Goal: Information Seeking & Learning: Learn about a topic

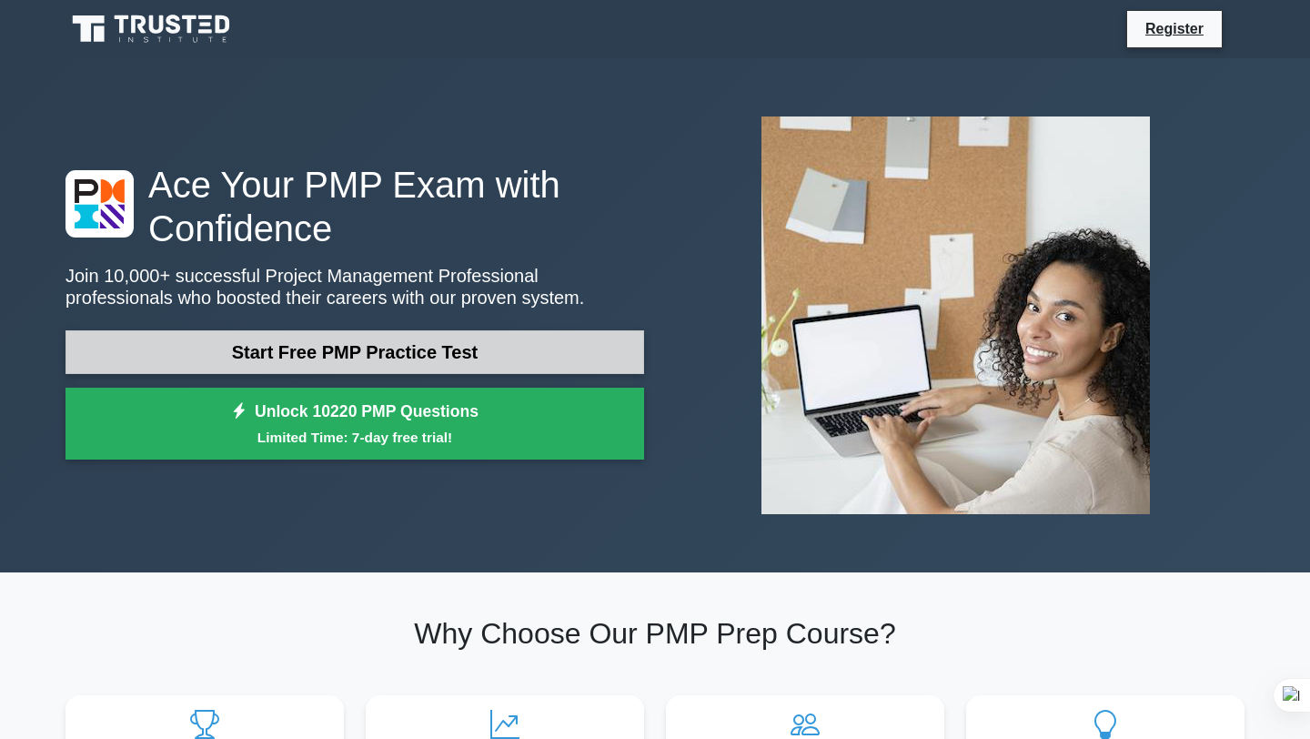
click at [315, 347] on link "Start Free PMP Practice Test" at bounding box center [354, 352] width 579 height 44
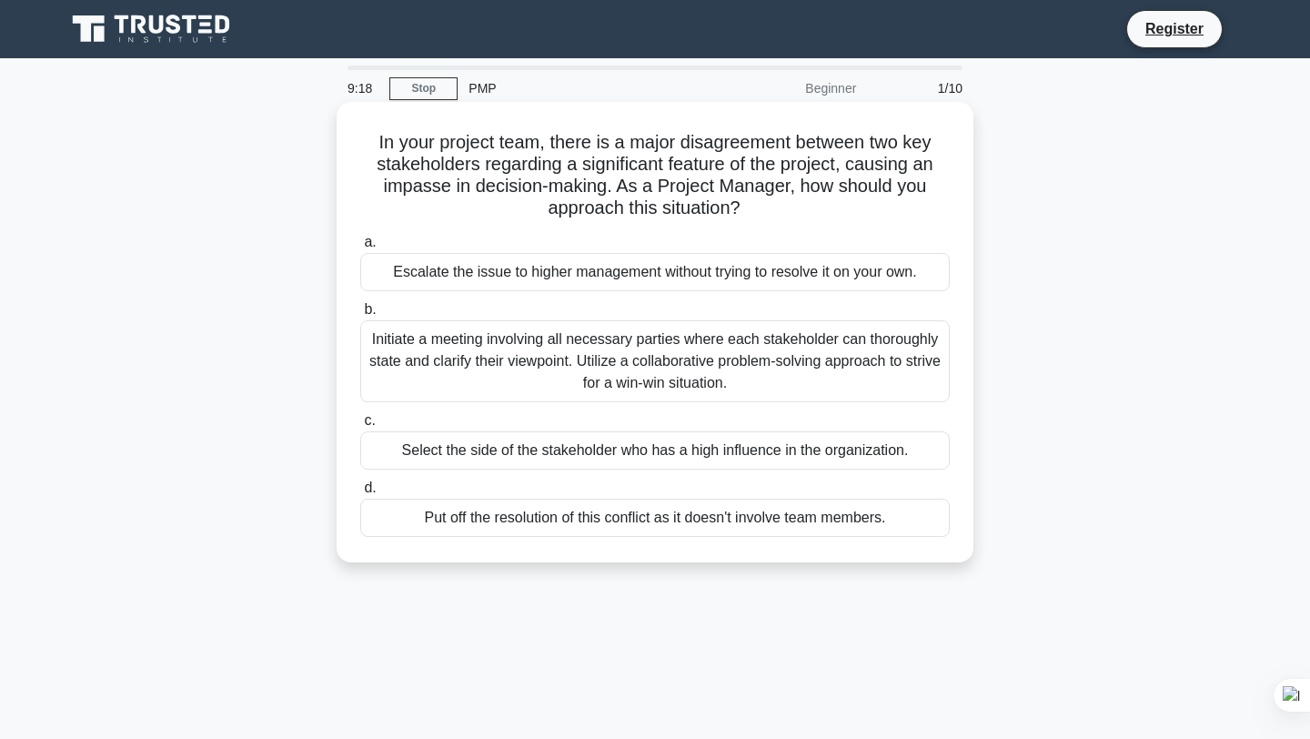
click at [698, 353] on div "Initiate a meeting involving all necessary parties where each stakeholder can t…" at bounding box center [654, 361] width 589 height 82
click at [360, 316] on input "b. Initiate a meeting involving all necessary parties where each stakeholder ca…" at bounding box center [360, 310] width 0 height 12
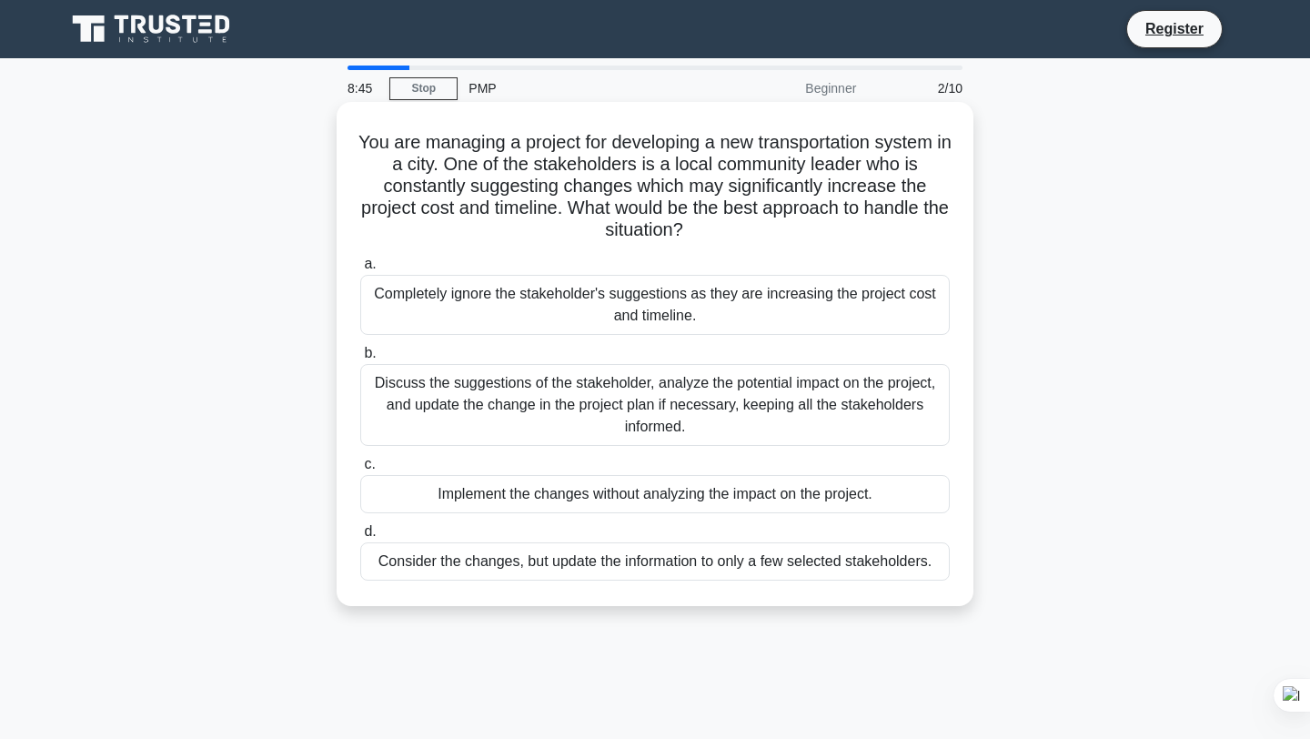
click at [649, 408] on div "Discuss the suggestions of the stakeholder, analyze the potential impact on the…" at bounding box center [654, 405] width 589 height 82
click at [360, 359] on input "b. Discuss the suggestions of the stakeholder, analyze the potential impact on …" at bounding box center [360, 353] width 0 height 12
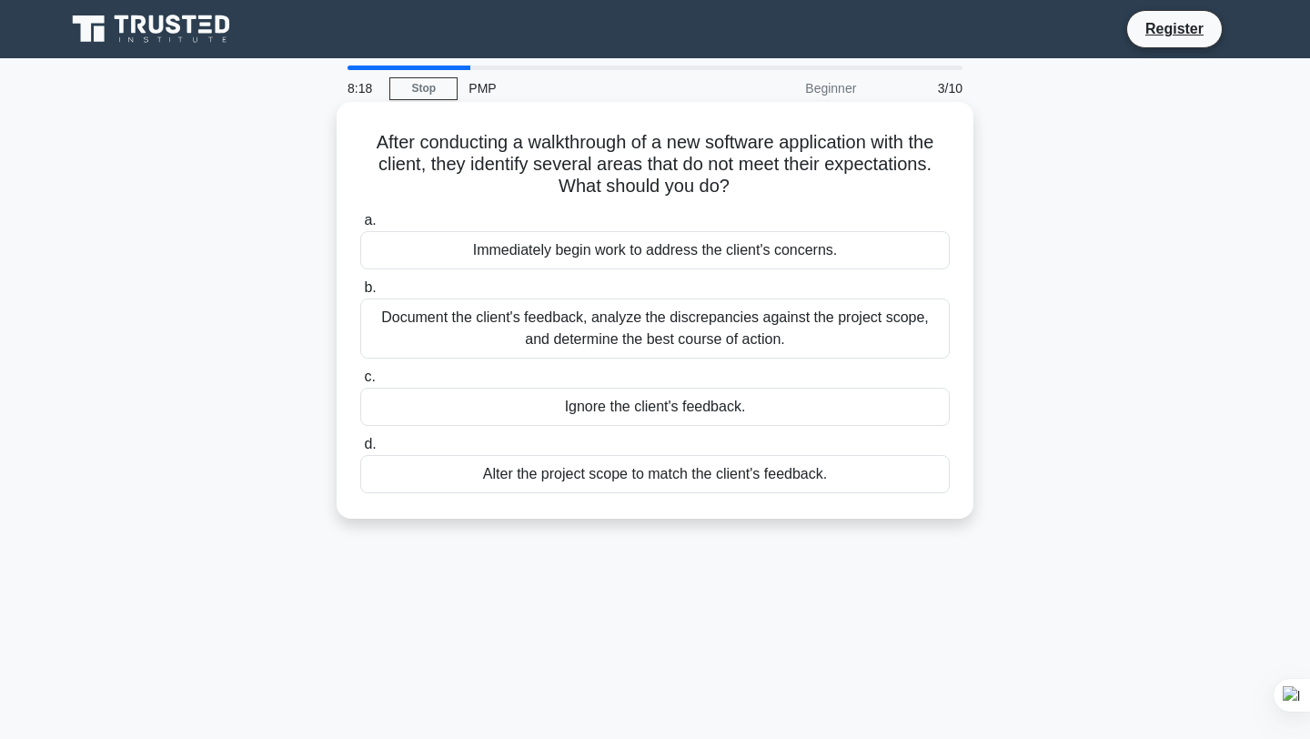
click at [682, 325] on div "Document the client's feedback, analyze the discrepancies against the project s…" at bounding box center [654, 328] width 589 height 60
click at [360, 294] on input "b. Document the client's feedback, analyze the discrepancies against the projec…" at bounding box center [360, 288] width 0 height 12
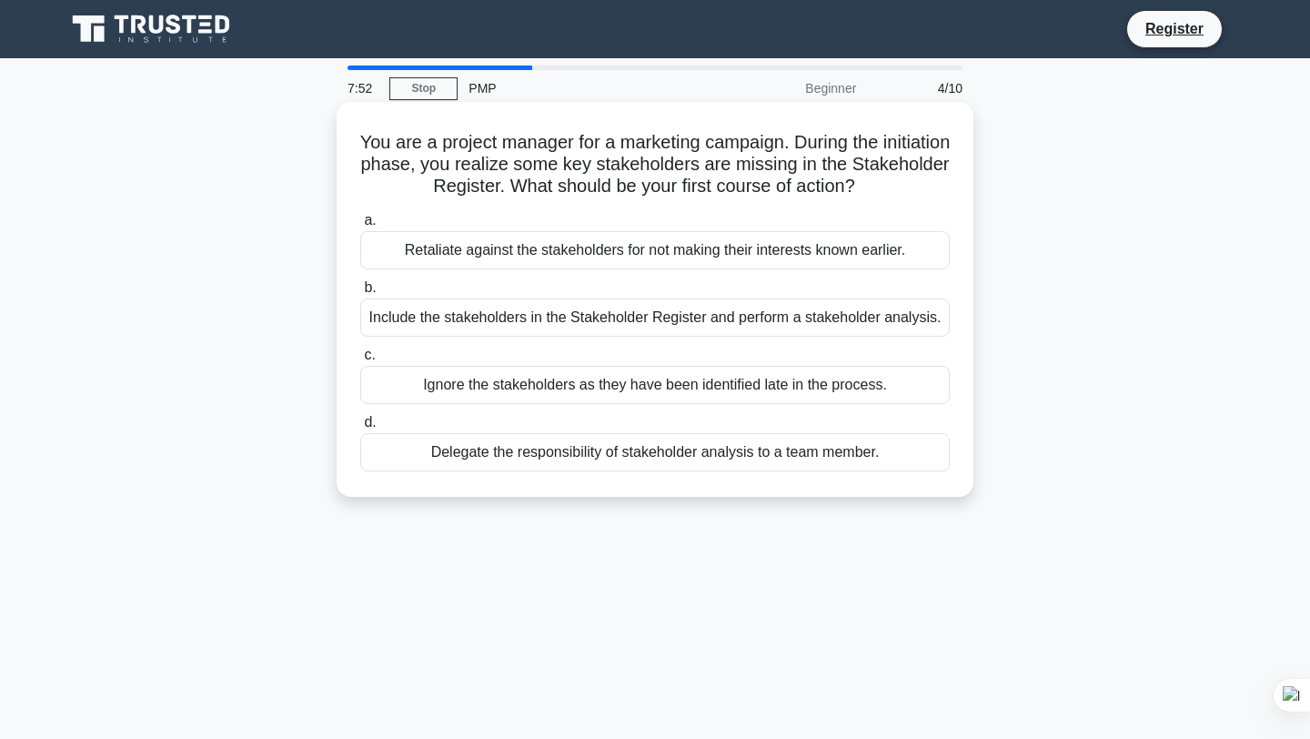
click at [624, 318] on div "Include the stakeholders in the Stakeholder Register and perform a stakeholder …" at bounding box center [654, 317] width 589 height 38
click at [360, 294] on input "b. Include the stakeholders in the Stakeholder Register and perform a stakehold…" at bounding box center [360, 288] width 0 height 12
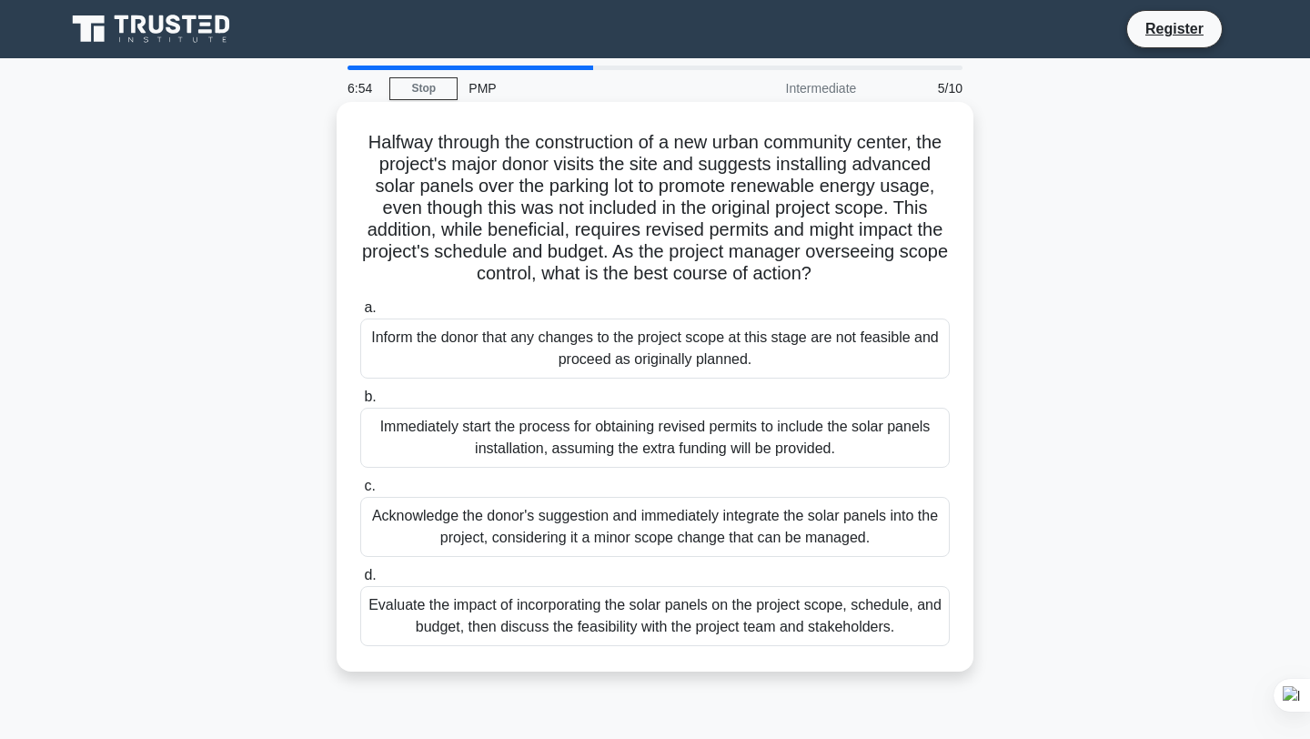
click at [583, 624] on div "Evaluate the impact of incorporating the solar panels on the project scope, sch…" at bounding box center [654, 616] width 589 height 60
click at [360, 581] on input "d. Evaluate the impact of incorporating the solar panels on the project scope, …" at bounding box center [360, 575] width 0 height 12
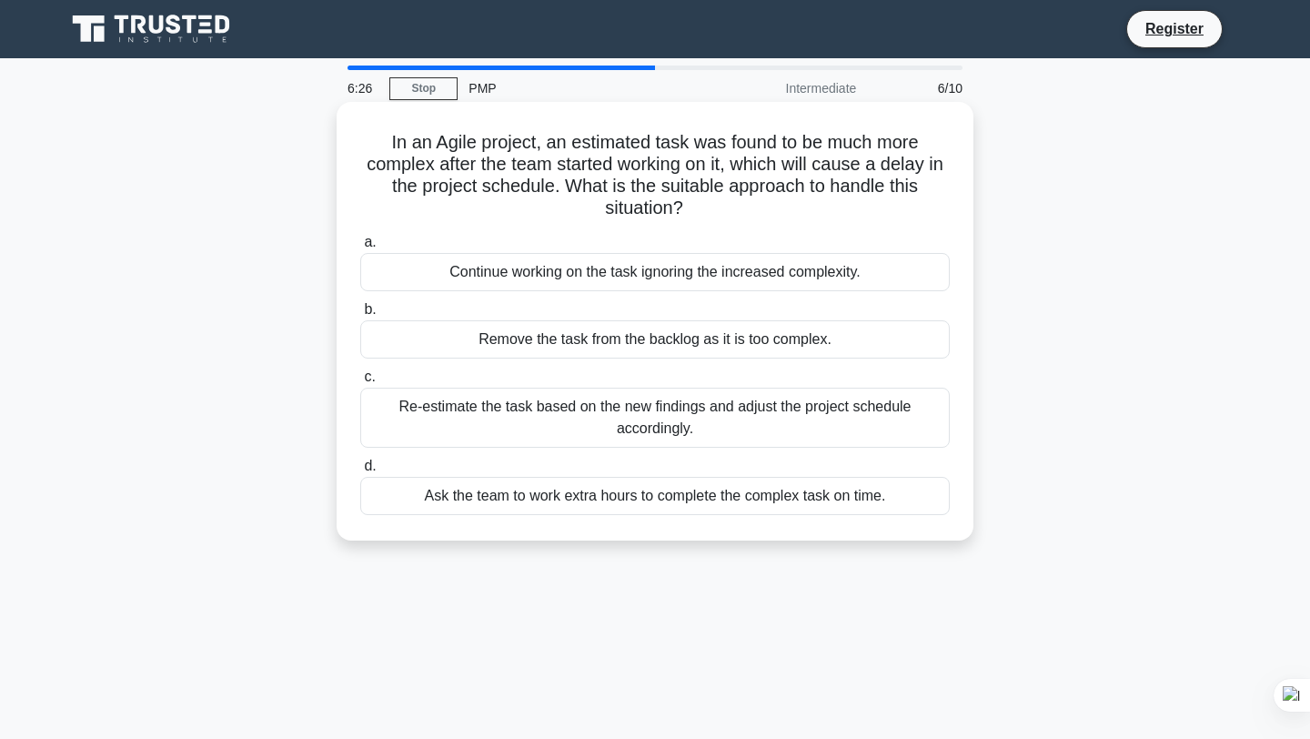
click at [679, 414] on div "Re-estimate the task based on the new findings and adjust the project schedule …" at bounding box center [654, 417] width 589 height 60
click at [360, 383] on input "c. Re-estimate the task based on the new findings and adjust the project schedu…" at bounding box center [360, 377] width 0 height 12
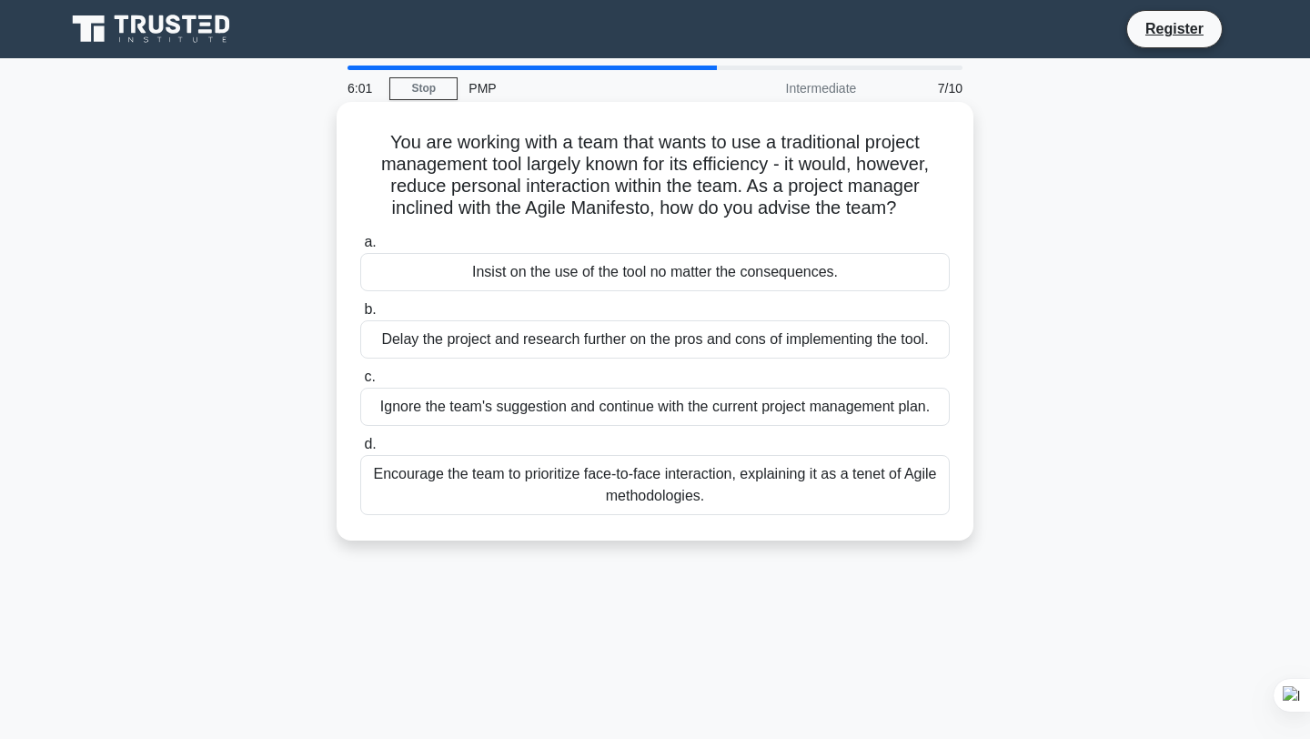
click at [656, 496] on div "Encourage the team to prioritize face-to-face interaction, explaining it as a t…" at bounding box center [654, 485] width 589 height 60
click at [360, 450] on input "d. Encourage the team to prioritize face-to-face interaction, explaining it as …" at bounding box center [360, 444] width 0 height 12
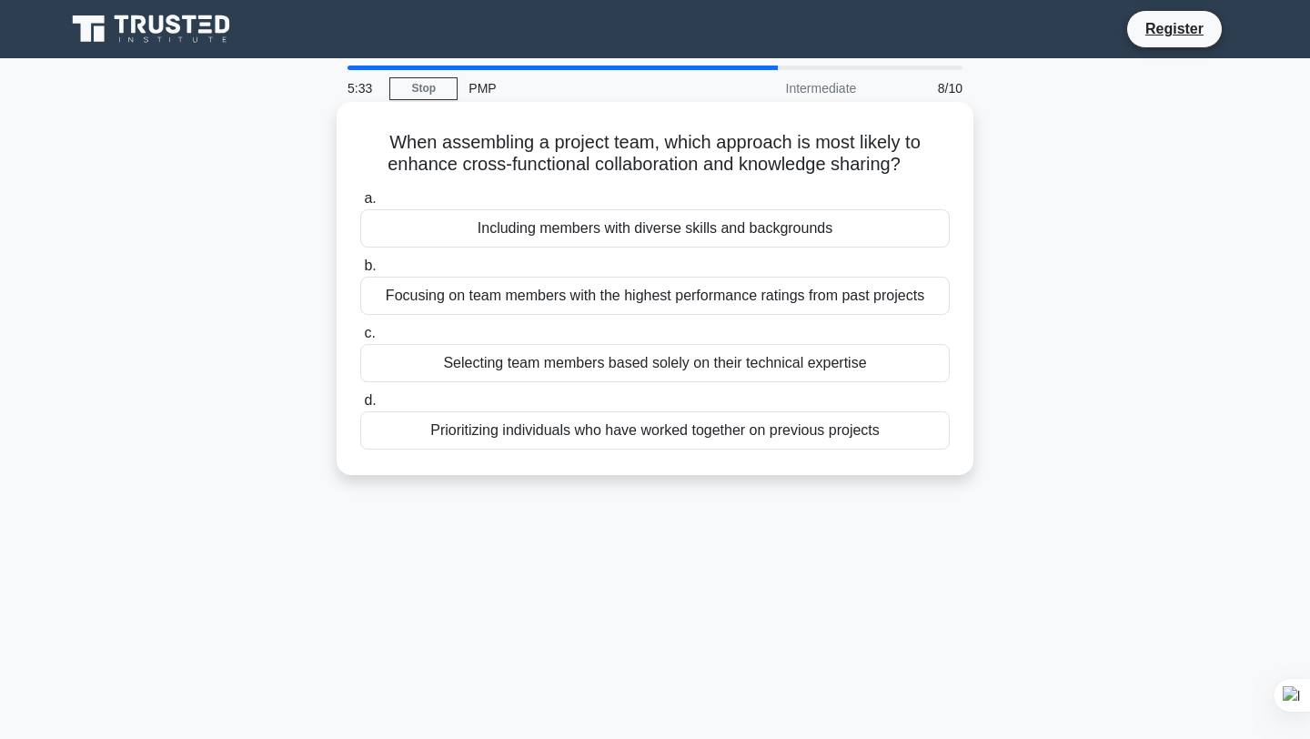
click at [692, 435] on div "Prioritizing individuals who have worked together on previous projects" at bounding box center [654, 430] width 589 height 38
click at [360, 407] on input "d. Prioritizing individuals who have worked together on previous projects" at bounding box center [360, 401] width 0 height 12
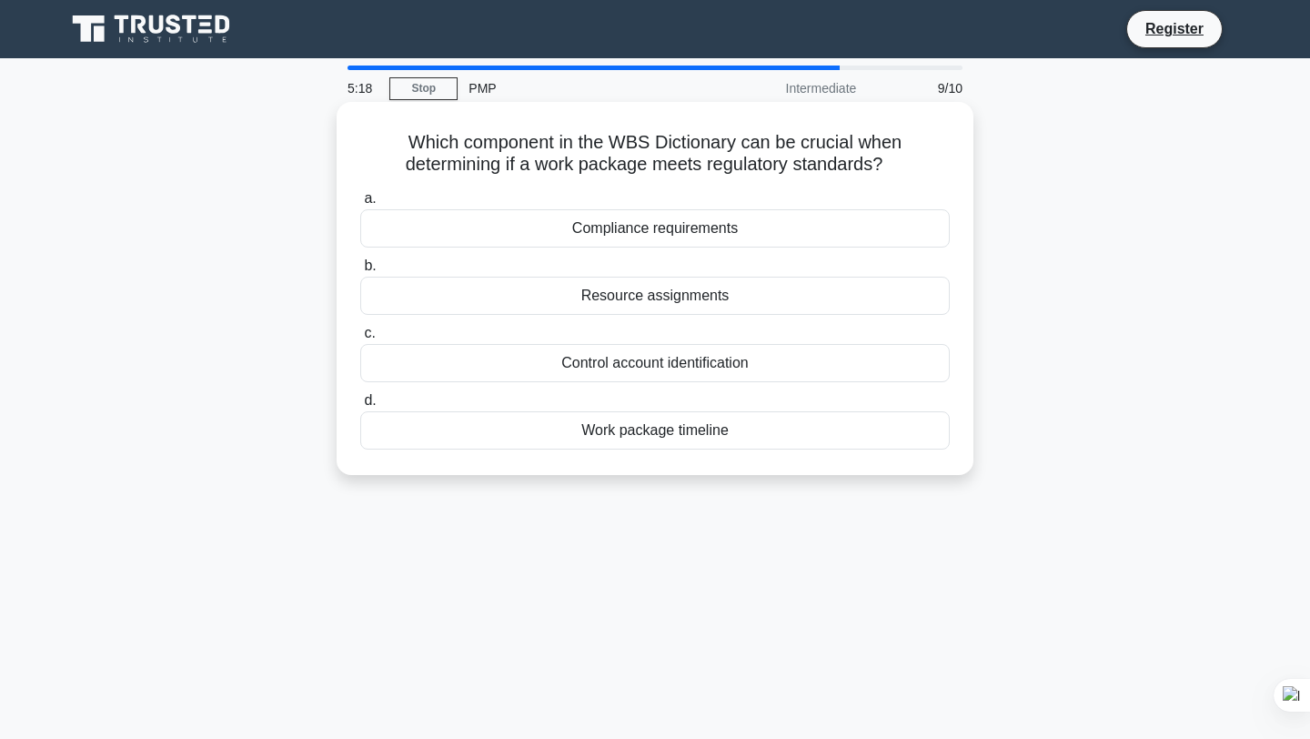
click at [694, 228] on div "Compliance requirements" at bounding box center [654, 228] width 589 height 38
click at [360, 205] on input "a. Compliance requirements" at bounding box center [360, 199] width 0 height 12
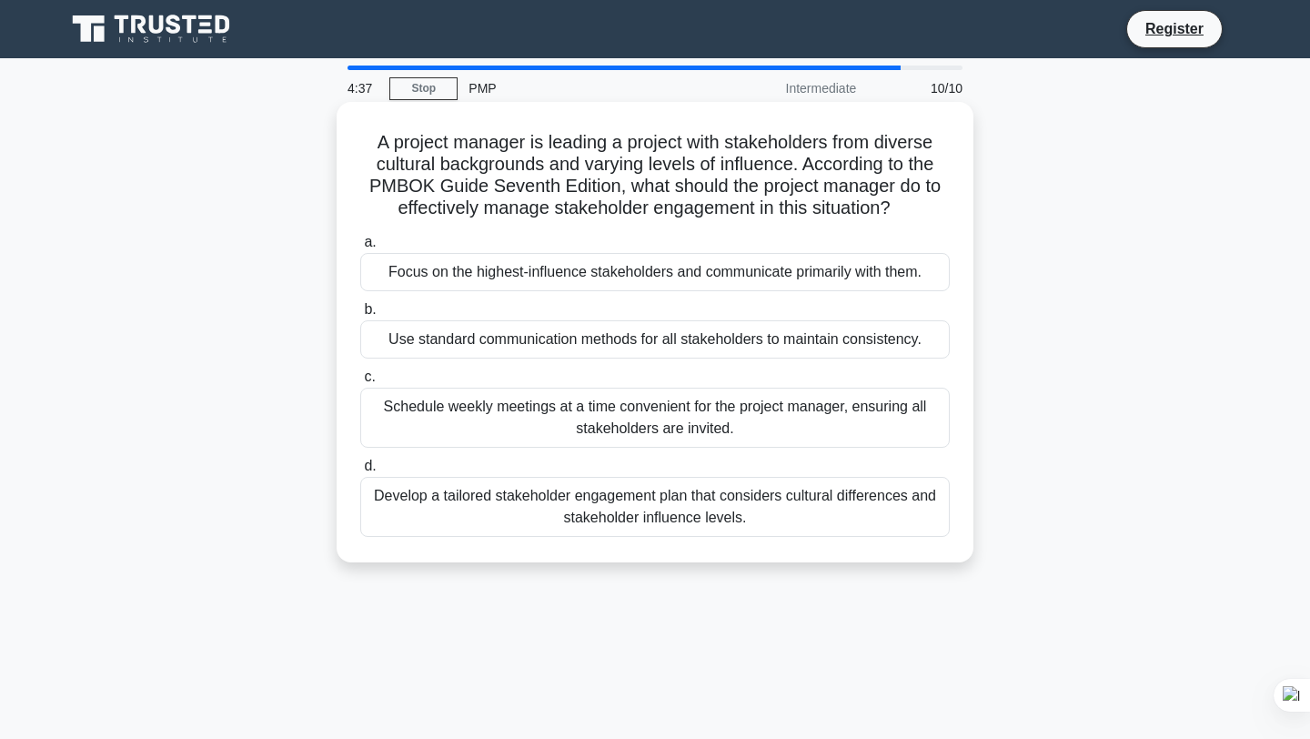
click at [654, 344] on div "Use standard communication methods for all stakeholders to maintain consistency." at bounding box center [654, 339] width 589 height 38
click at [360, 316] on input "b. Use standard communication methods for all stakeholders to maintain consiste…" at bounding box center [360, 310] width 0 height 12
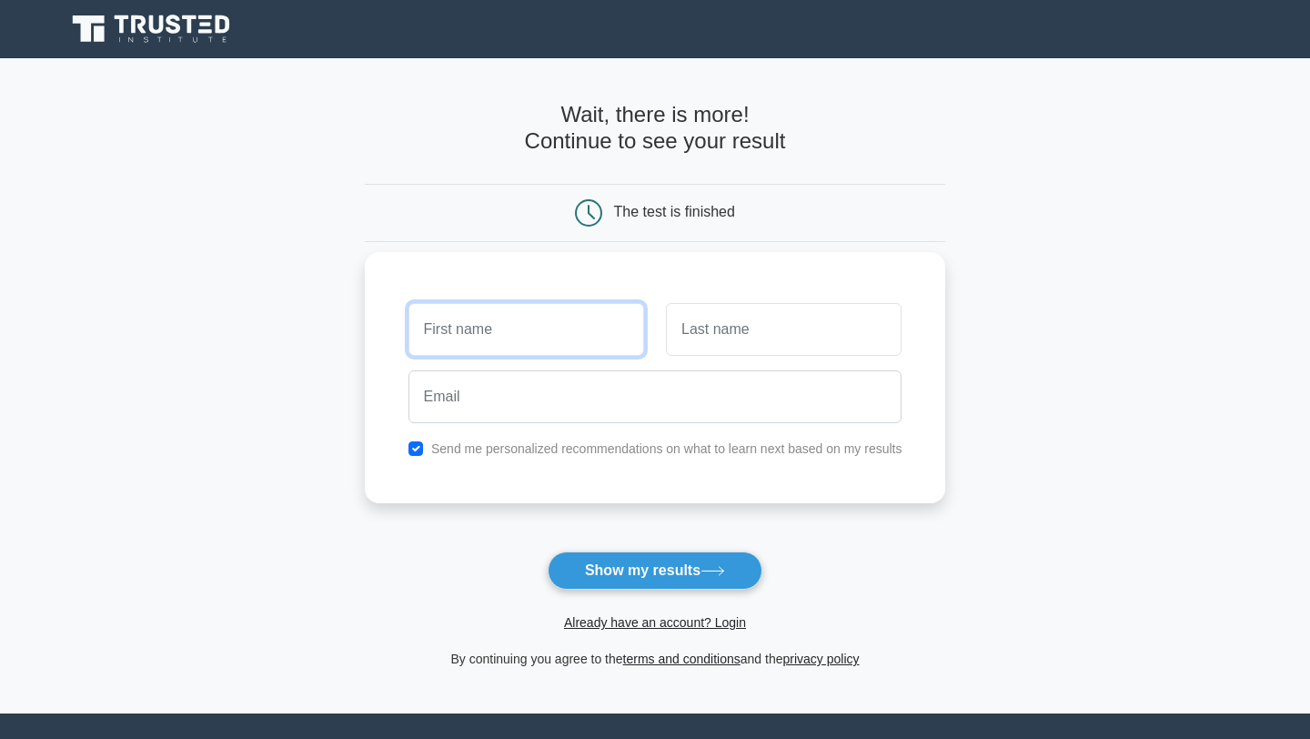
type input "Ahmed"
click at [724, 341] on input "text" at bounding box center [784, 329] width 236 height 53
type input "Bilal"
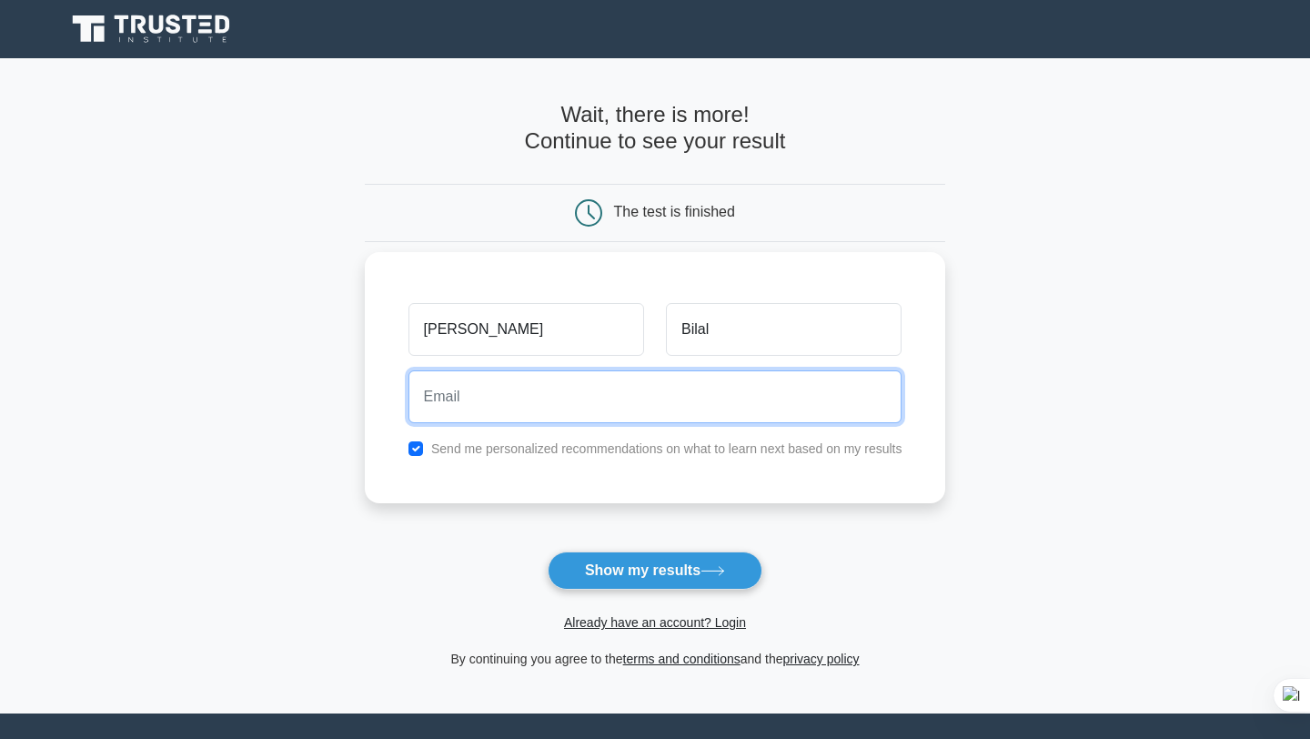
click at [636, 401] on input "email" at bounding box center [655, 396] width 494 height 53
type input "bbitstudio@gmail.com"
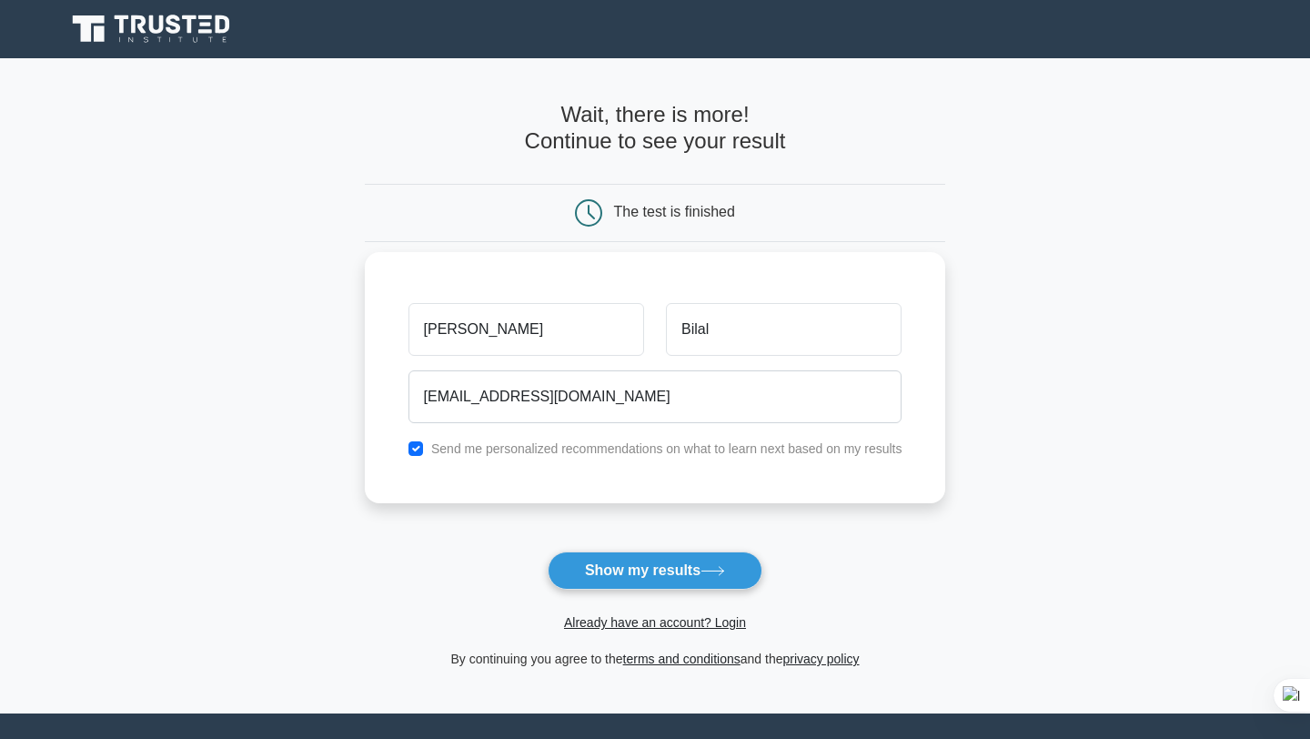
click at [580, 449] on label "Send me personalized recommendations on what to learn next based on my results" at bounding box center [666, 448] width 471 height 15
click at [418, 453] on input "checkbox" at bounding box center [415, 448] width 15 height 15
checkbox input "false"
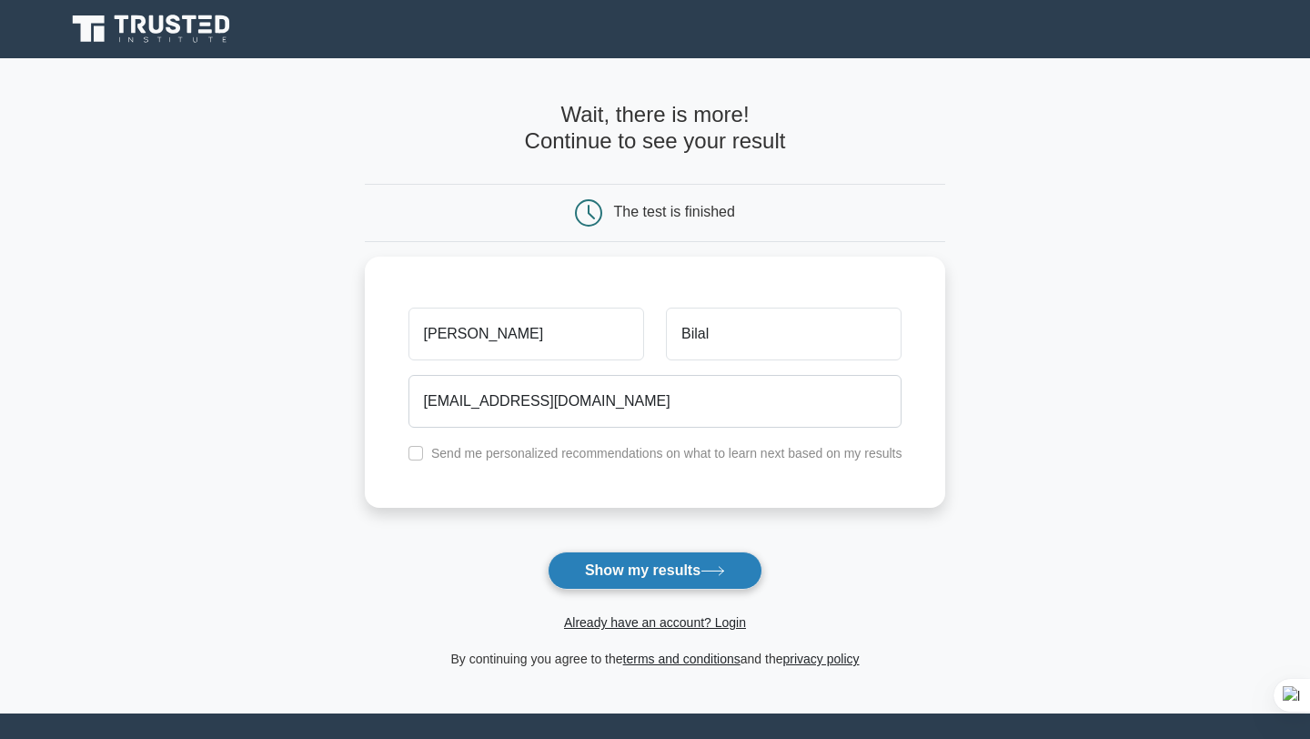
click at [633, 555] on button "Show my results" at bounding box center [655, 570] width 215 height 38
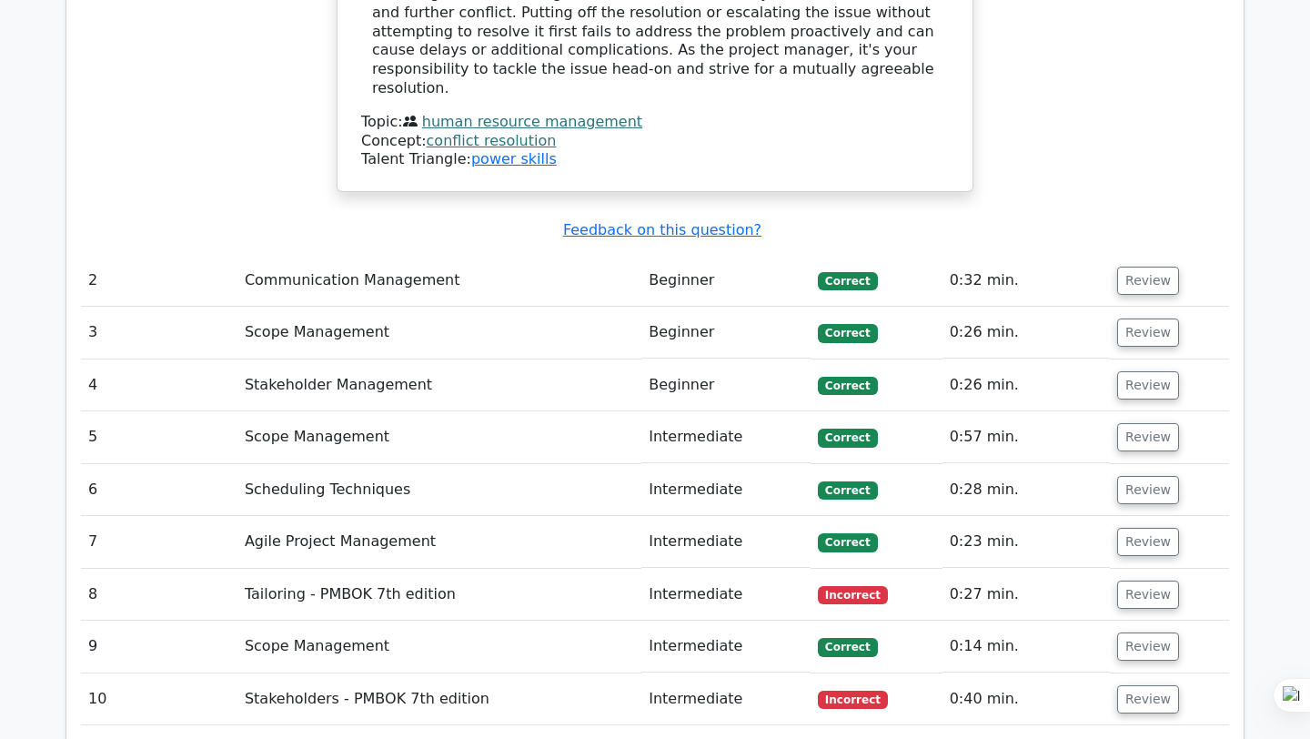
scroll to position [2519, 0]
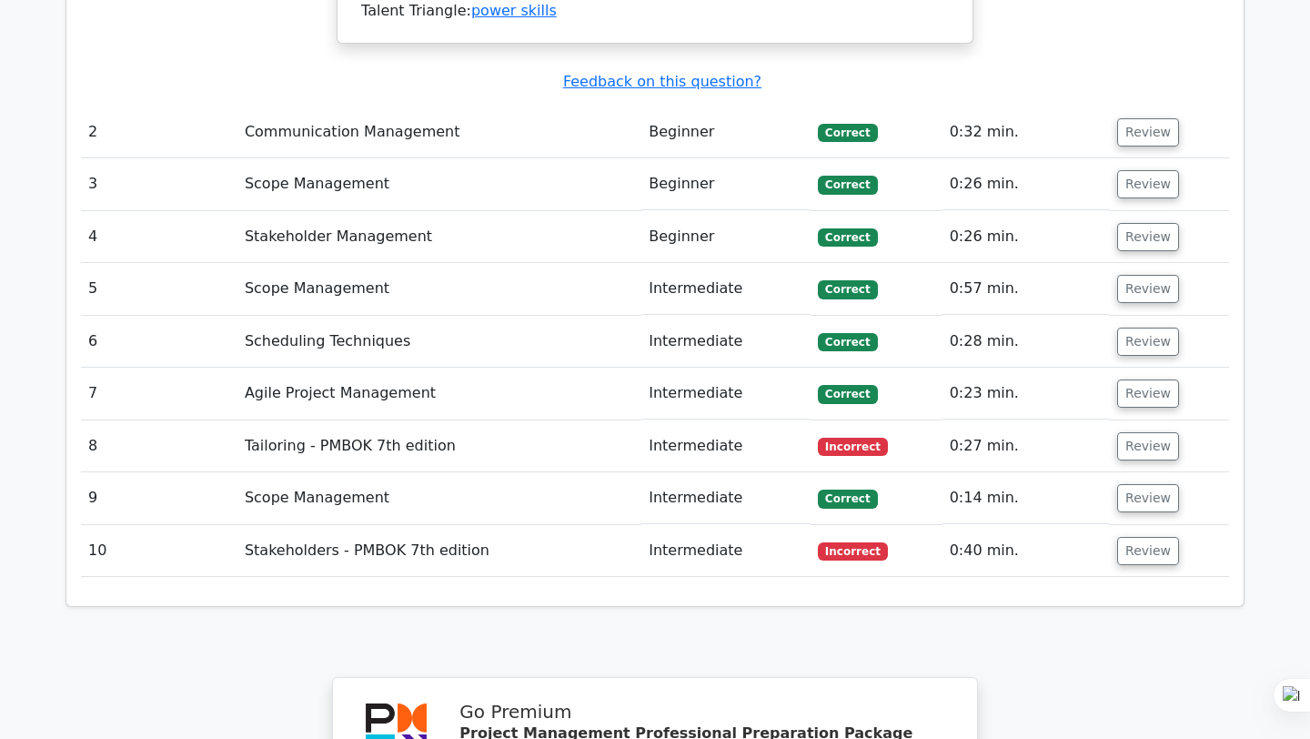
click at [409, 420] on td "Tailoring - PMBOK 7th edition" at bounding box center [439, 446] width 404 height 52
click at [448, 525] on td "Stakeholders - PMBOK 7th edition" at bounding box center [439, 551] width 404 height 52
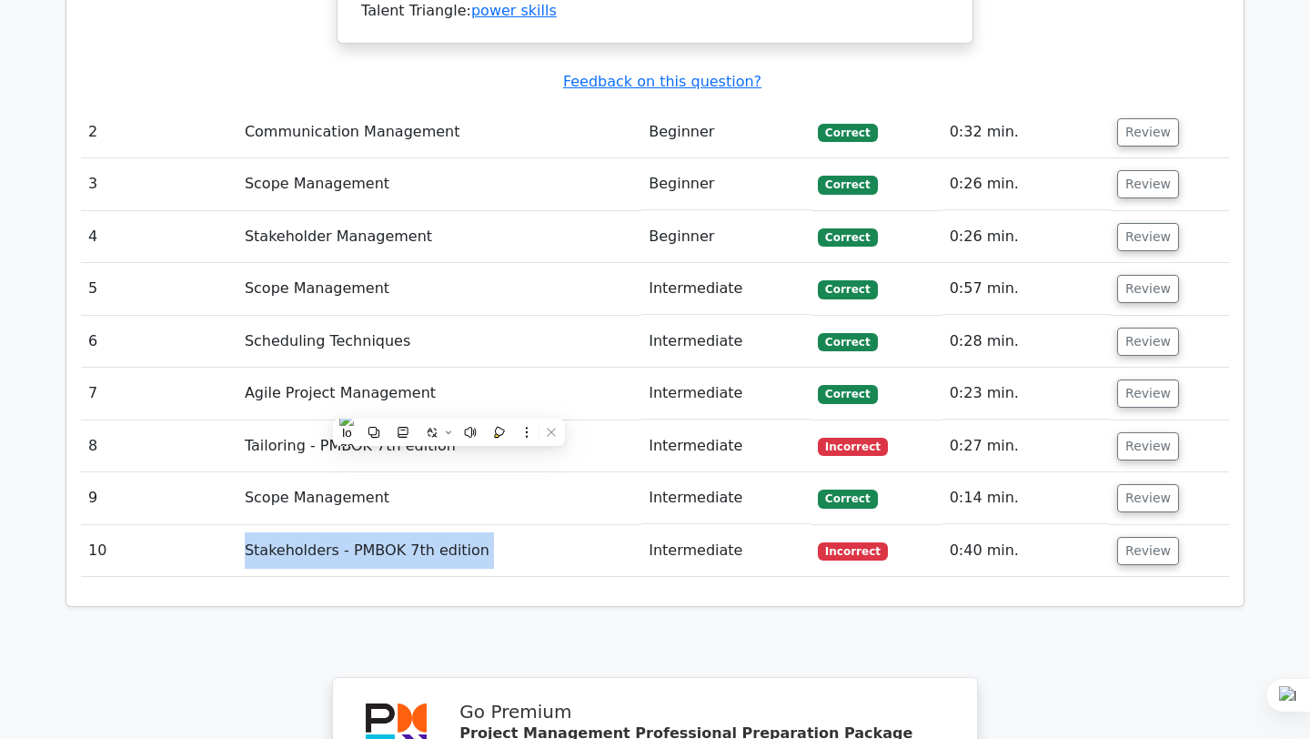
click at [448, 525] on td "Stakeholders - PMBOK 7th edition" at bounding box center [439, 551] width 404 height 52
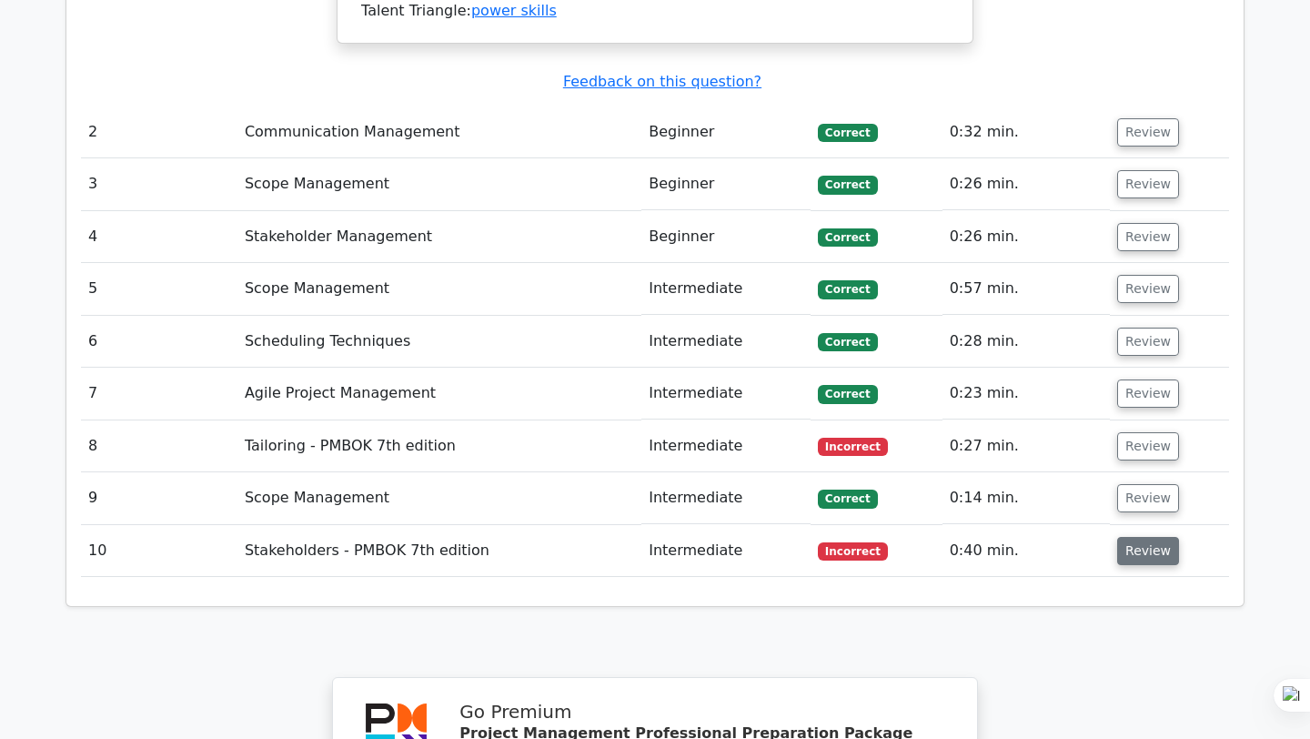
click at [1160, 537] on button "Review" at bounding box center [1148, 551] width 62 height 28
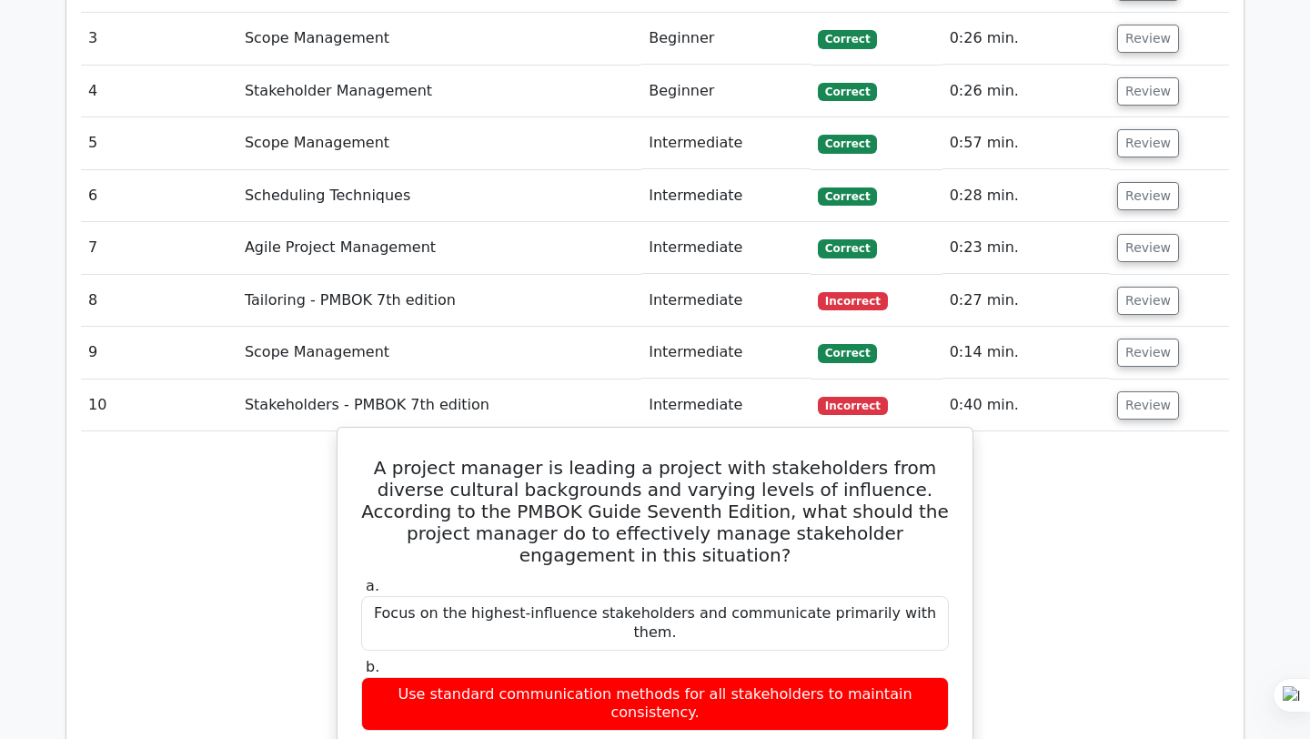
scroll to position [2653, 0]
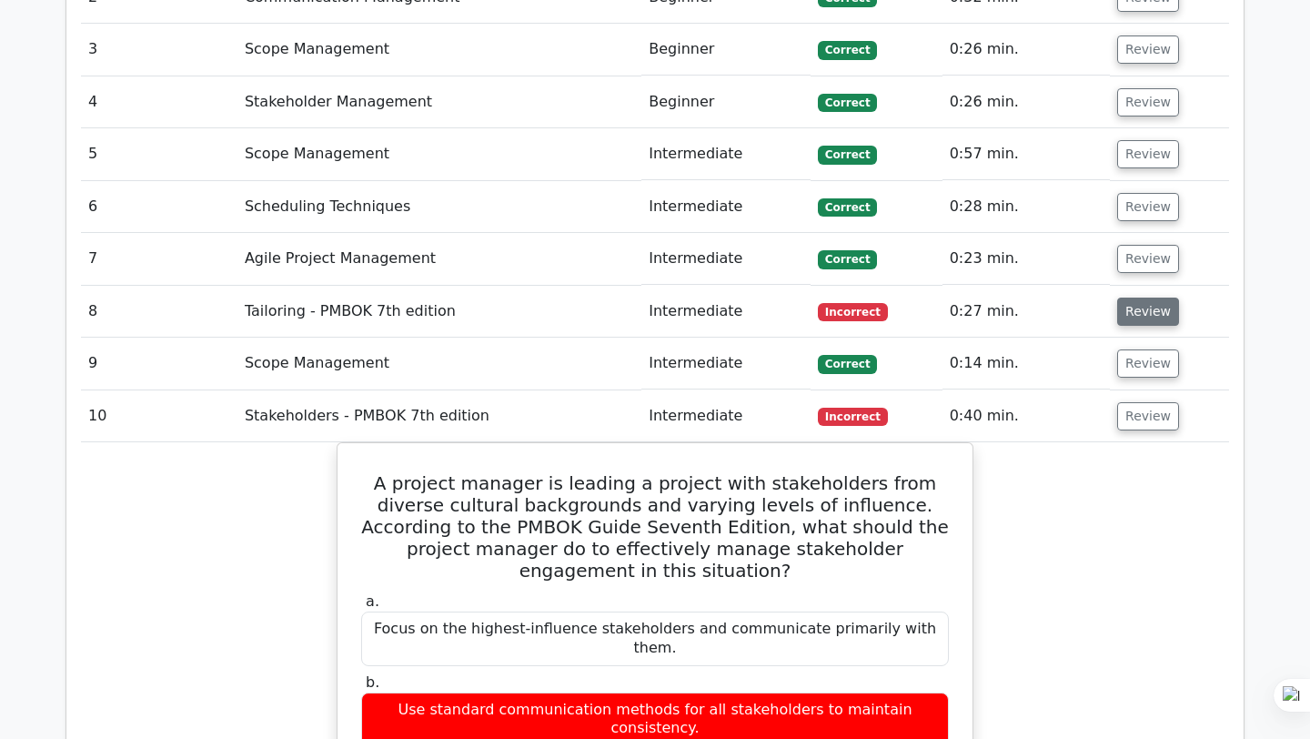
click at [1140, 297] on button "Review" at bounding box center [1148, 311] width 62 height 28
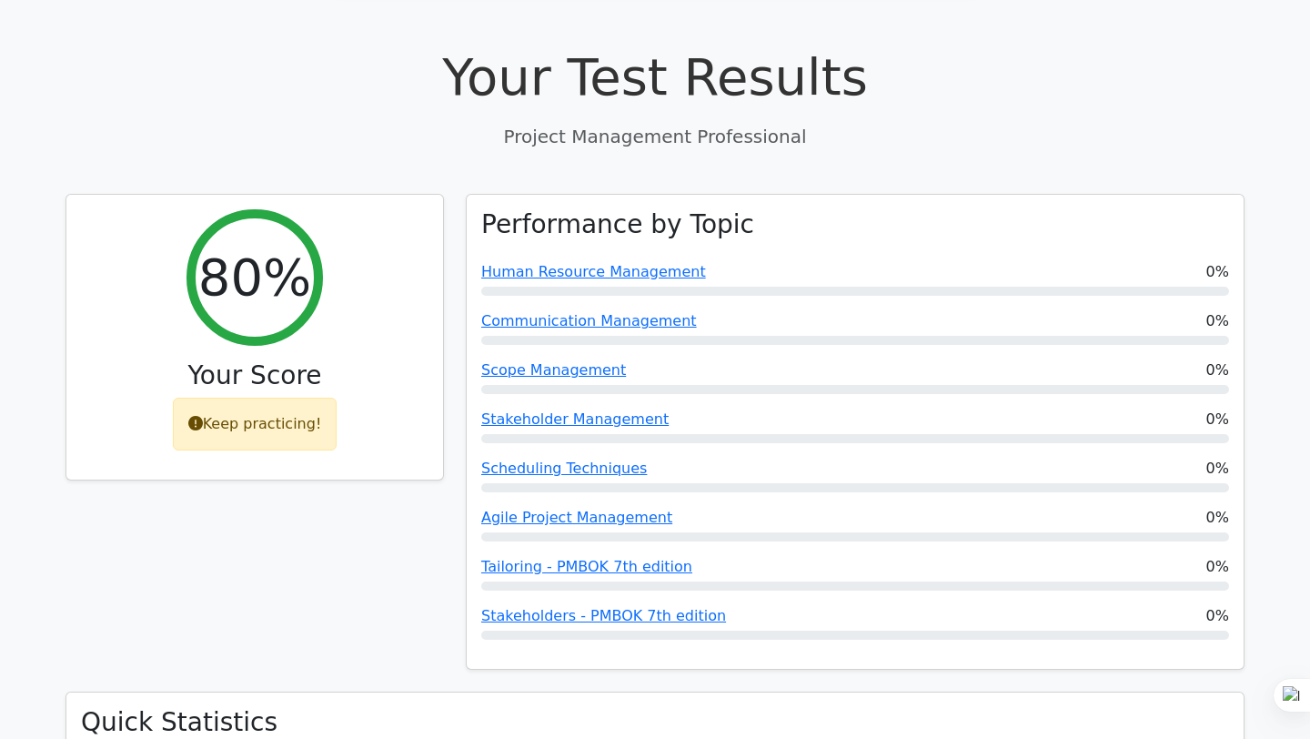
scroll to position [568, 0]
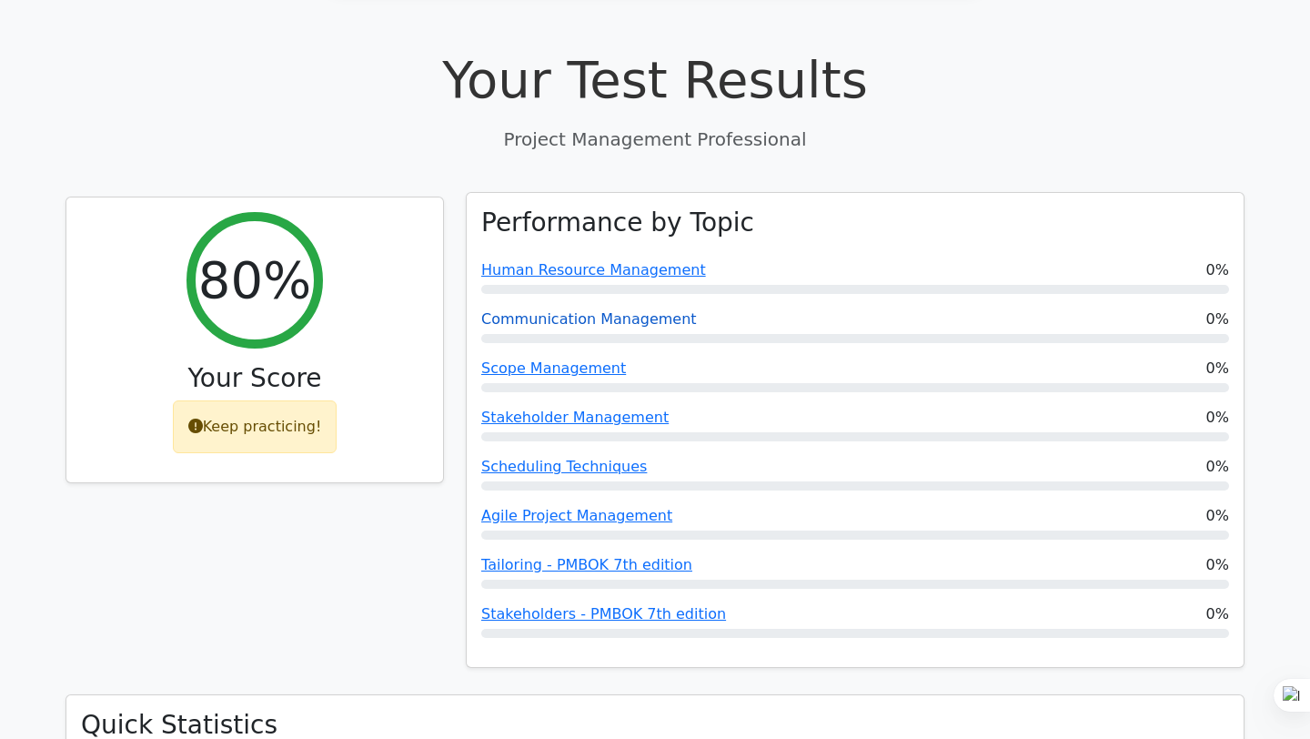
click at [569, 310] on link "Communication Management" at bounding box center [589, 318] width 216 height 17
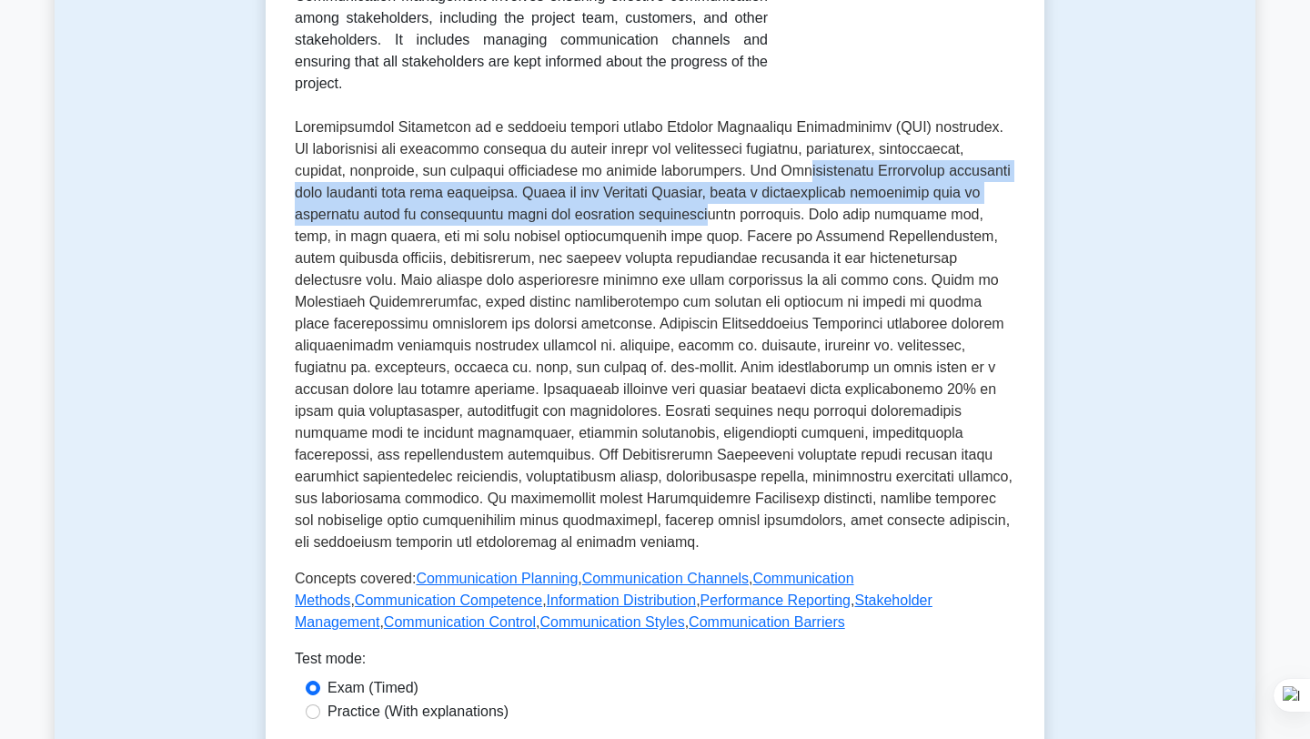
drag, startPoint x: 715, startPoint y: 174, endPoint x: 703, endPoint y: 210, distance: 38.3
click at [703, 210] on p at bounding box center [655, 334] width 720 height 437
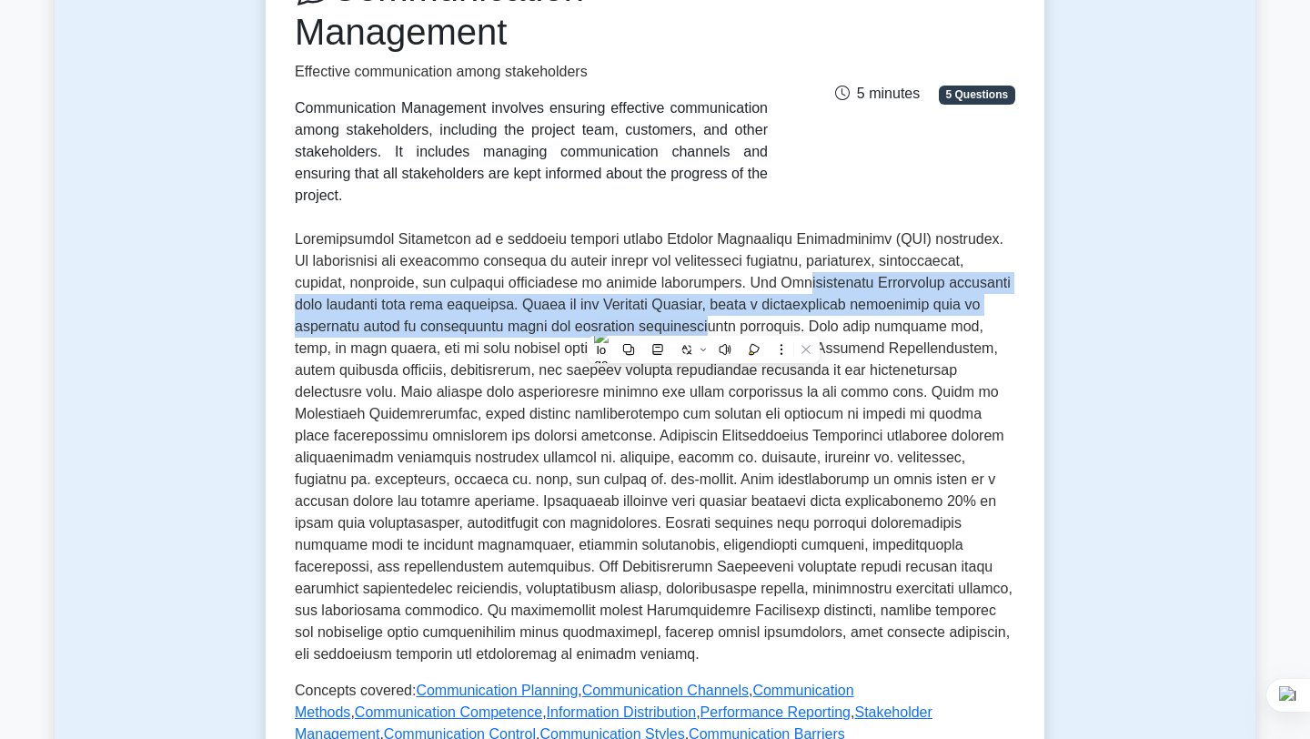
scroll to position [275, 0]
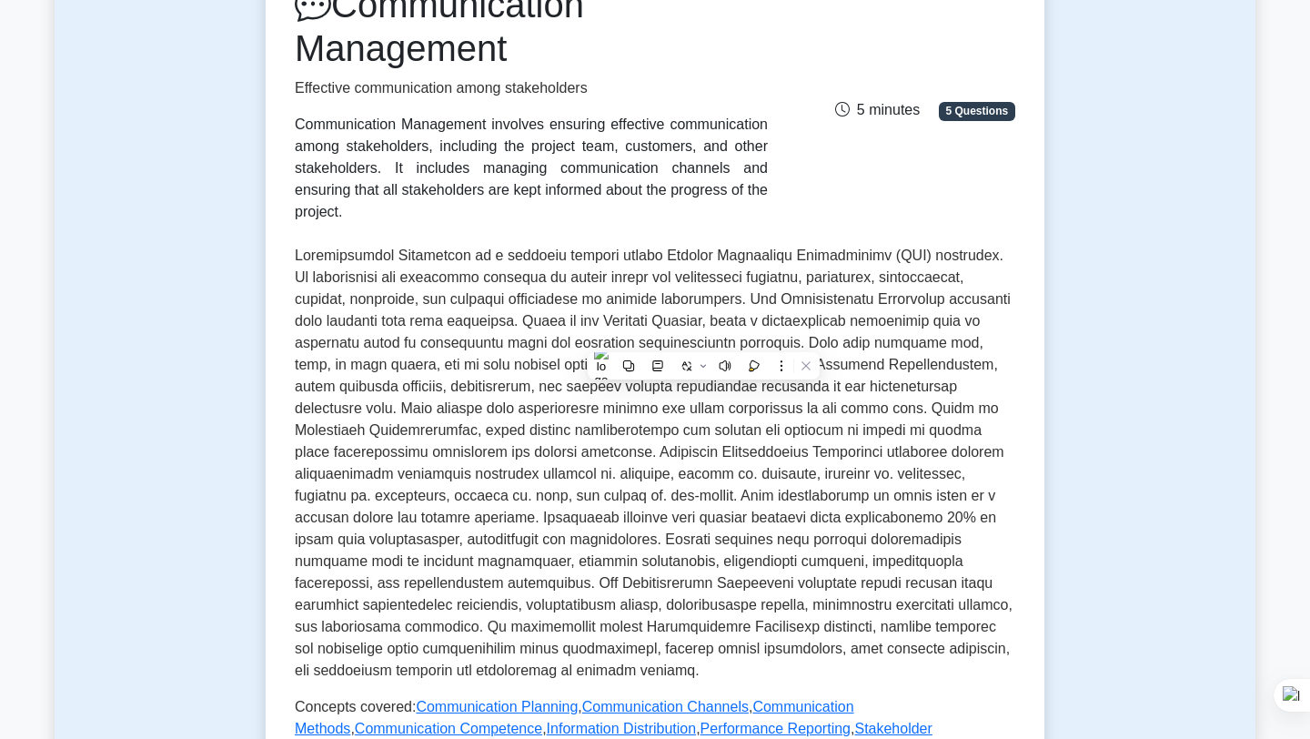
drag, startPoint x: 590, startPoint y: 135, endPoint x: 581, endPoint y: 190, distance: 56.2
click at [581, 190] on div "Communication Management involves ensuring effective communication among stakeh…" at bounding box center [531, 168] width 473 height 109
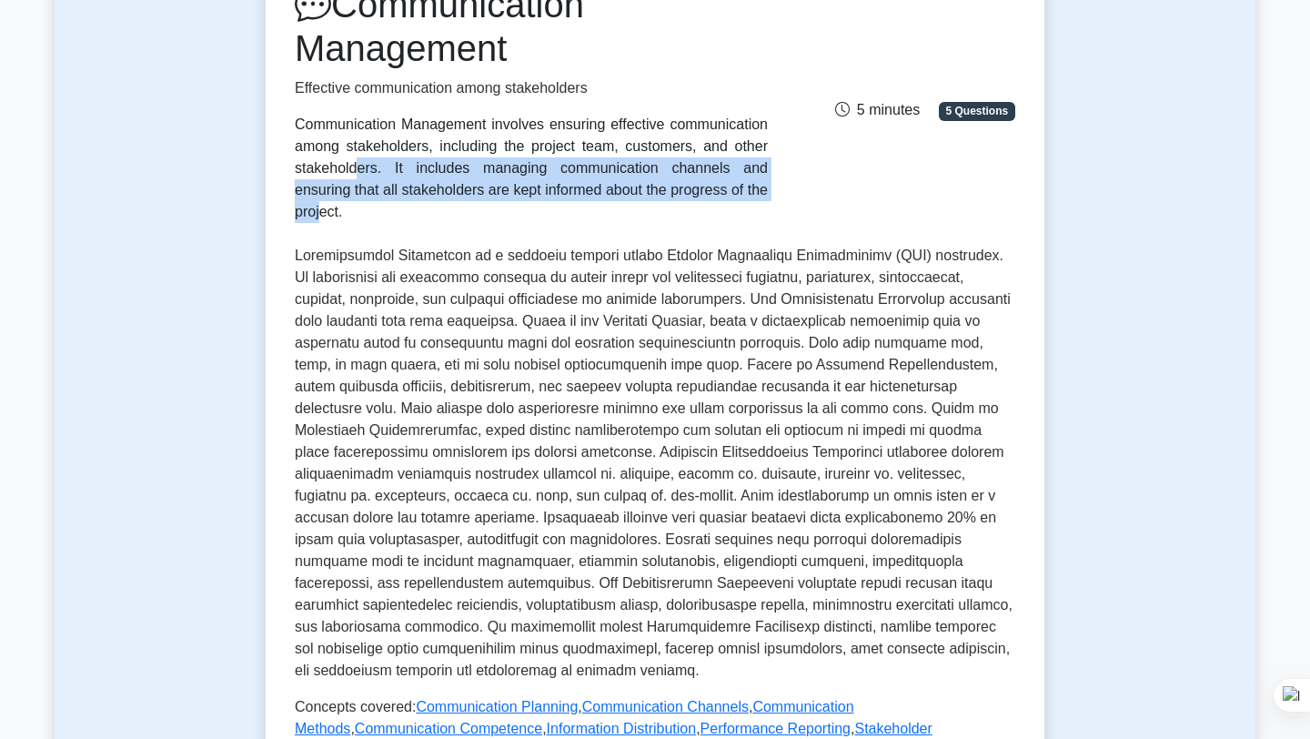
drag, startPoint x: 573, startPoint y: 138, endPoint x: 570, endPoint y: 190, distance: 51.9
click at [570, 190] on div "Communication Management involves ensuring effective communication among stakeh…" at bounding box center [531, 168] width 473 height 109
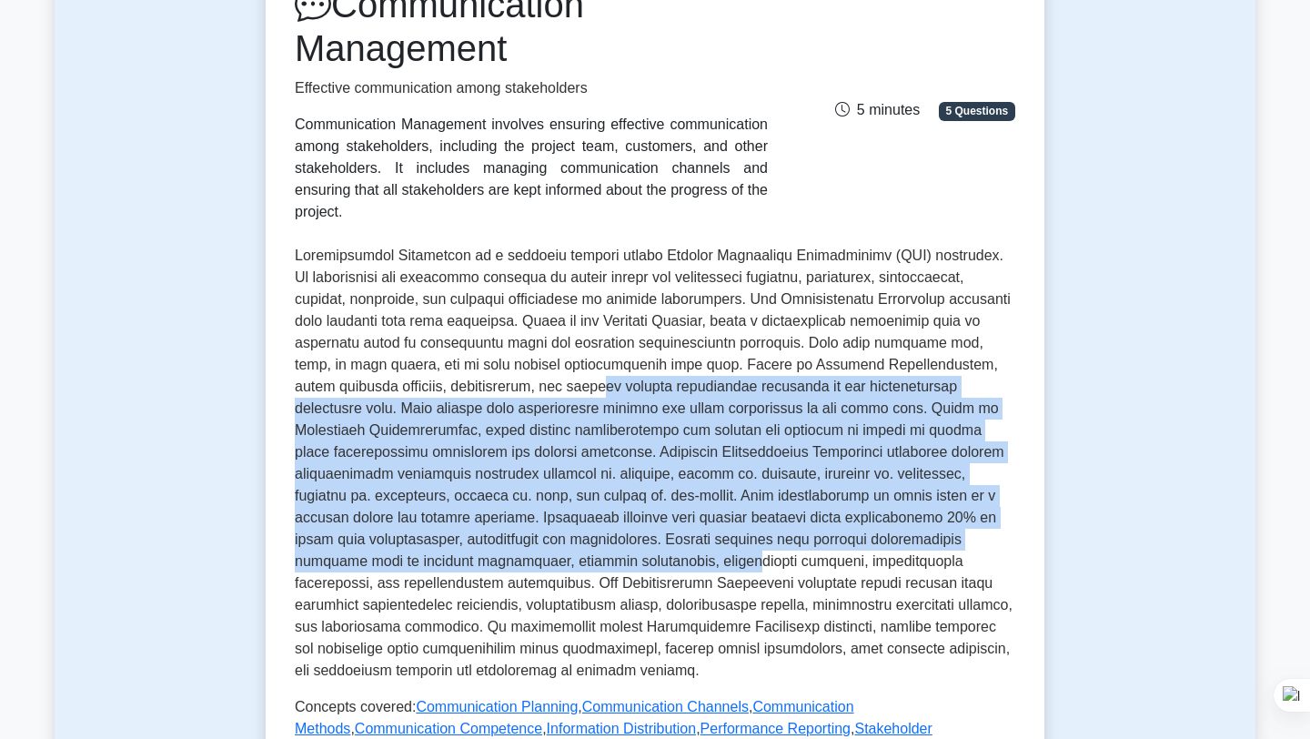
drag, startPoint x: 551, startPoint y: 397, endPoint x: 609, endPoint y: 559, distance: 171.8
click at [609, 559] on p at bounding box center [655, 463] width 720 height 437
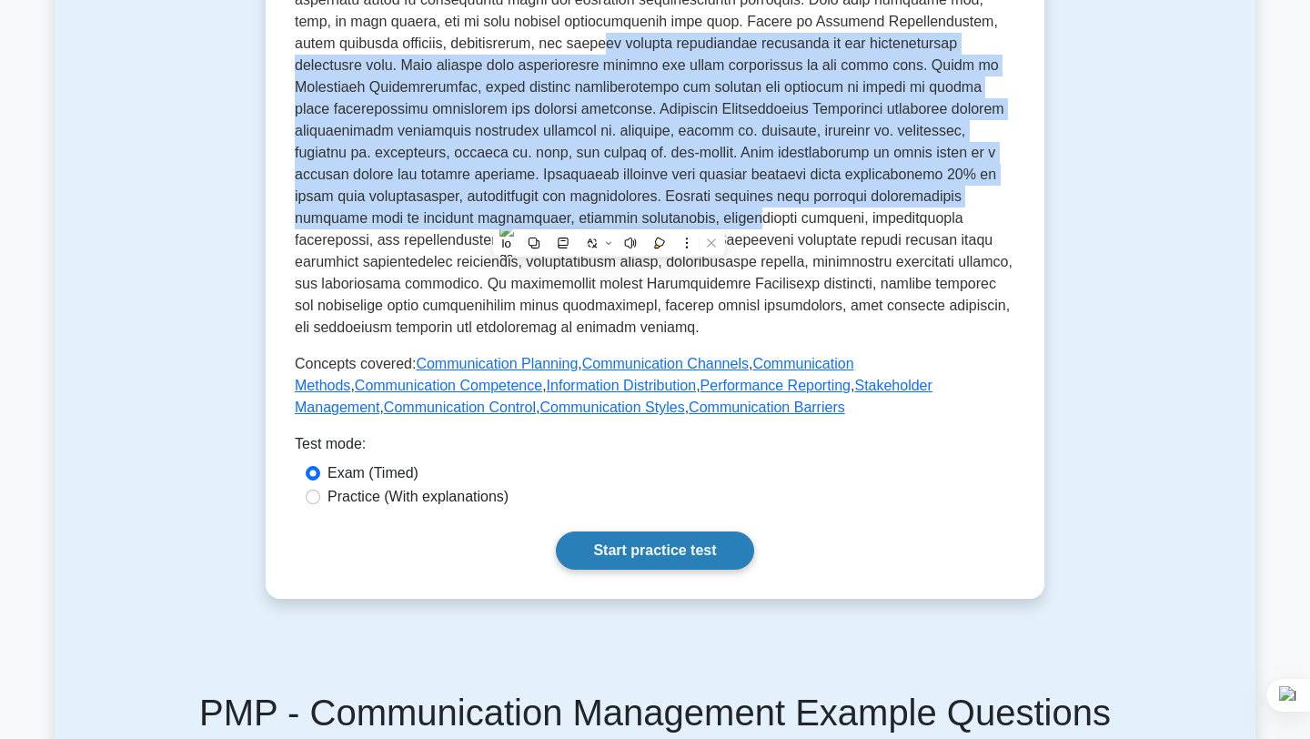
scroll to position [621, 0]
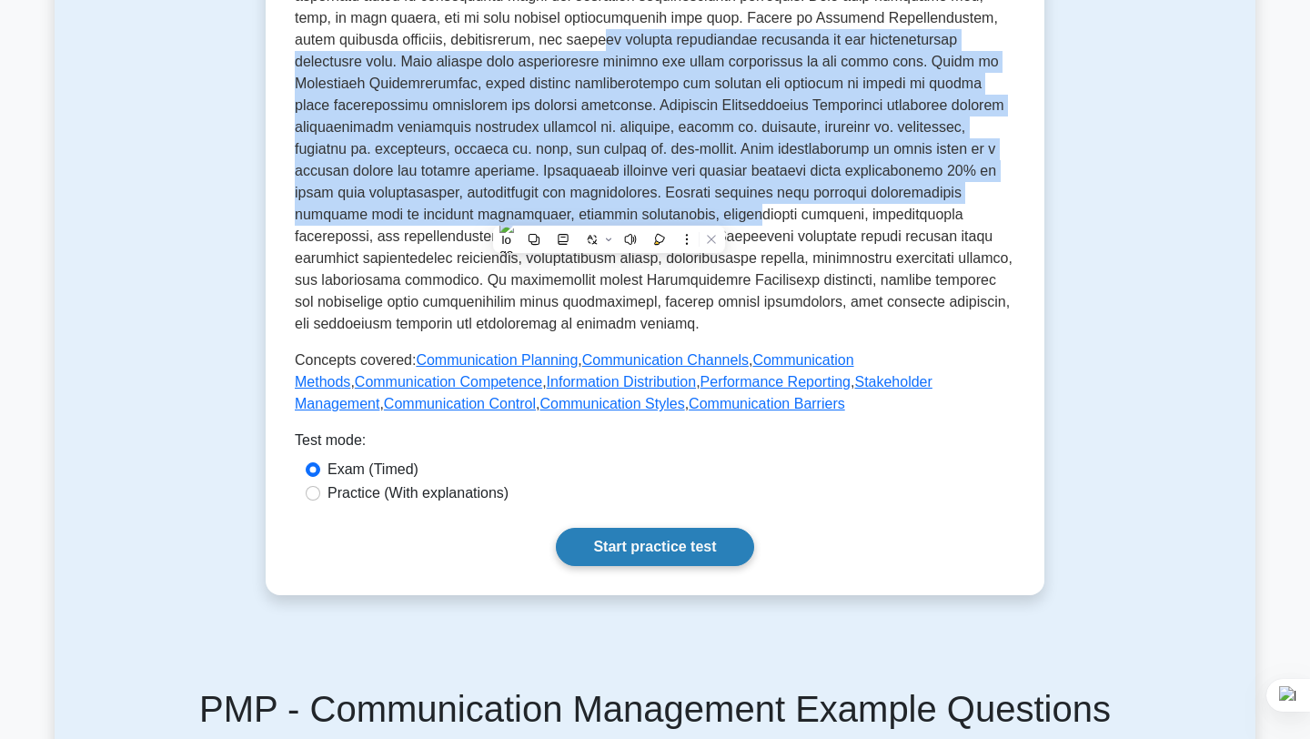
click at [635, 555] on link "Start practice test" at bounding box center [654, 547] width 197 height 38
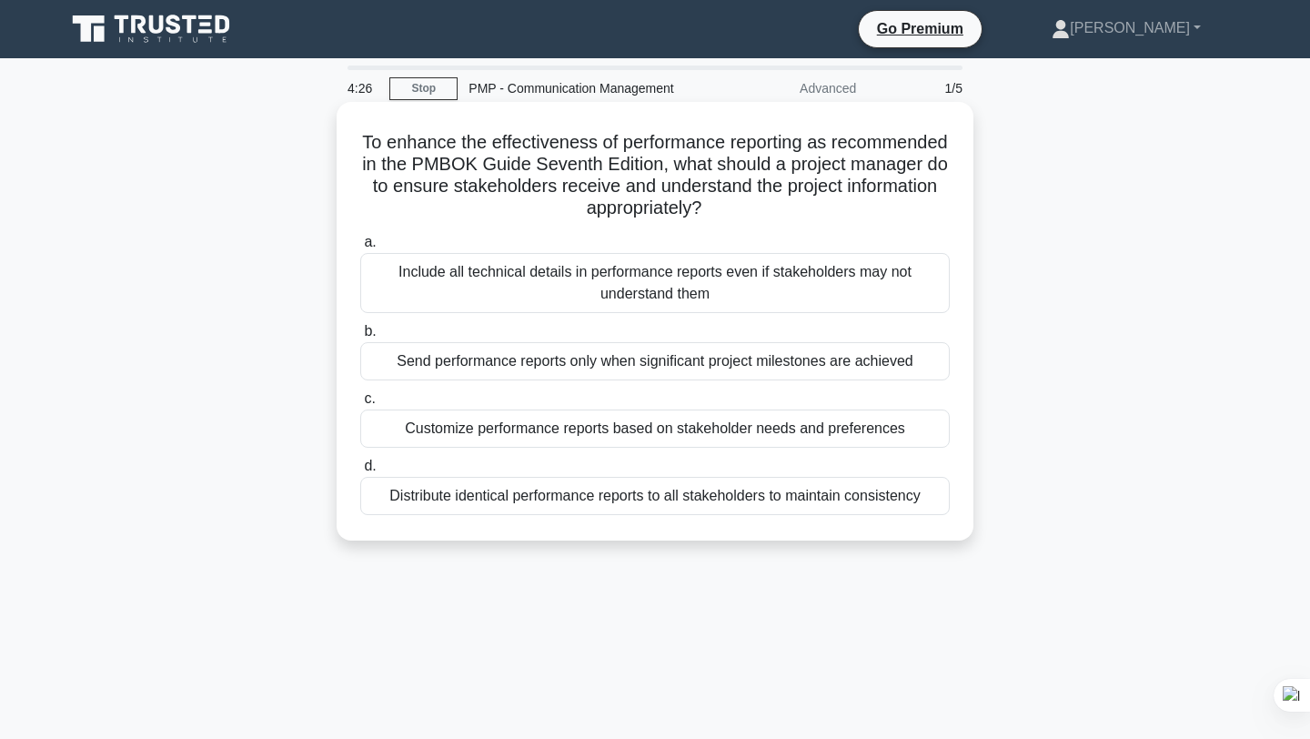
click at [689, 427] on div "Customize performance reports based on stakeholder needs and preferences" at bounding box center [654, 428] width 589 height 38
click at [360, 405] on input "c. Customize performance reports based on stakeholder needs and preferences" at bounding box center [360, 399] width 0 height 12
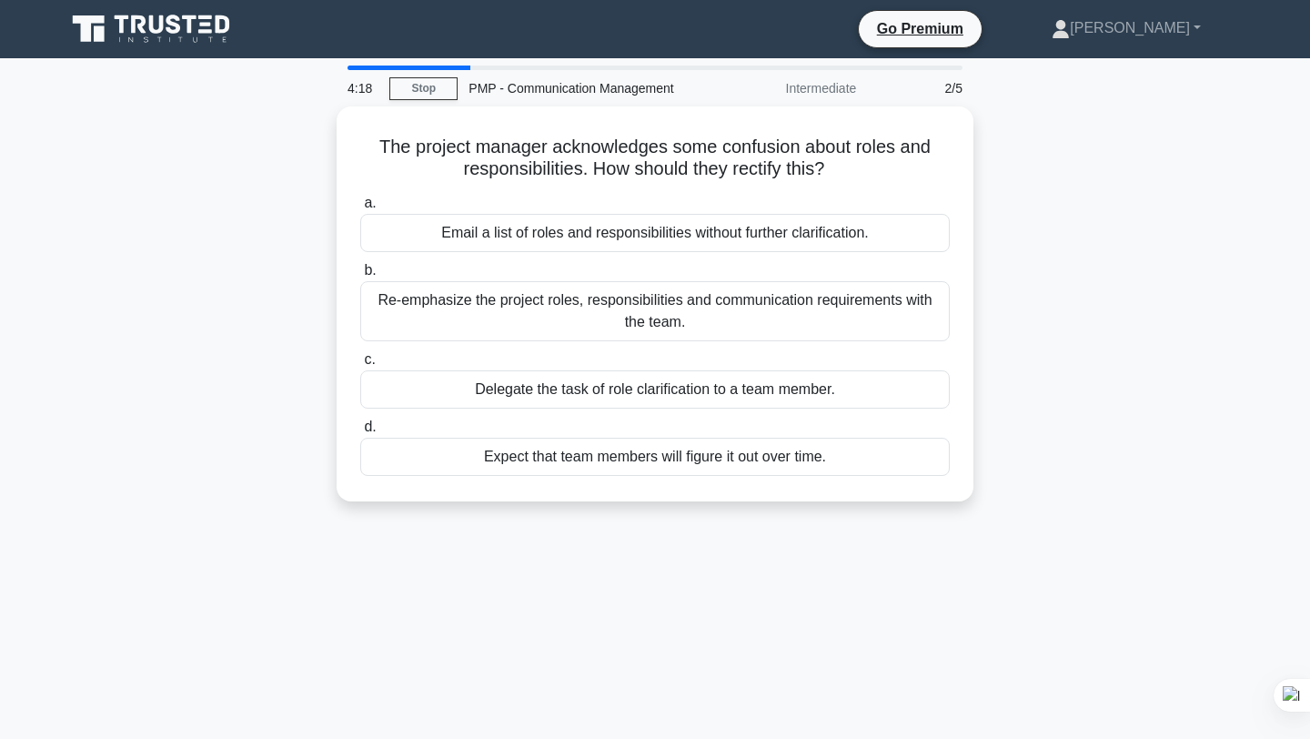
click at [689, 427] on label "d. Expect that team members will figure it out over time." at bounding box center [654, 446] width 589 height 60
click at [360, 427] on input "d. Expect that team members will figure it out over time." at bounding box center [360, 427] width 0 height 12
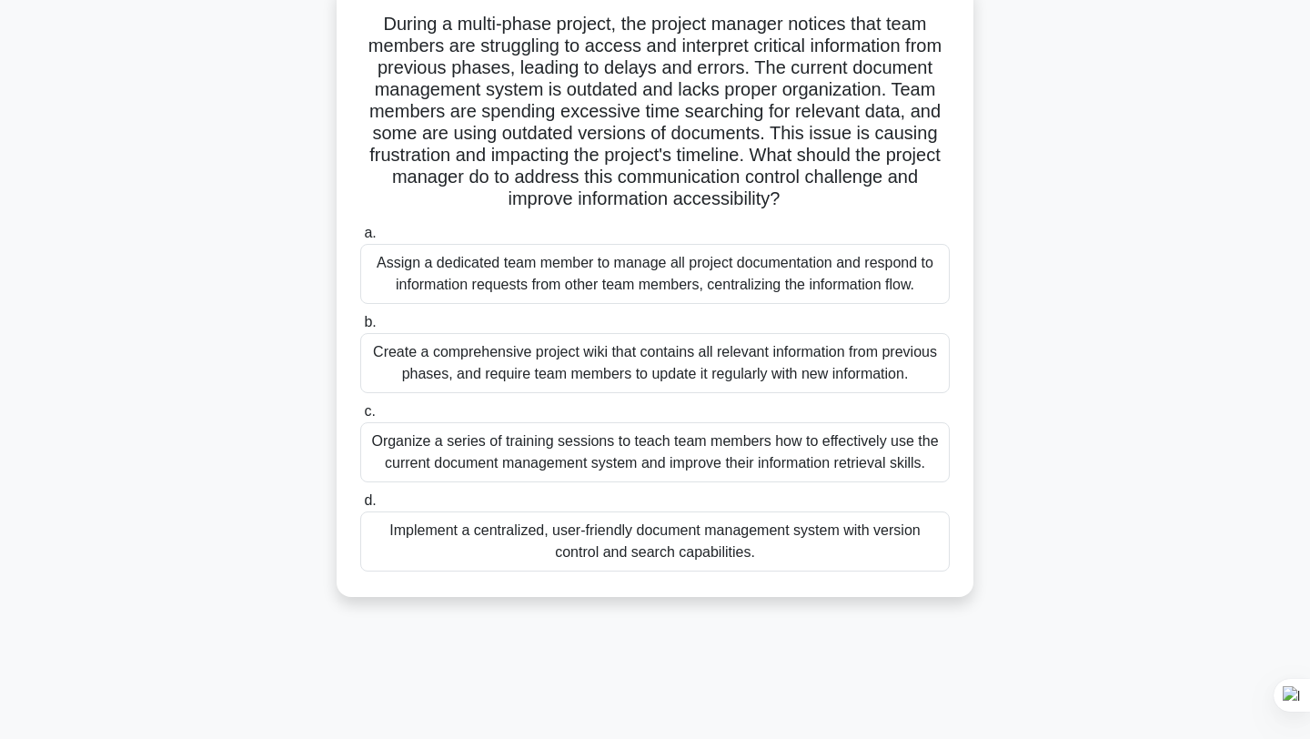
scroll to position [126, 0]
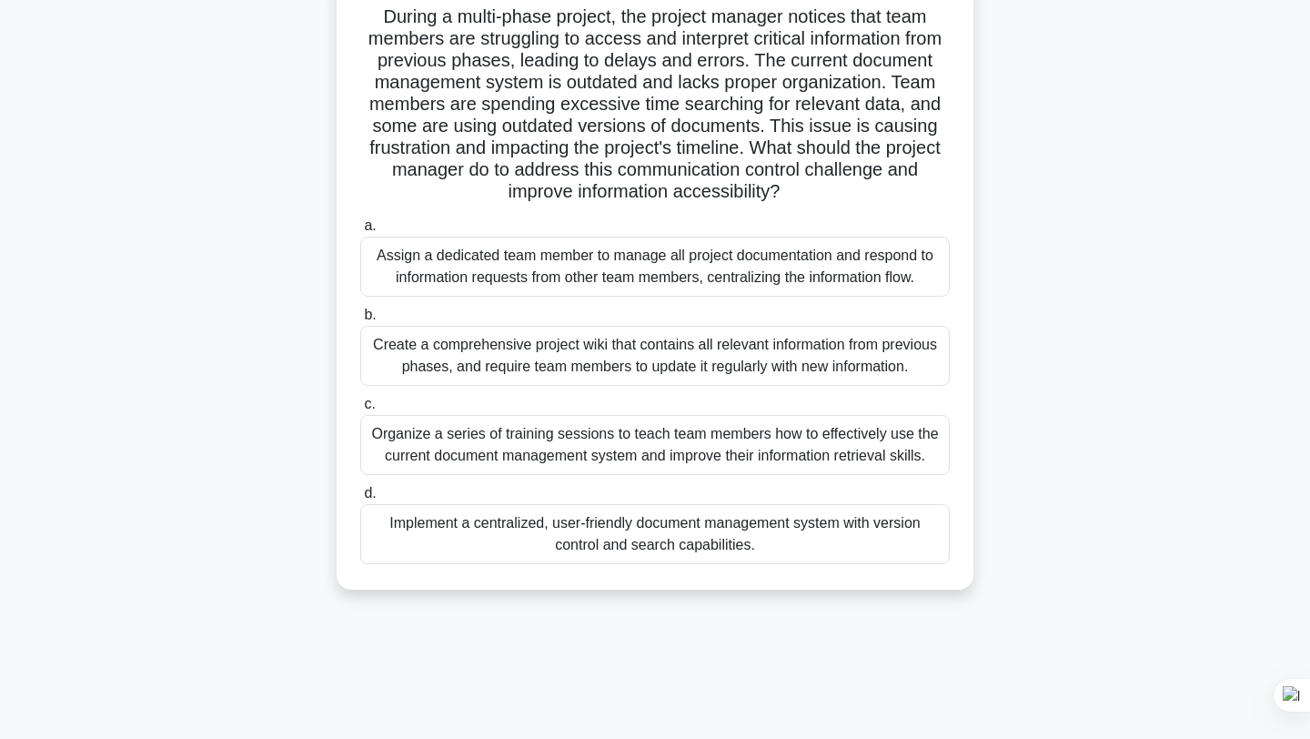
click at [695, 530] on div "Implement a centralized, user-friendly document management system with version …" at bounding box center [654, 534] width 589 height 60
click at [360, 499] on input "d. Implement a centralized, user-friendly document management system with versi…" at bounding box center [360, 494] width 0 height 12
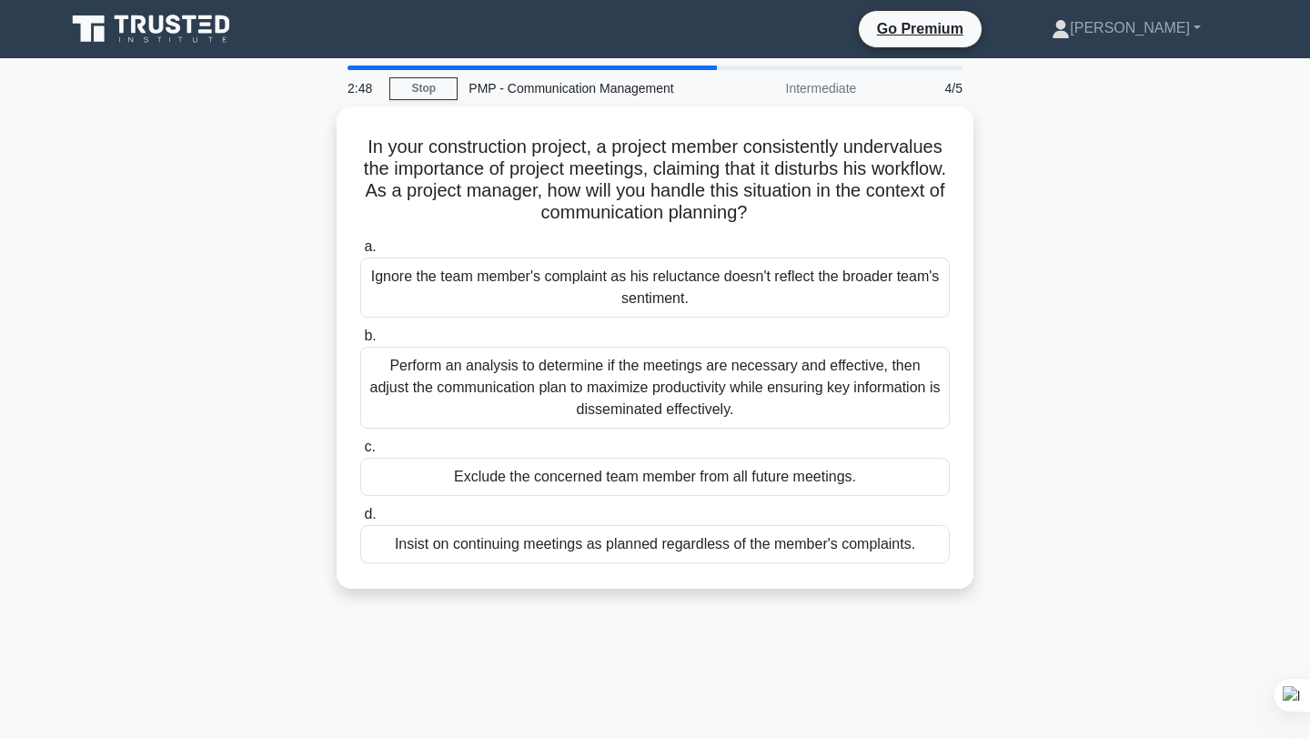
scroll to position [0, 0]
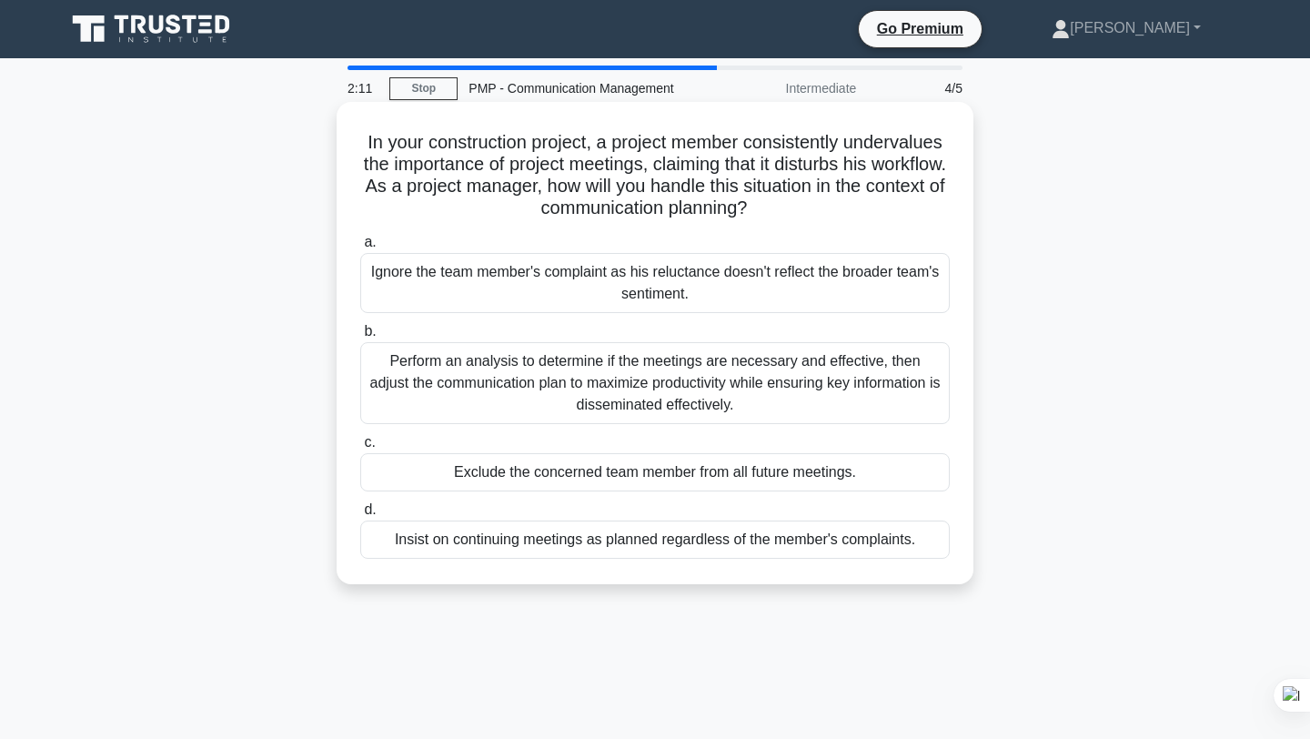
click at [710, 391] on div "Perform an analysis to determine if the meetings are necessary and effective, t…" at bounding box center [654, 383] width 589 height 82
click at [360, 337] on input "b. Perform an analysis to determine if the meetings are necessary and effective…" at bounding box center [360, 332] width 0 height 12
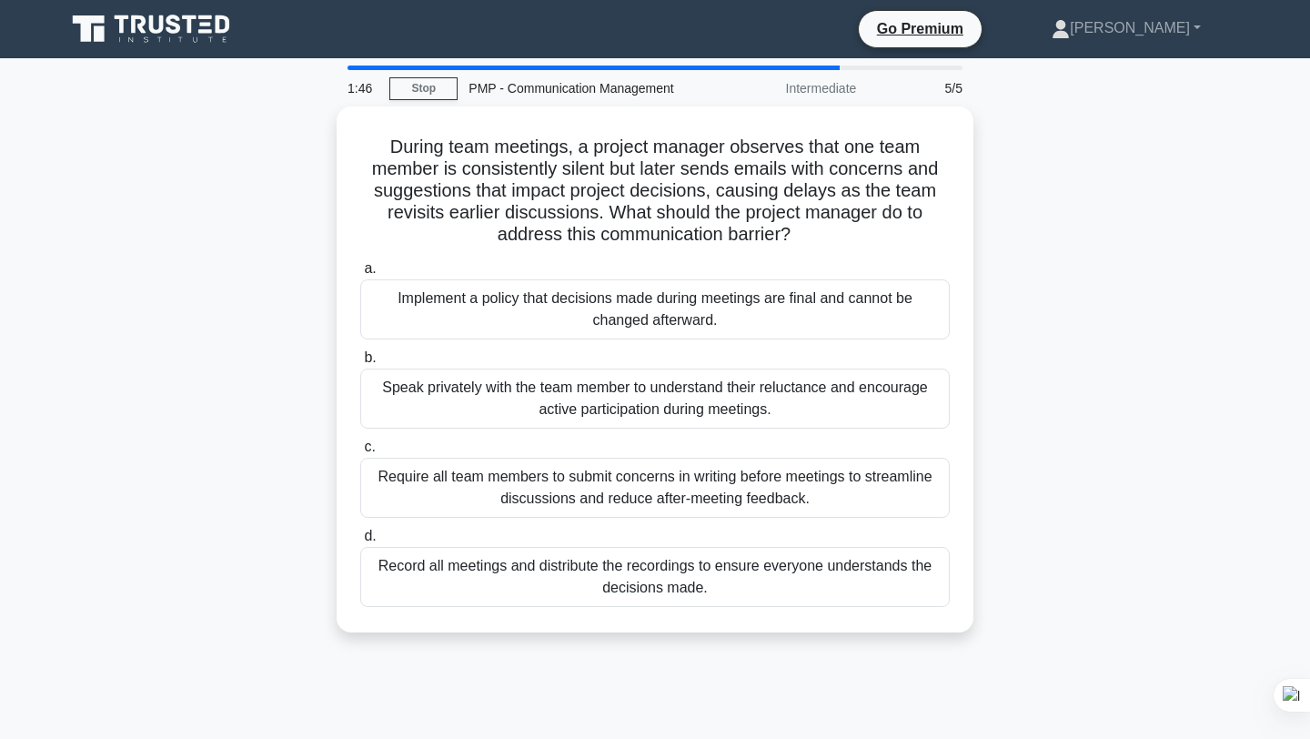
click at [710, 391] on div "Speak privately with the team member to understand their reluctance and encoura…" at bounding box center [654, 398] width 589 height 60
click at [360, 364] on input "b. Speak privately with the team member to understand their reluctance and enco…" at bounding box center [360, 358] width 0 height 12
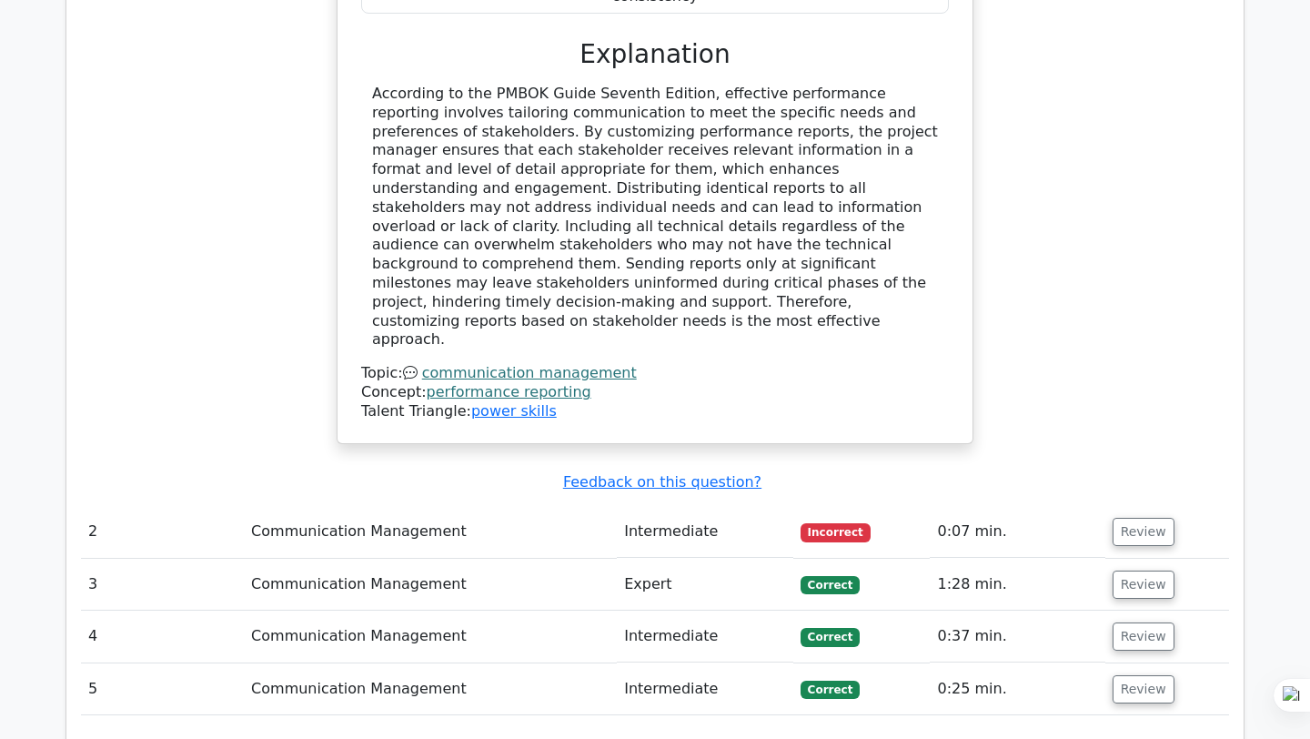
scroll to position [1881, 0]
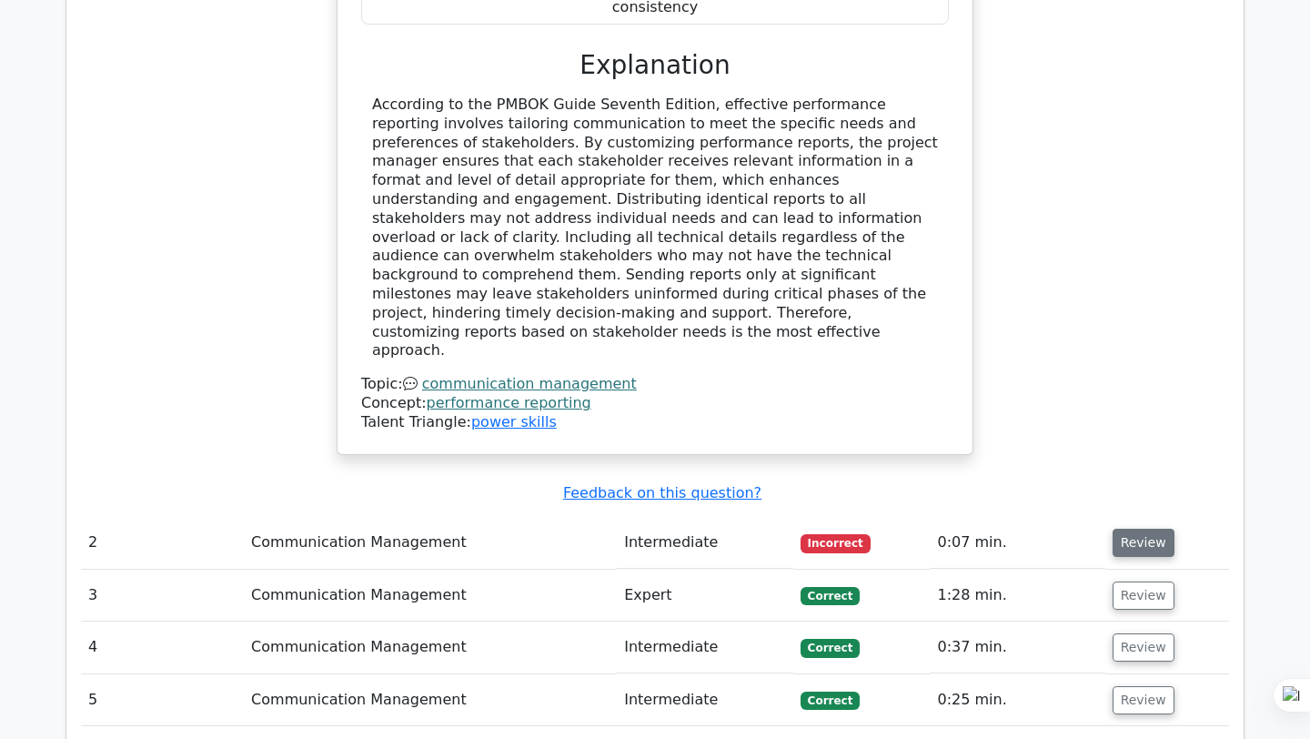
click at [1144, 528] on button "Review" at bounding box center [1143, 542] width 62 height 28
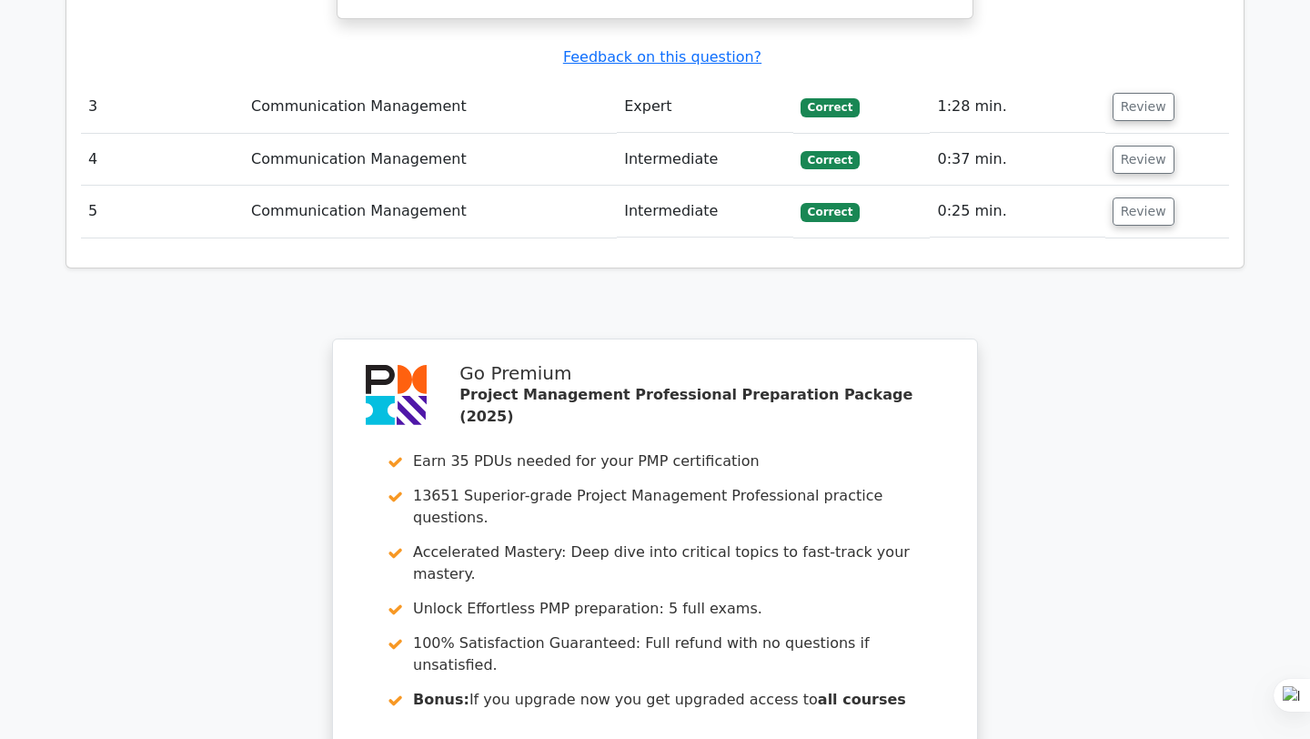
scroll to position [3377, 0]
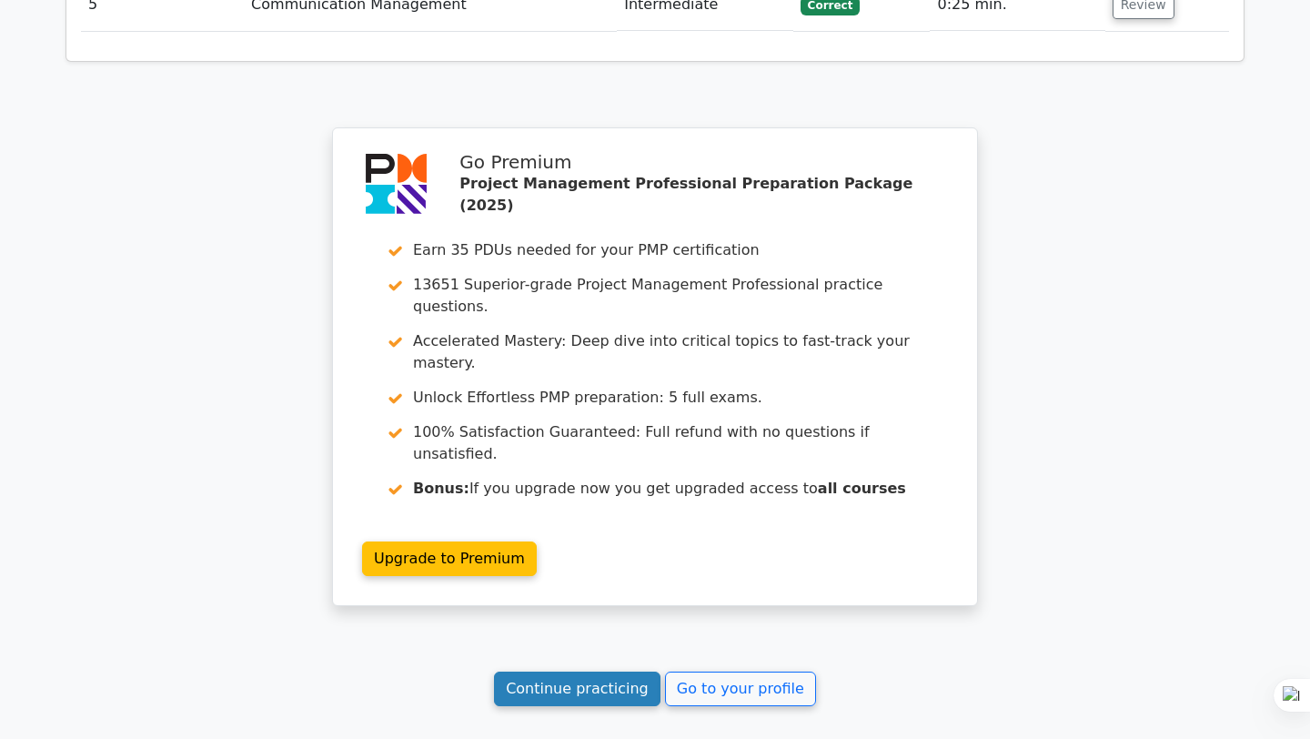
click at [615, 671] on link "Continue practicing" at bounding box center [577, 688] width 166 height 35
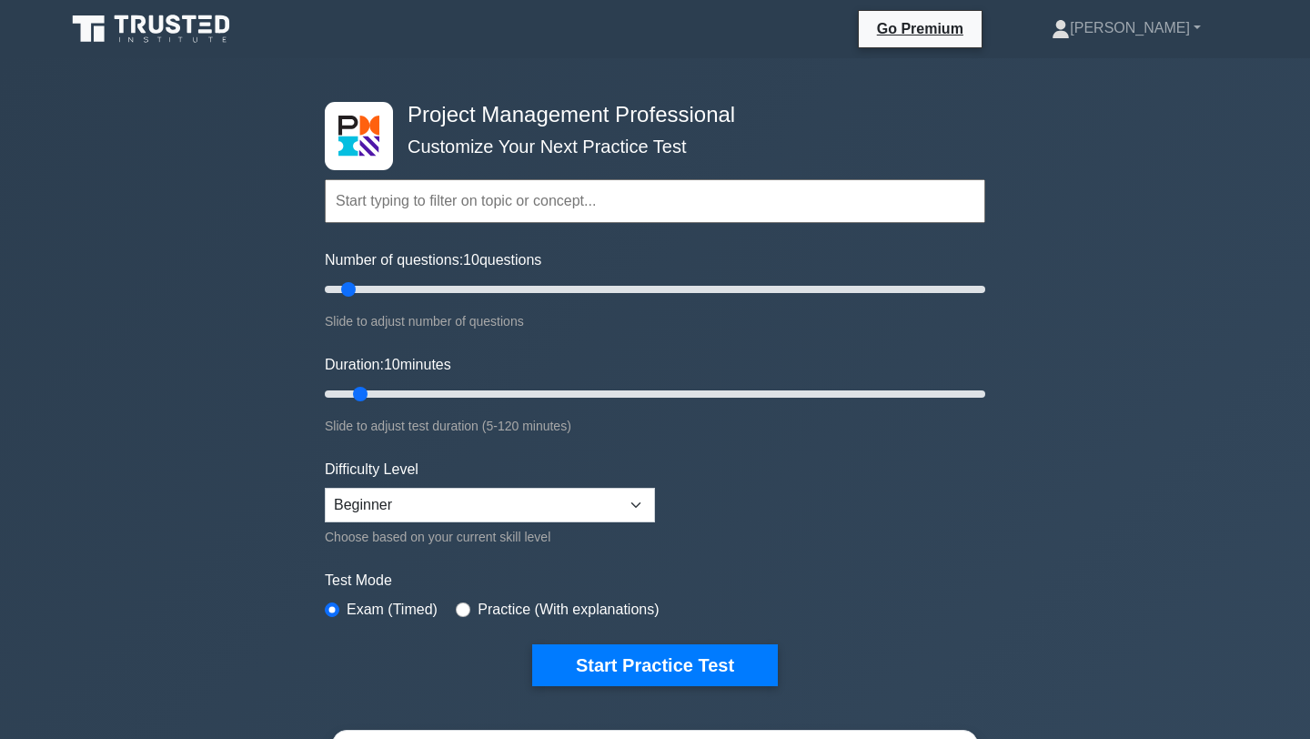
click at [464, 206] on input "text" at bounding box center [655, 201] width 660 height 44
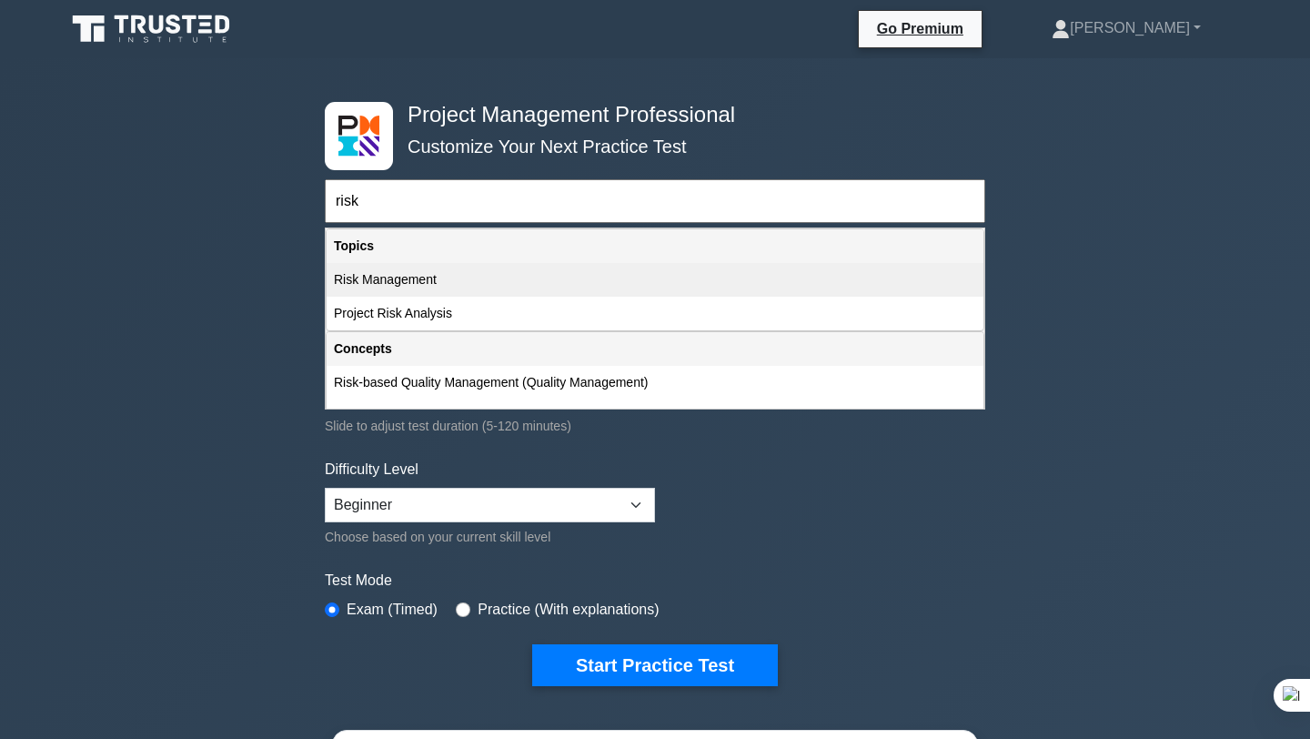
click at [361, 278] on div "Risk Management" at bounding box center [655, 280] width 657 height 34
type input "Risk Management"
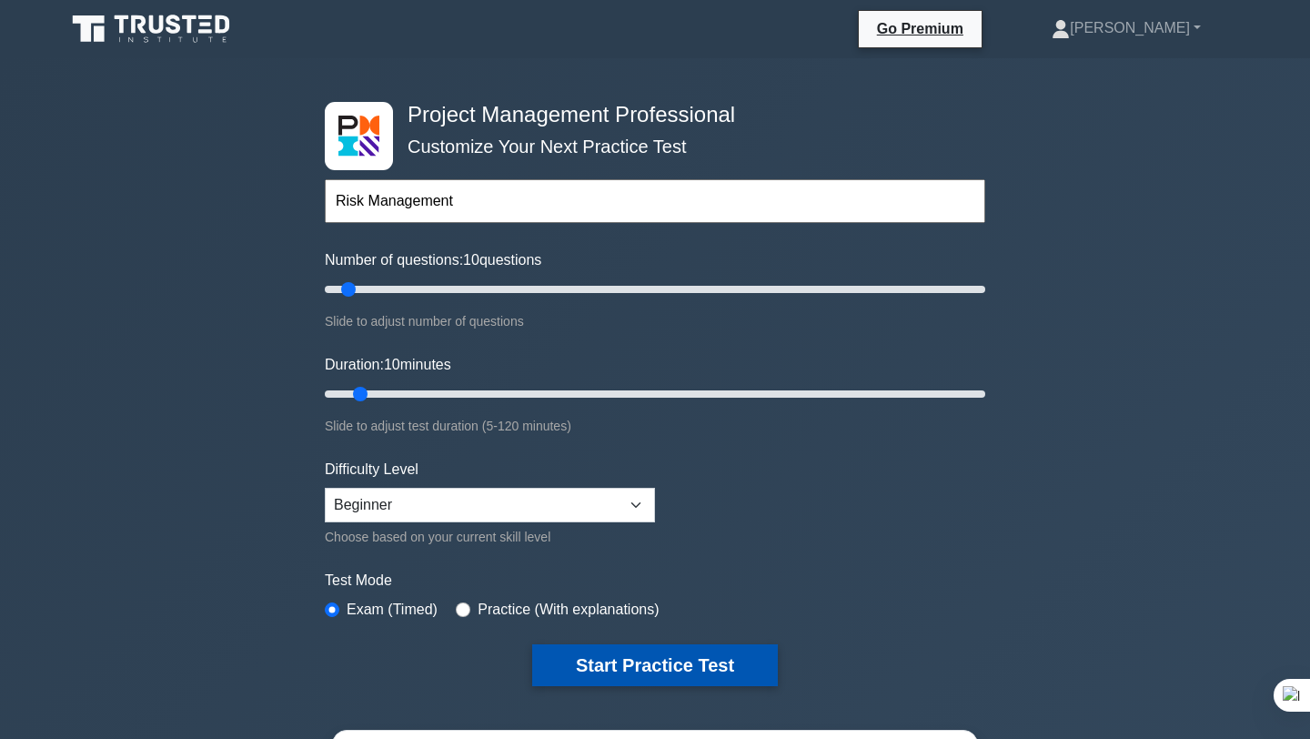
click at [665, 647] on button "Start Practice Test" at bounding box center [655, 665] width 246 height 42
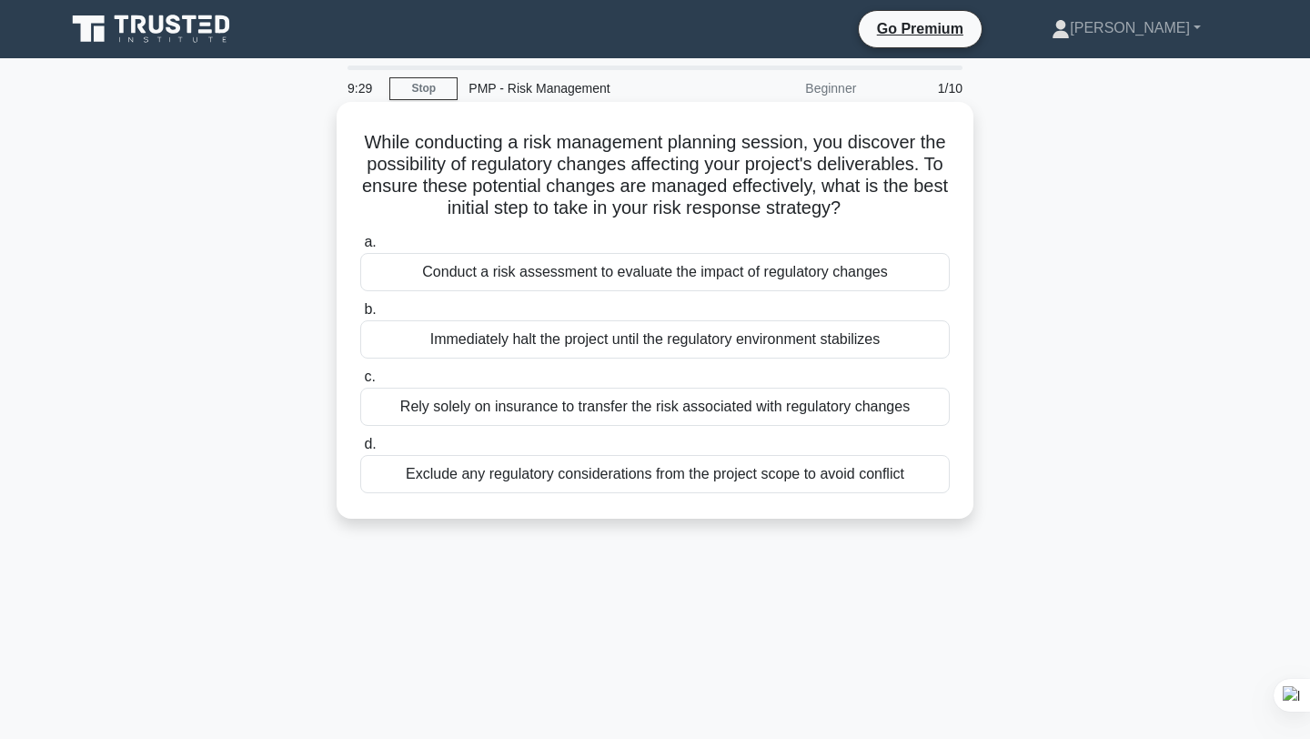
click at [675, 276] on div "Conduct a risk assessment to evaluate the impact of regulatory changes" at bounding box center [654, 272] width 589 height 38
click at [360, 248] on input "a. Conduct a risk assessment to evaluate the impact of regulatory changes" at bounding box center [360, 243] width 0 height 12
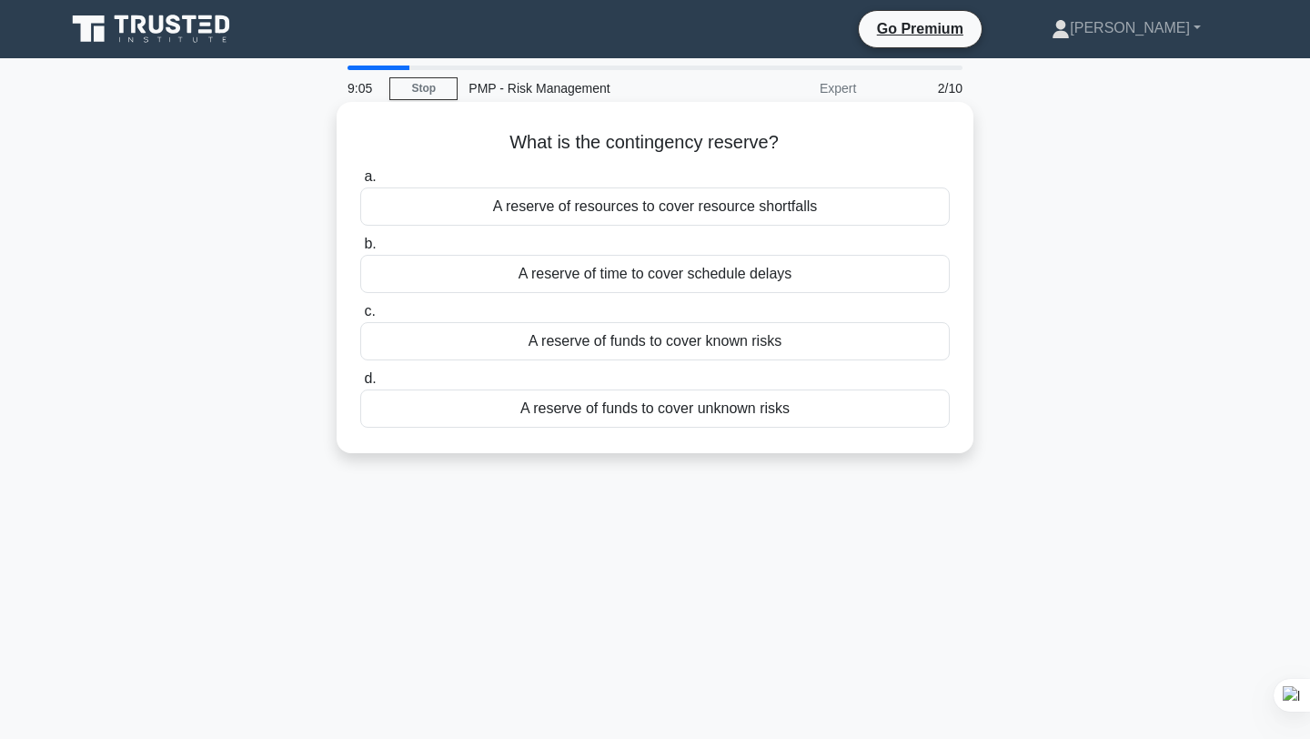
click at [653, 412] on div "A reserve of funds to cover unknown risks" at bounding box center [654, 408] width 589 height 38
click at [360, 385] on input "d. A reserve of funds to cover unknown risks" at bounding box center [360, 379] width 0 height 12
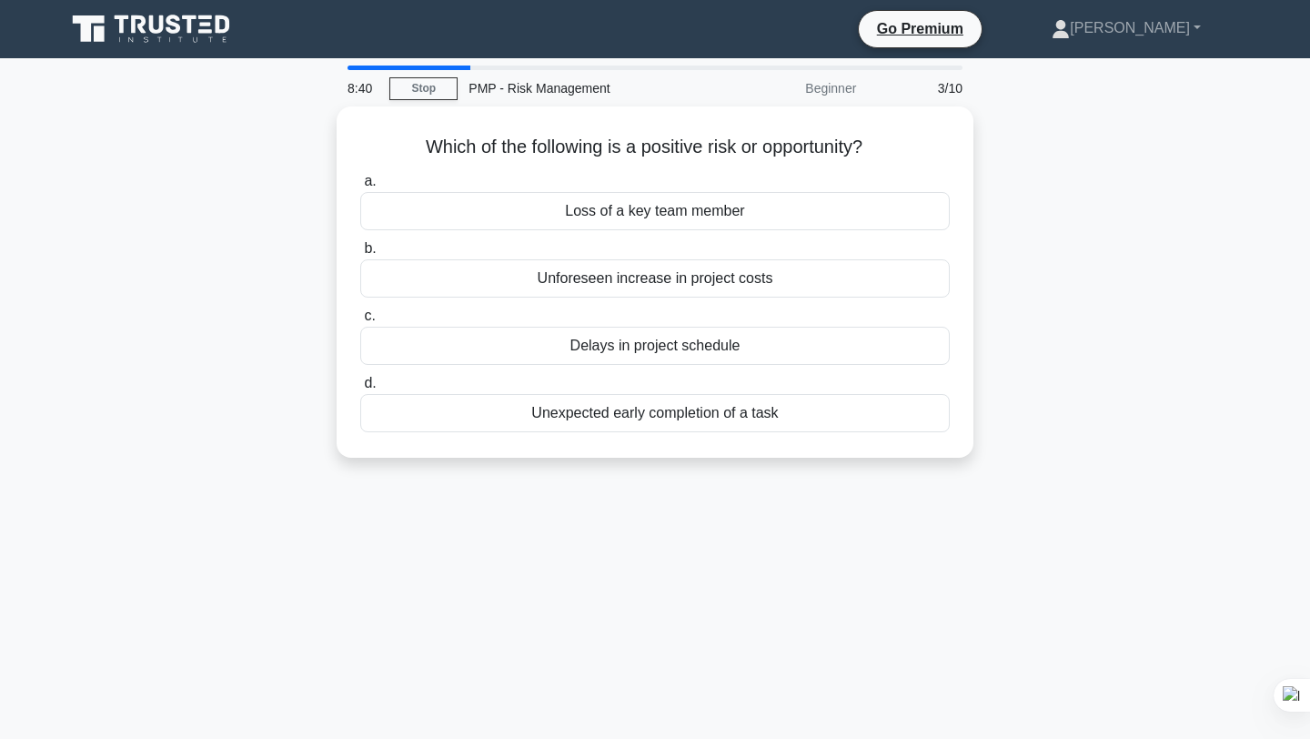
click at [653, 412] on div "Unexpected early completion of a task" at bounding box center [654, 413] width 589 height 38
click at [360, 389] on input "d. Unexpected early completion of a task" at bounding box center [360, 383] width 0 height 12
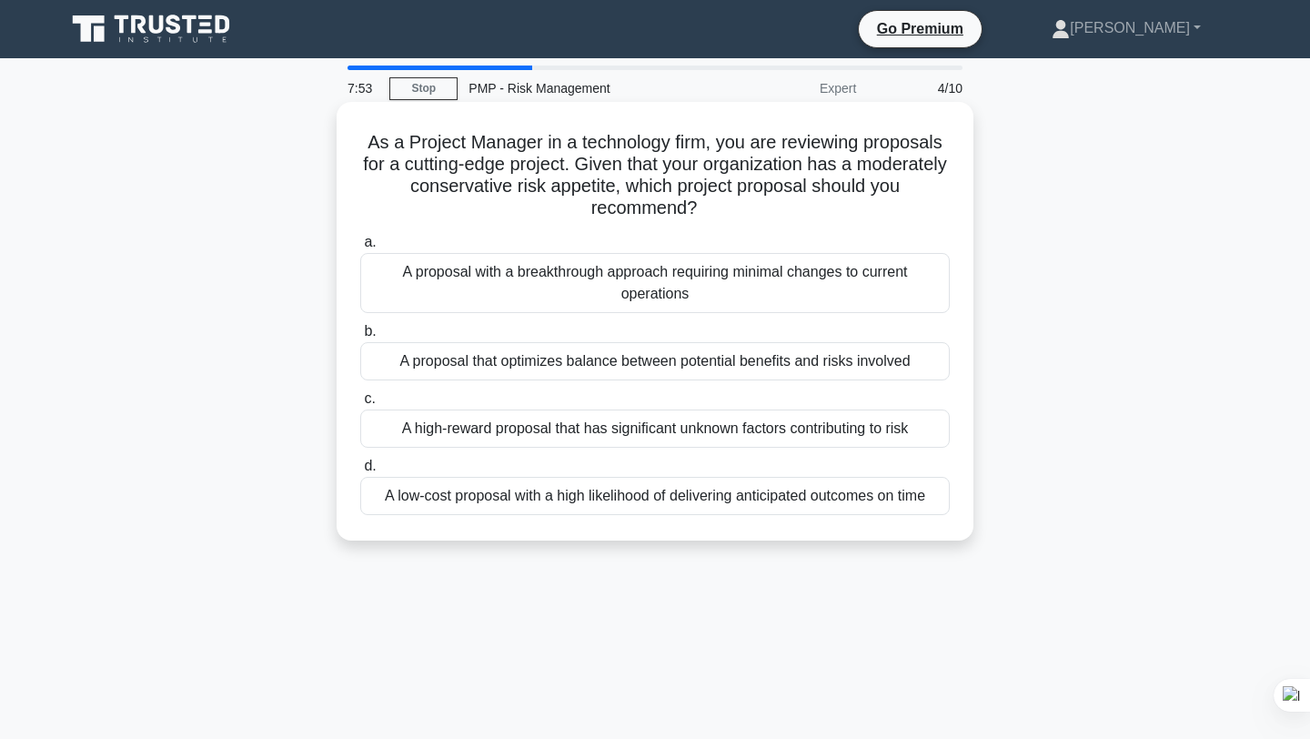
click at [672, 367] on div "A proposal that optimizes balance between potential benefits and risks involved" at bounding box center [654, 361] width 589 height 38
click at [360, 337] on input "b. A proposal that optimizes balance between potential benefits and risks invol…" at bounding box center [360, 332] width 0 height 12
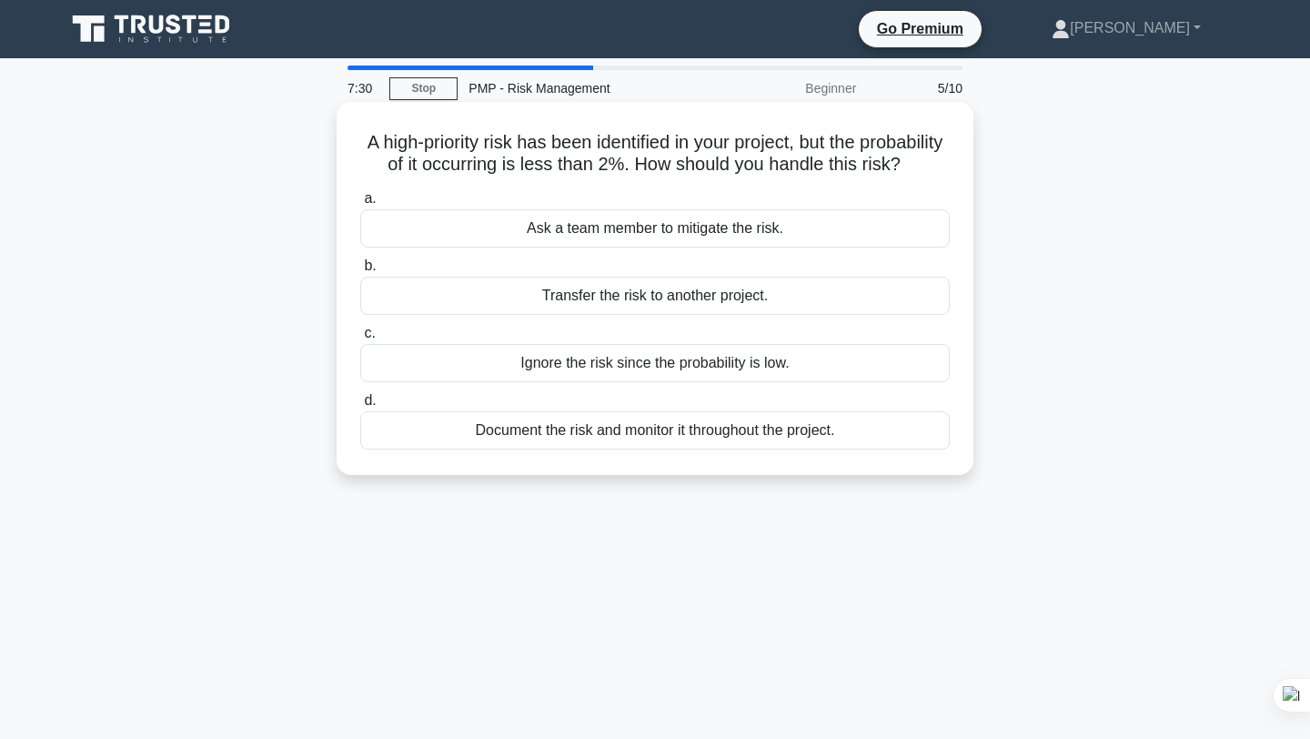
click at [679, 425] on div "Document the risk and monitor it throughout the project." at bounding box center [654, 430] width 589 height 38
click at [360, 407] on input "d. Document the risk and monitor it throughout the project." at bounding box center [360, 401] width 0 height 12
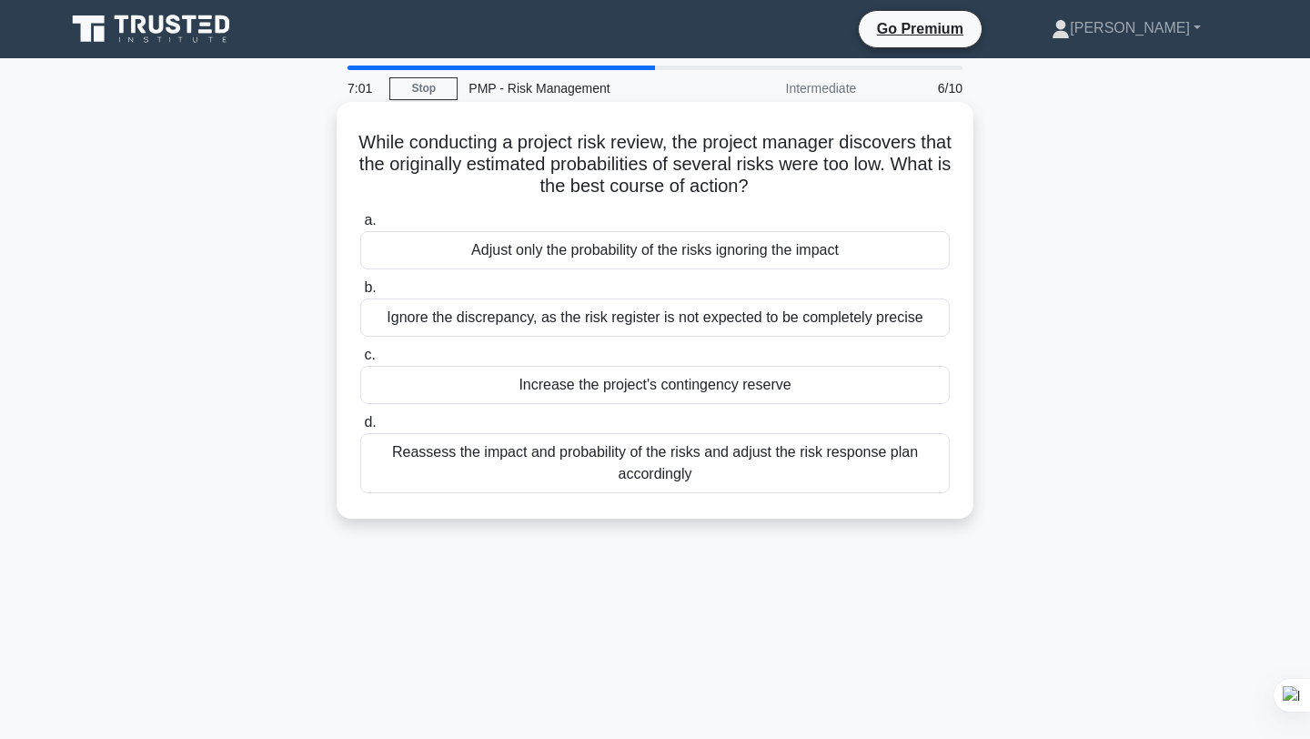
click at [689, 457] on div "Reassess the impact and probability of the risks and adjust the risk response p…" at bounding box center [654, 463] width 589 height 60
click at [360, 428] on input "d. Reassess the impact and probability of the risks and adjust the risk respons…" at bounding box center [360, 423] width 0 height 12
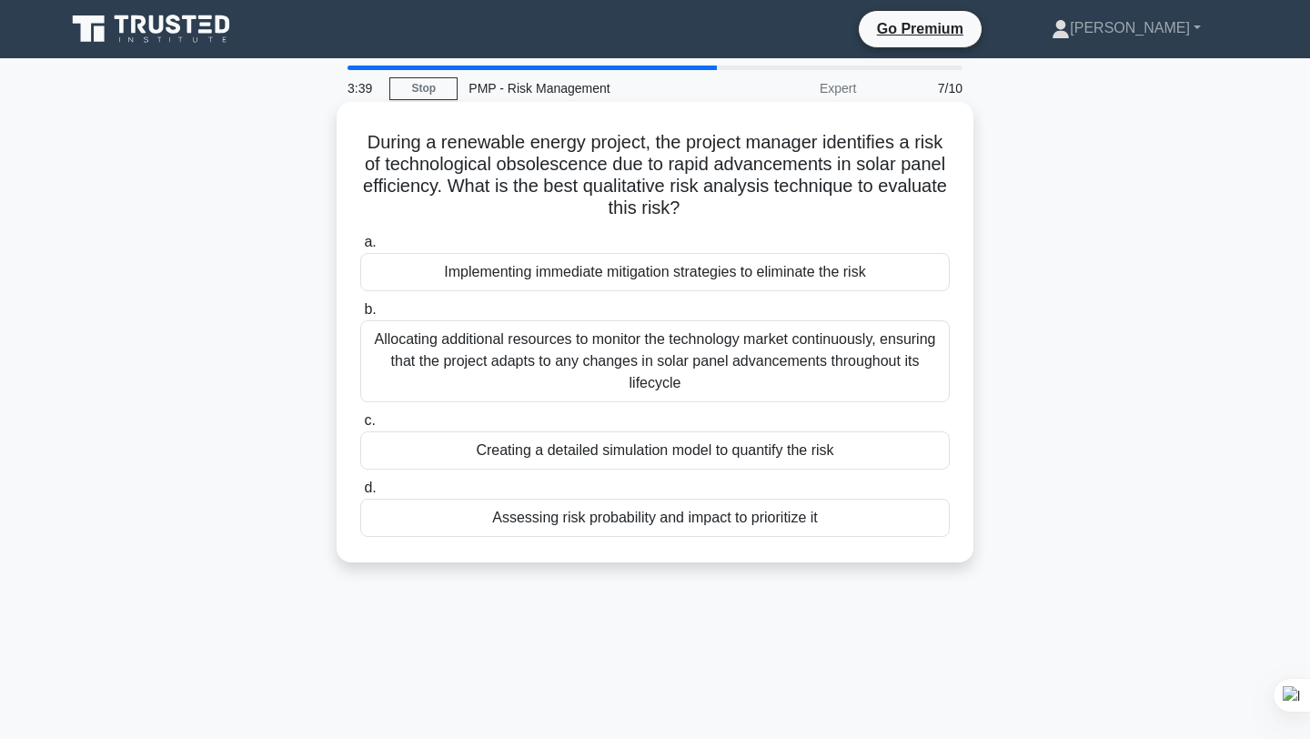
click at [667, 518] on div "Assessing risk probability and impact to prioritize it" at bounding box center [654, 517] width 589 height 38
click at [360, 494] on input "d. Assessing risk probability and impact to prioritize it" at bounding box center [360, 488] width 0 height 12
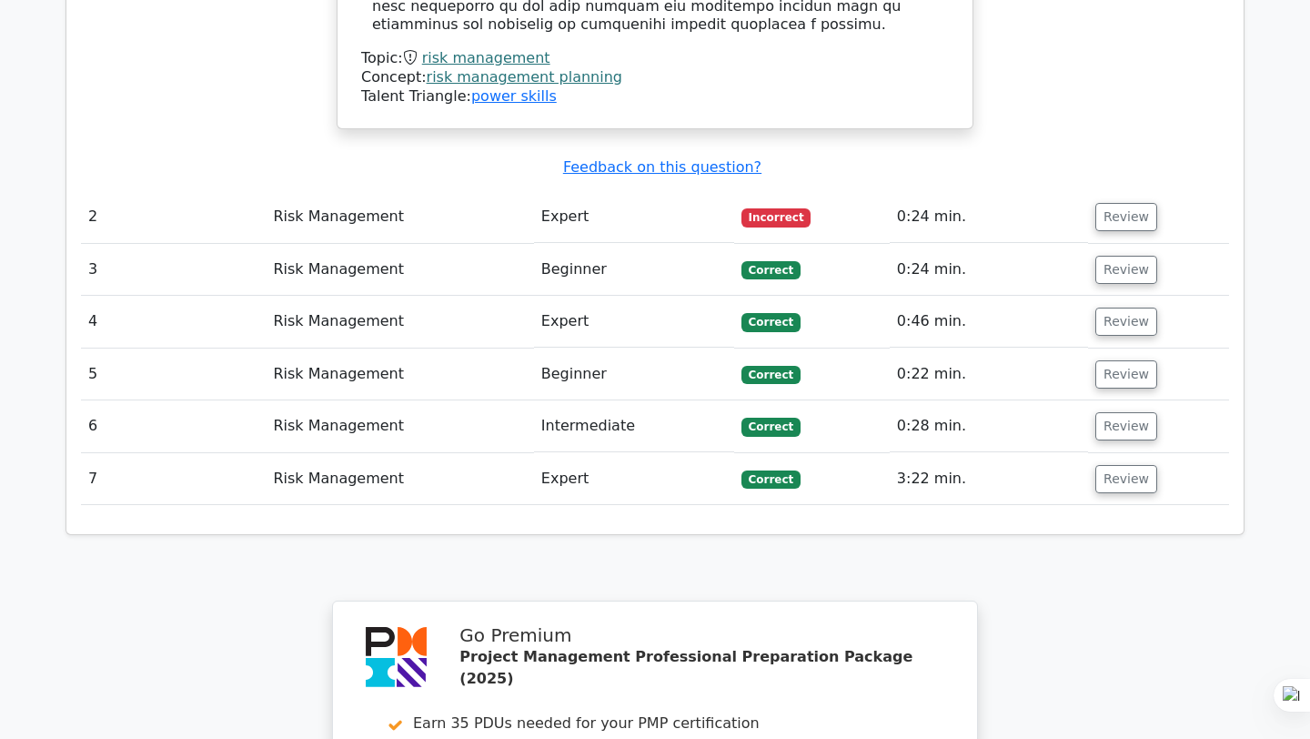
scroll to position [2331, 0]
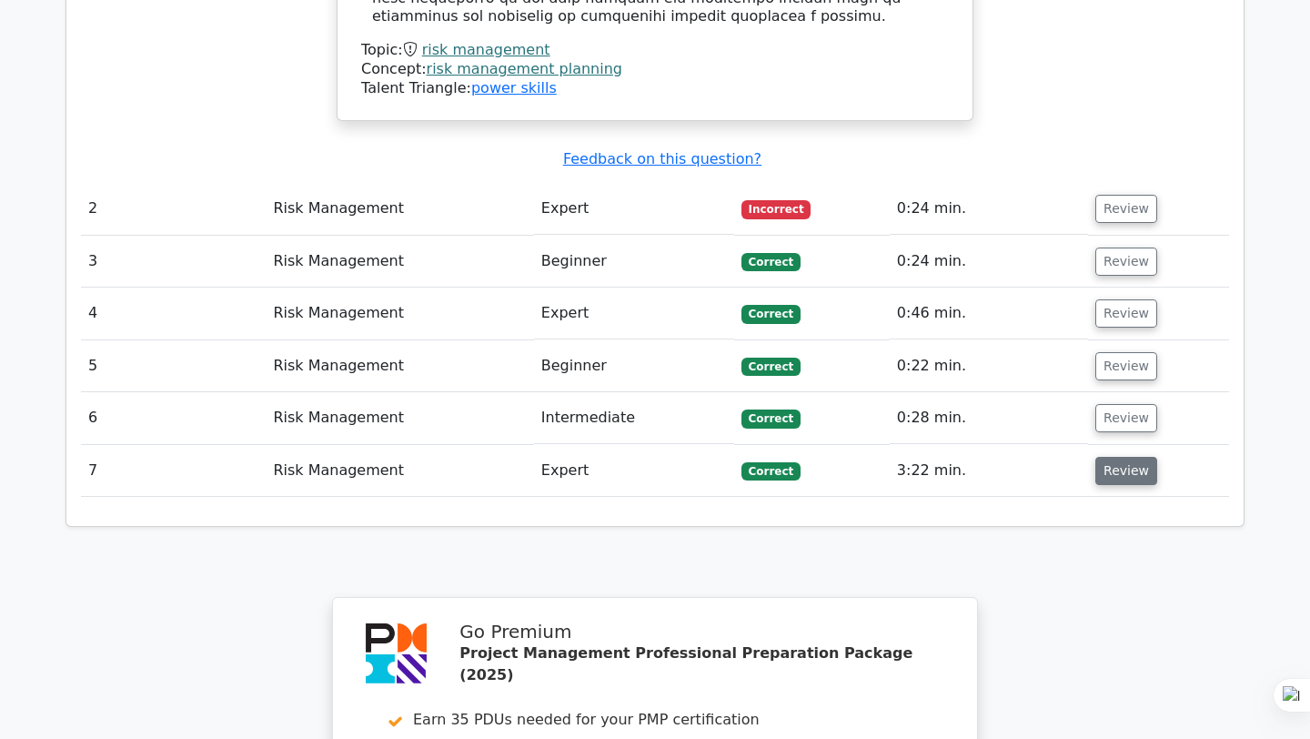
click at [1112, 457] on button "Review" at bounding box center [1126, 471] width 62 height 28
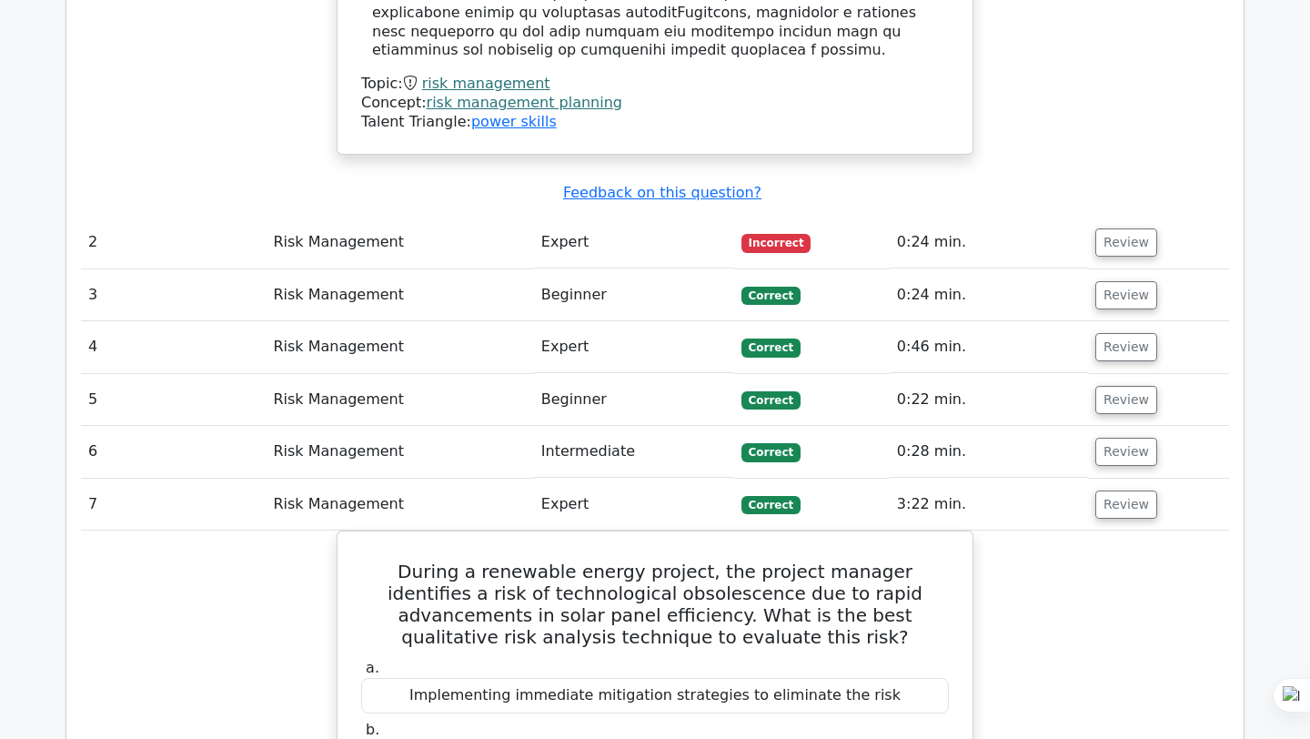
scroll to position [2294, 0]
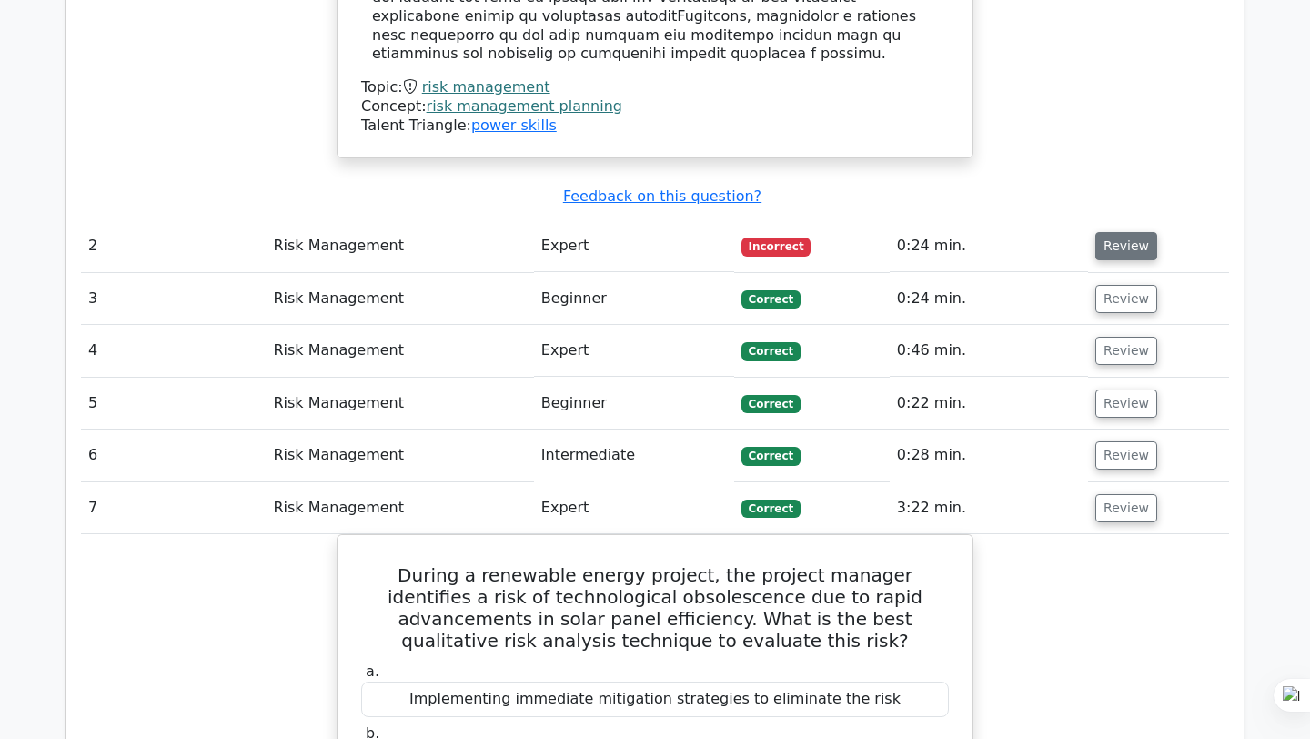
click at [1118, 232] on button "Review" at bounding box center [1126, 246] width 62 height 28
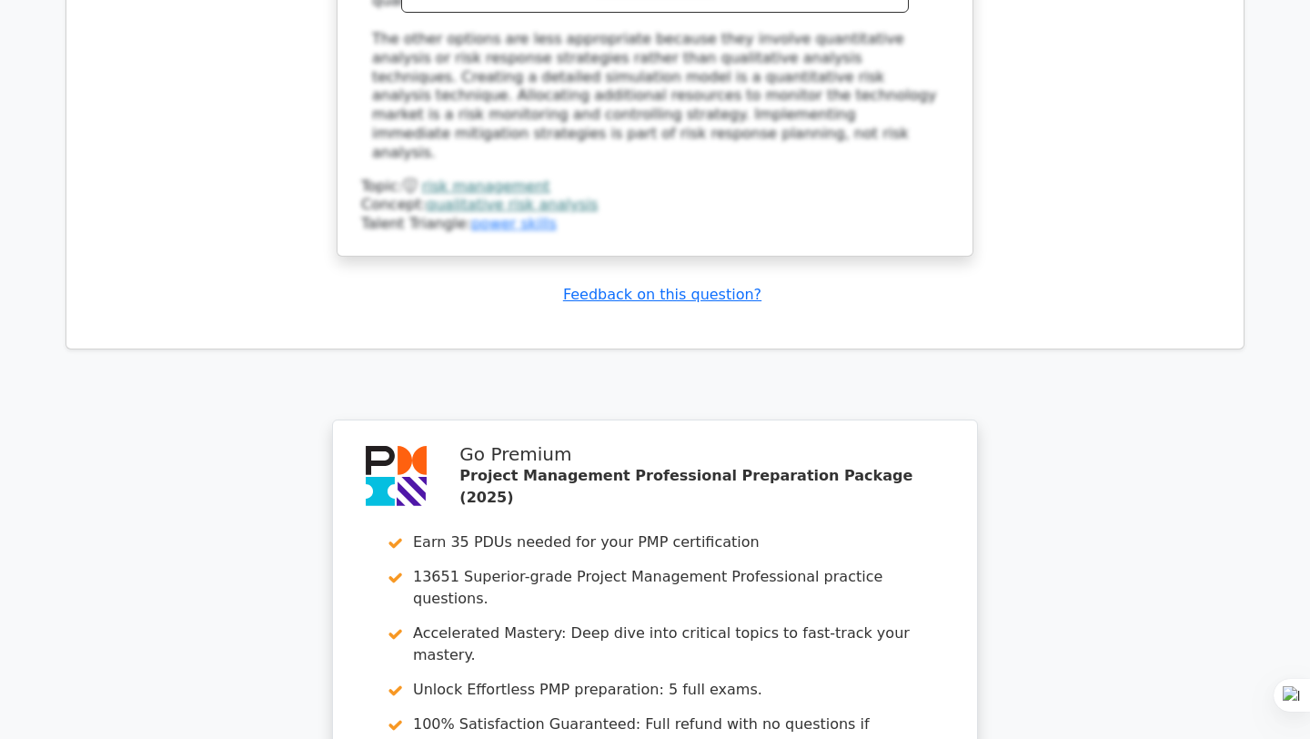
scroll to position [4337, 0]
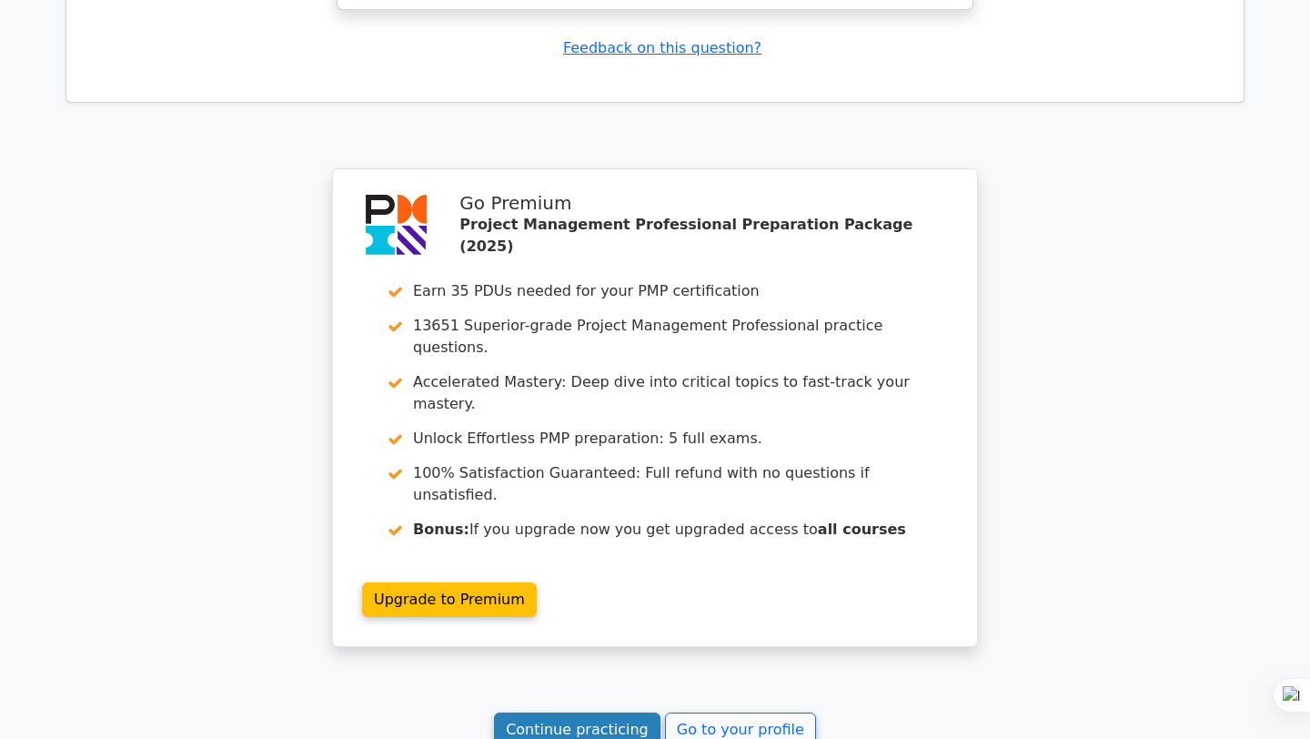
click at [616, 712] on link "Continue practicing" at bounding box center [577, 729] width 166 height 35
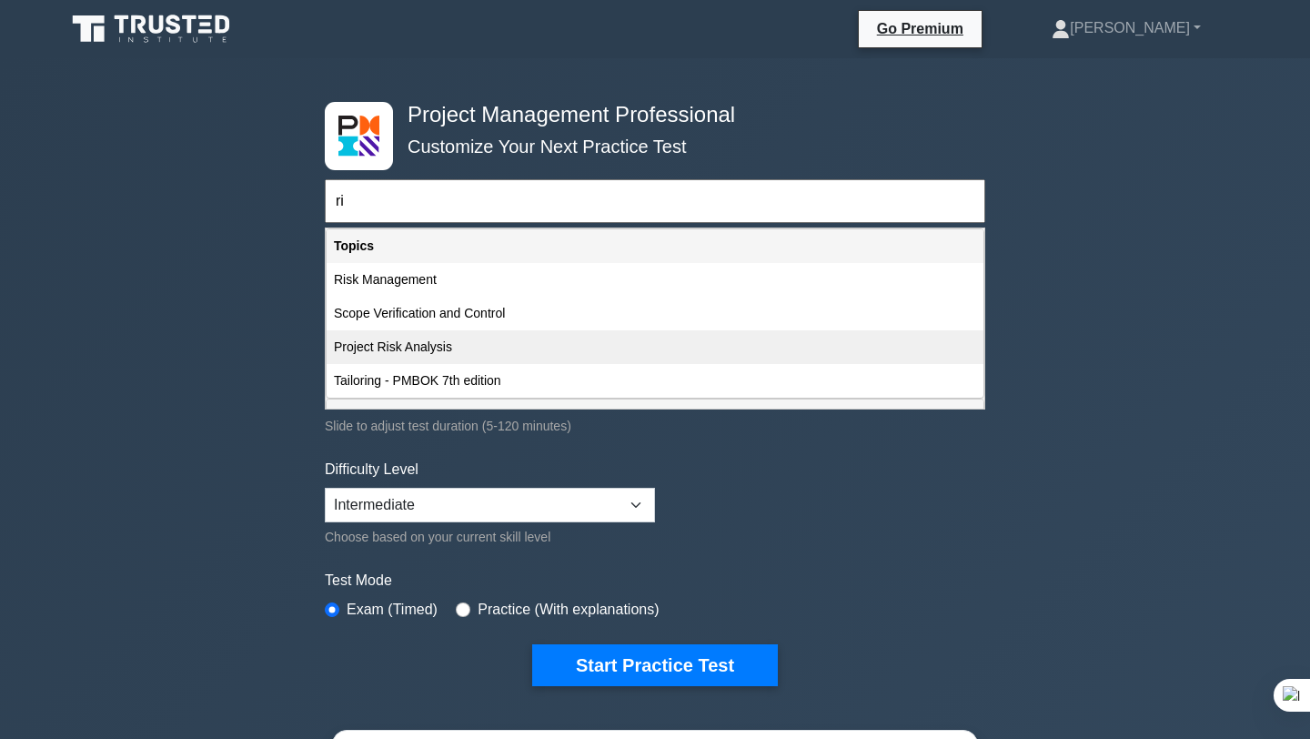
click at [417, 347] on div "Project Risk Analysis" at bounding box center [655, 347] width 657 height 34
type input "Project Risk Analysis"
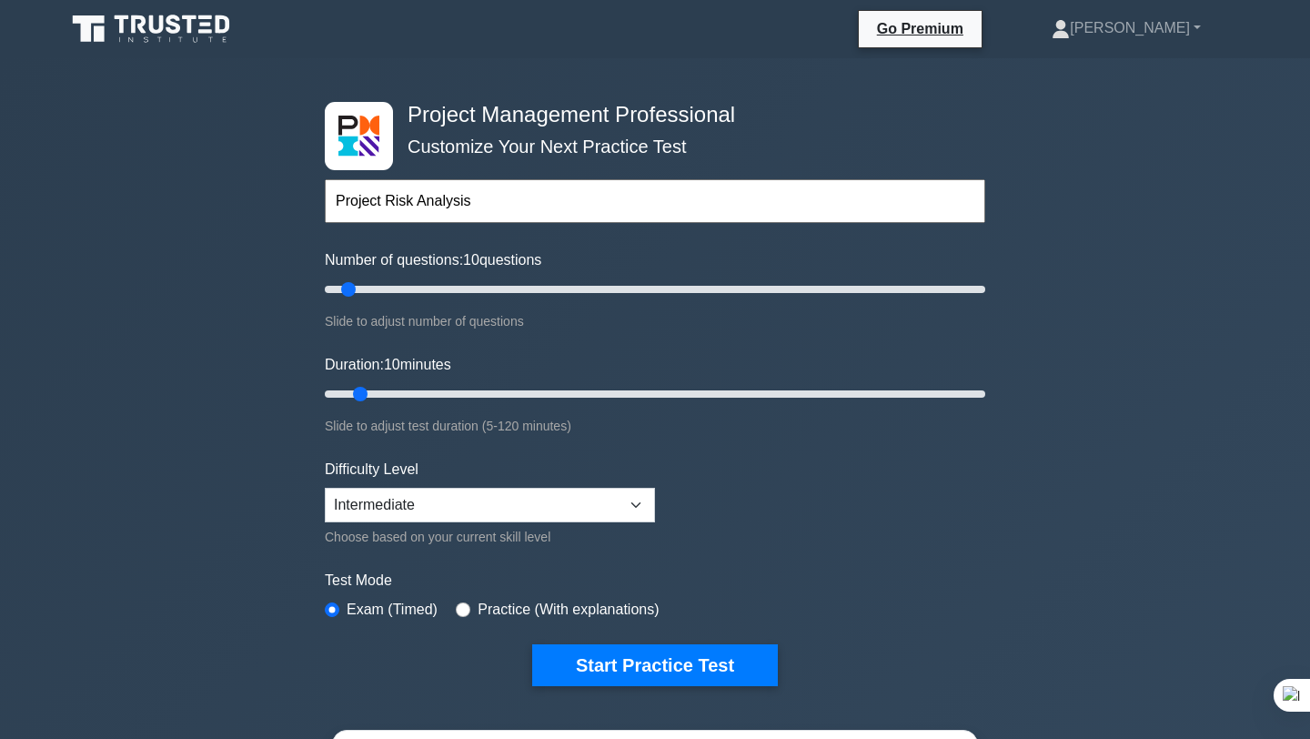
click at [571, 610] on label "Practice (With explanations)" at bounding box center [568, 610] width 181 height 22
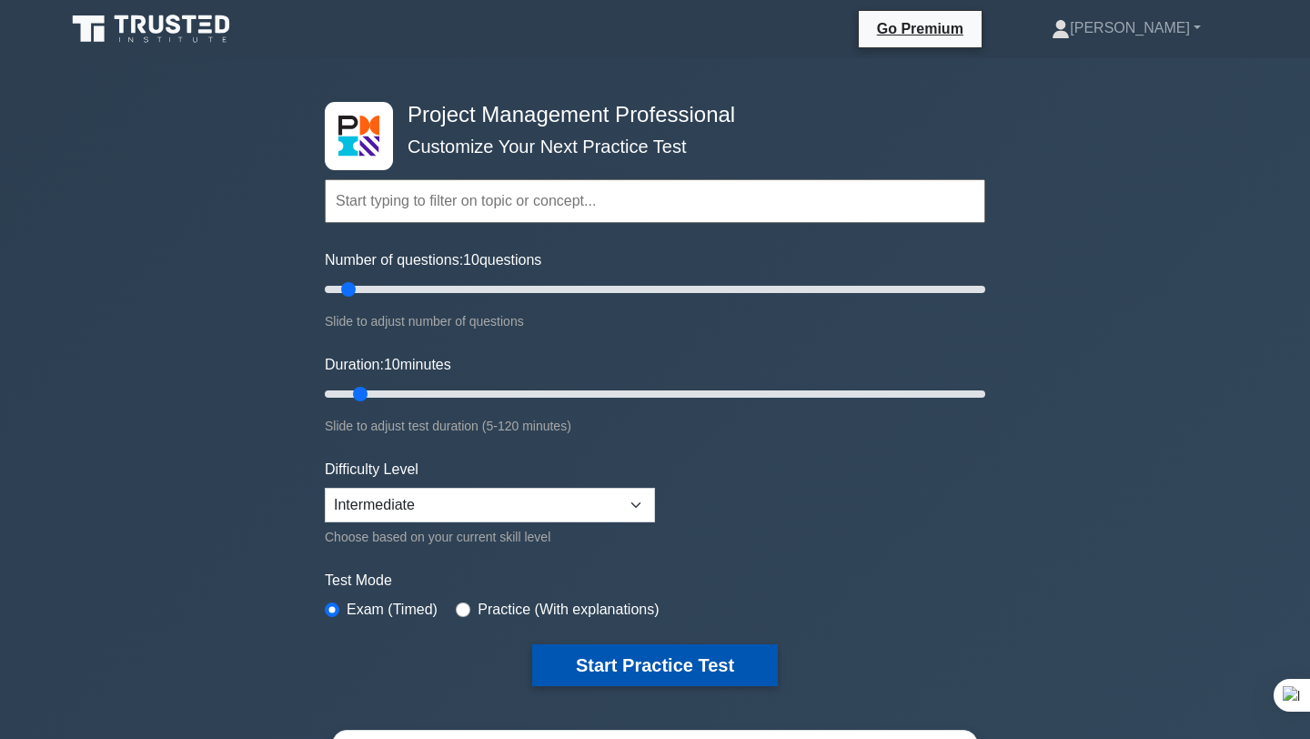
click at [571, 658] on button "Start Practice Test" at bounding box center [655, 665] width 246 height 42
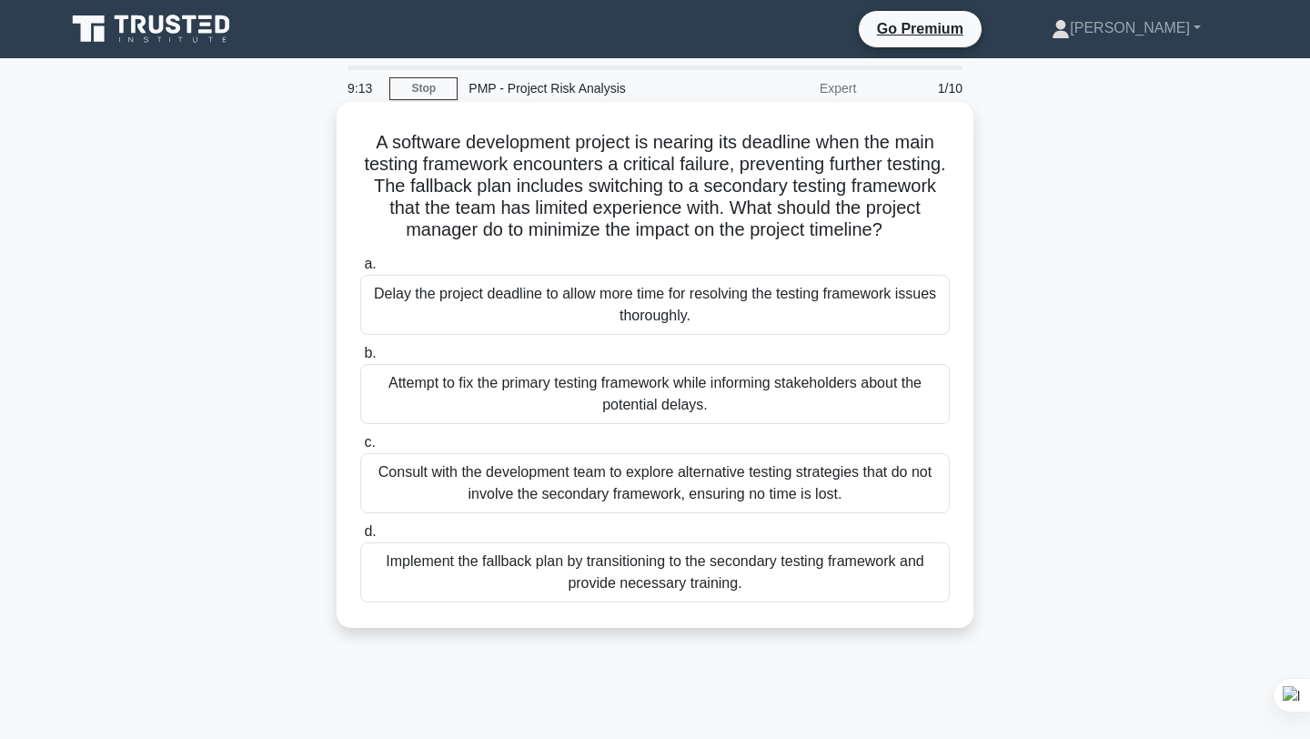
click at [623, 567] on div "Implement the fallback plan by transitioning to the secondary testing framework…" at bounding box center [654, 572] width 589 height 60
click at [360, 538] on input "d. Implement the fallback plan by transitioning to the secondary testing framew…" at bounding box center [360, 532] width 0 height 12
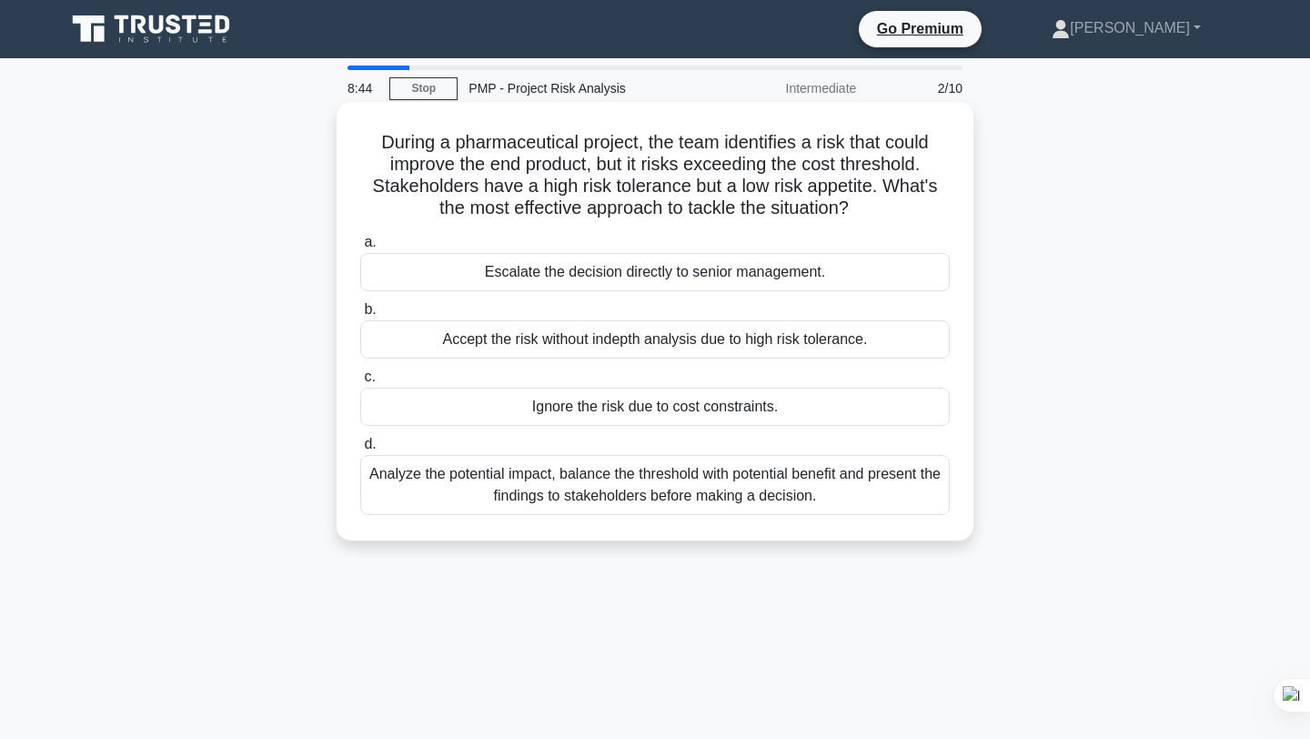
click at [682, 494] on div "Analyze the potential impact, balance the threshold with potential benefit and …" at bounding box center [654, 485] width 589 height 60
click at [360, 450] on input "d. Analyze the potential impact, balance the threshold with potential benefit a…" at bounding box center [360, 444] width 0 height 12
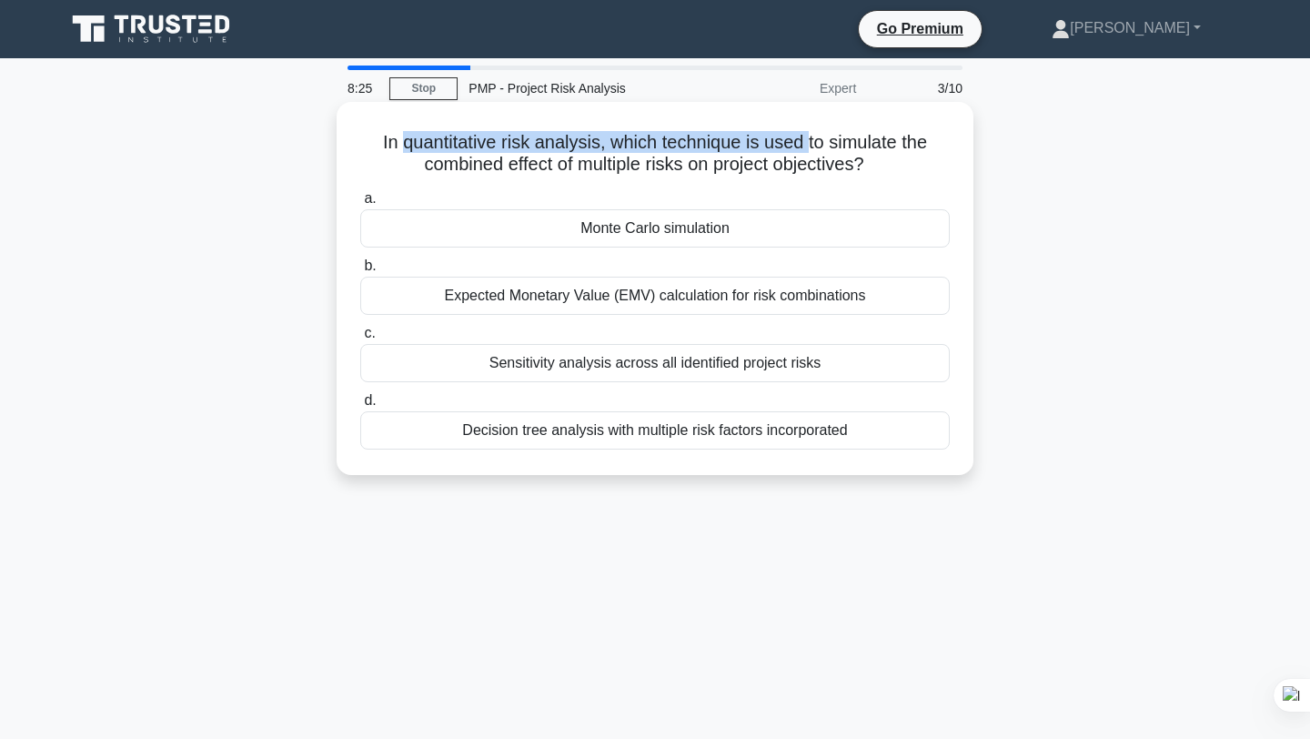
drag, startPoint x: 808, startPoint y: 138, endPoint x: 405, endPoint y: 149, distance: 403.1
click at [405, 149] on h5 "In quantitative risk analysis, which technique is used to simulate the combined…" at bounding box center [654, 153] width 593 height 45
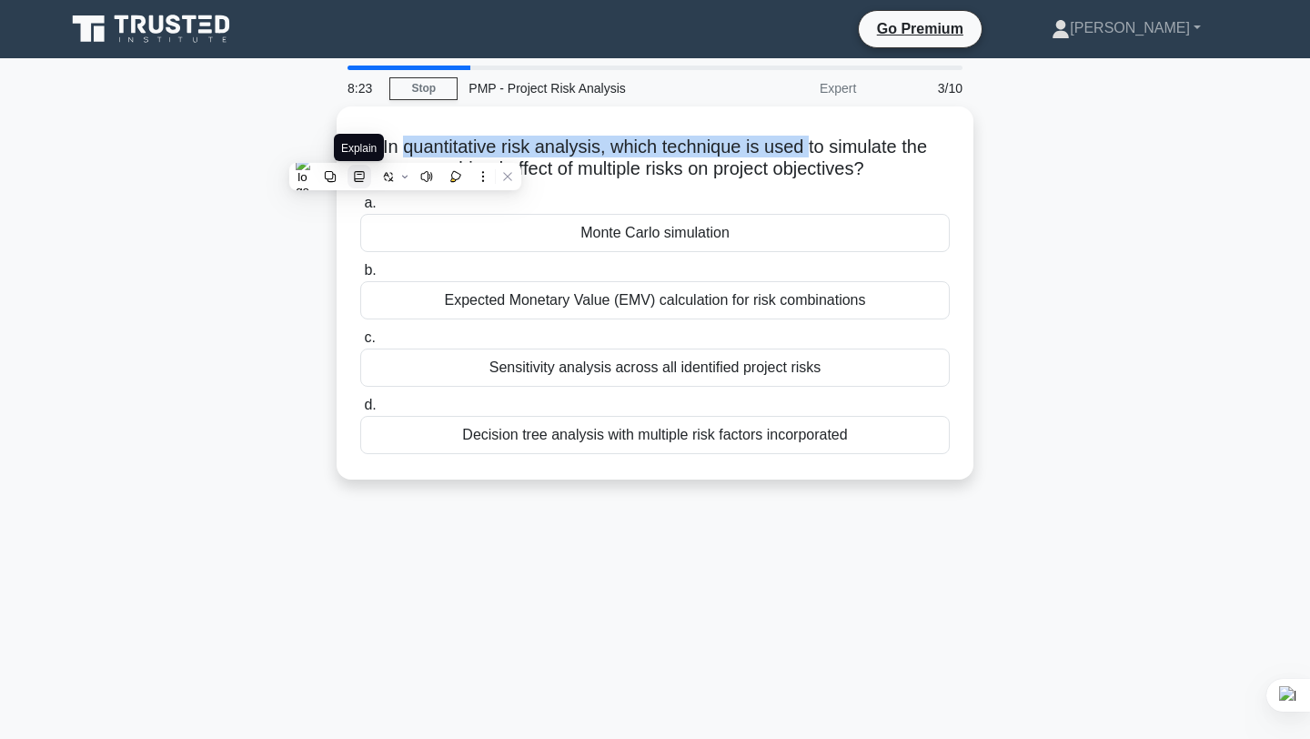
click at [357, 175] on icon at bounding box center [359, 176] width 13 height 13
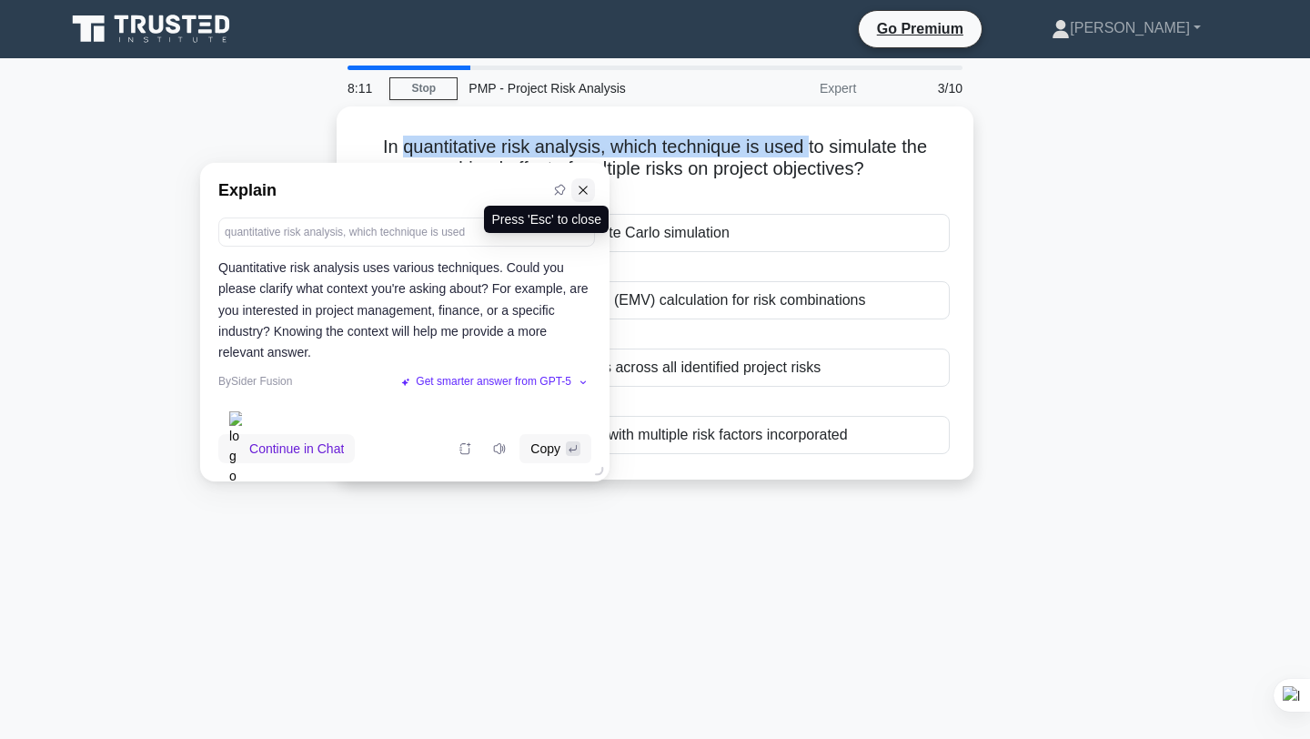
click at [585, 184] on icon at bounding box center [583, 190] width 13 height 13
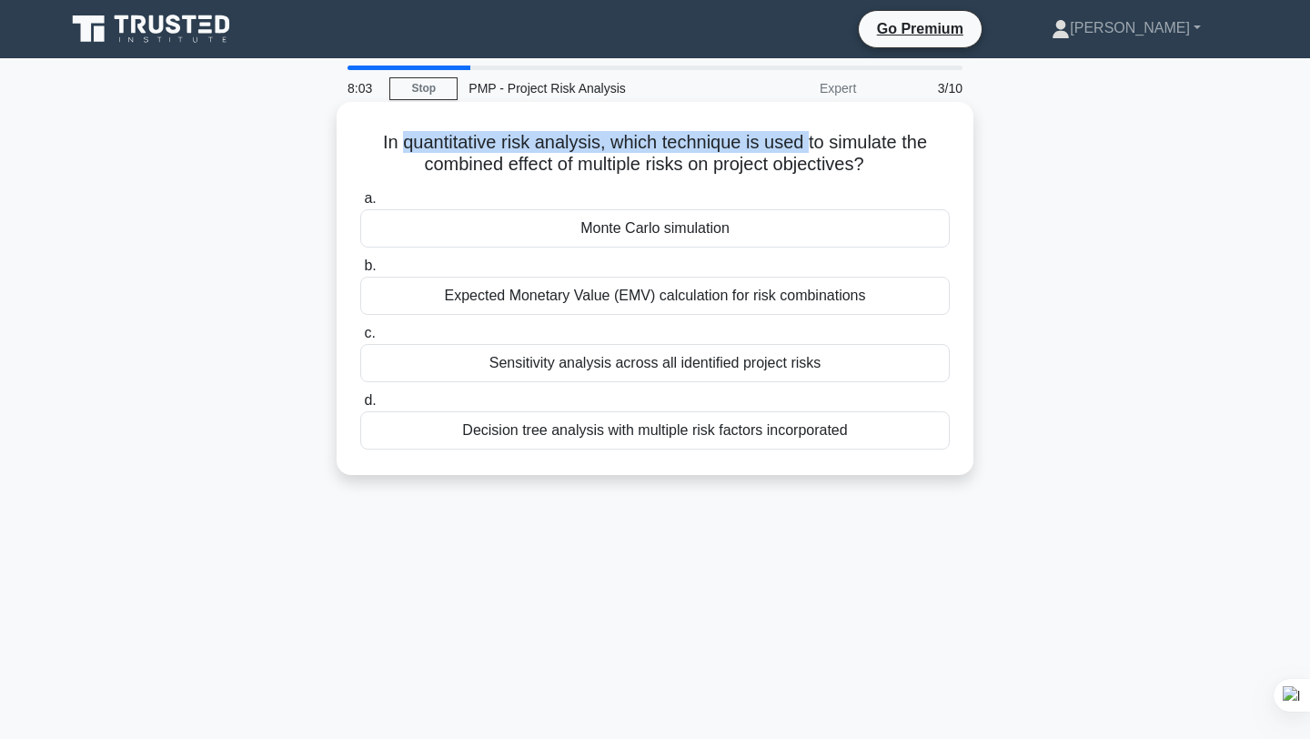
drag, startPoint x: 867, startPoint y: 163, endPoint x: 401, endPoint y: 156, distance: 465.8
click at [401, 156] on h5 "In quantitative risk analysis, which technique is used to simulate the combined…" at bounding box center [654, 153] width 593 height 45
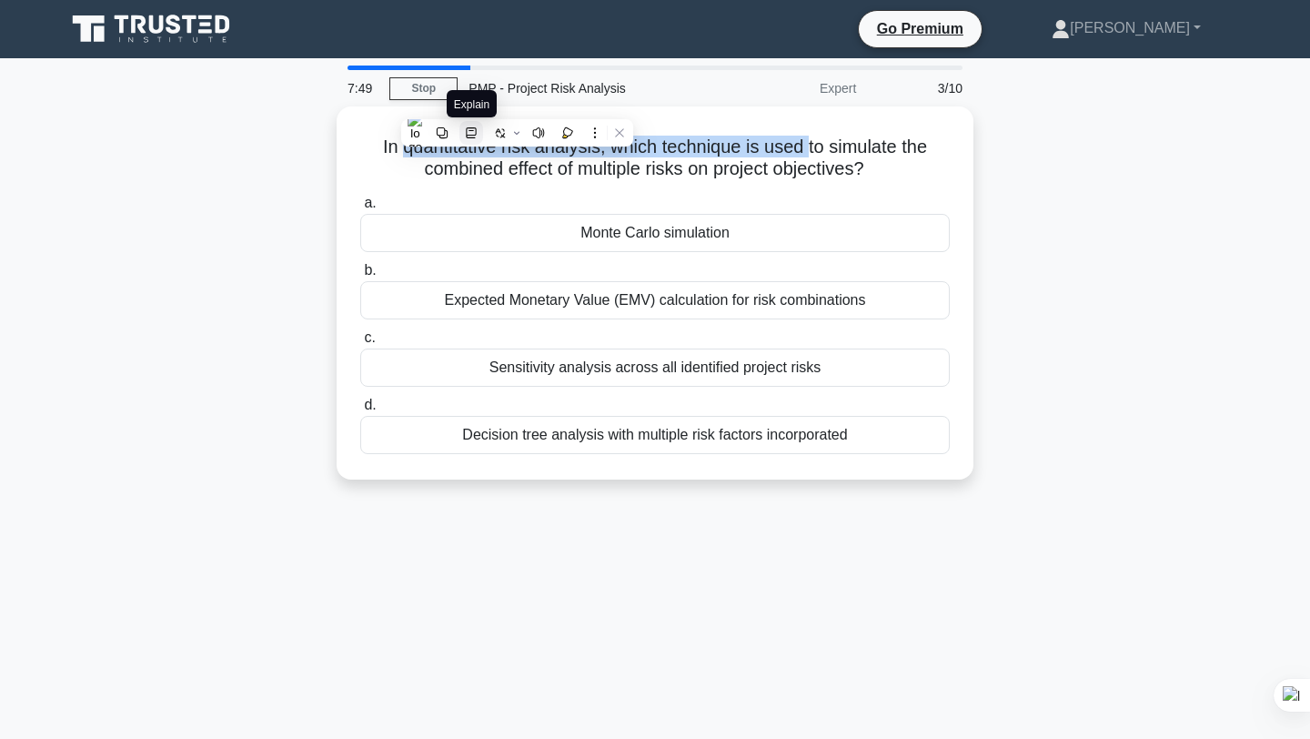
click at [477, 136] on icon at bounding box center [471, 132] width 13 height 13
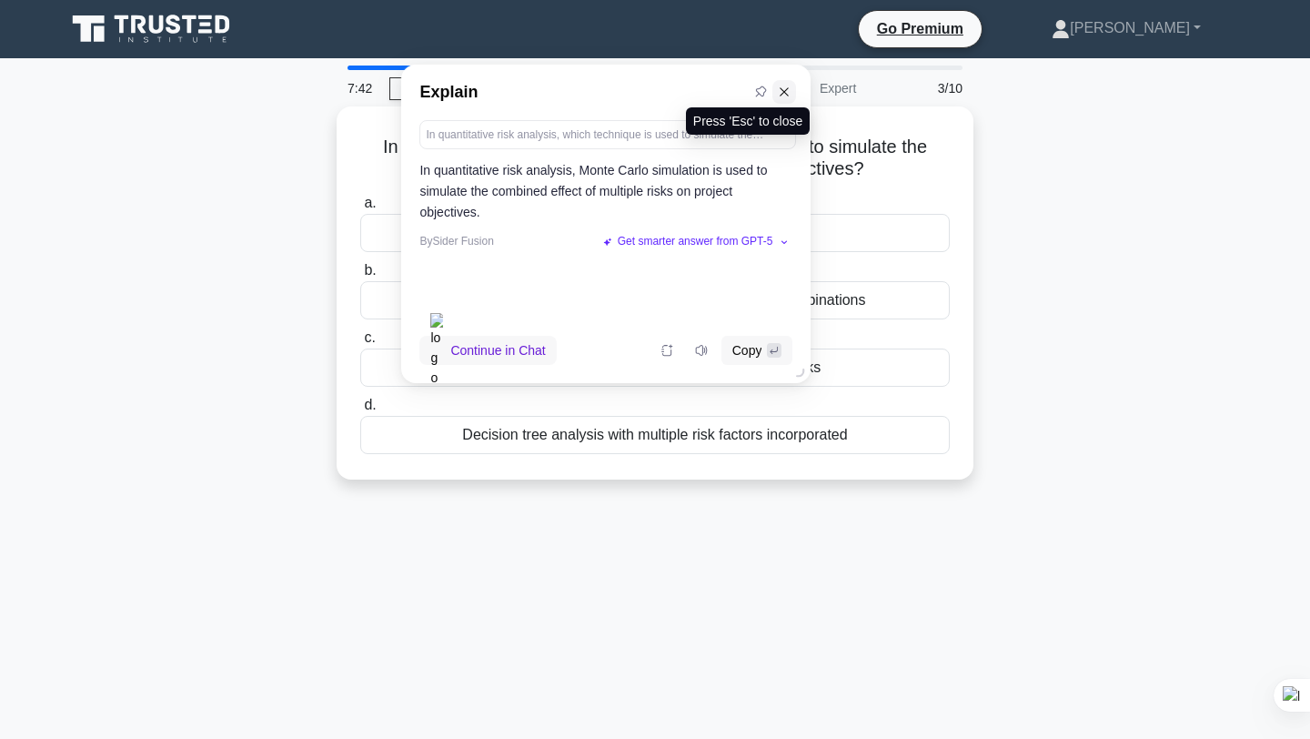
click at [782, 91] on icon at bounding box center [784, 92] width 13 height 13
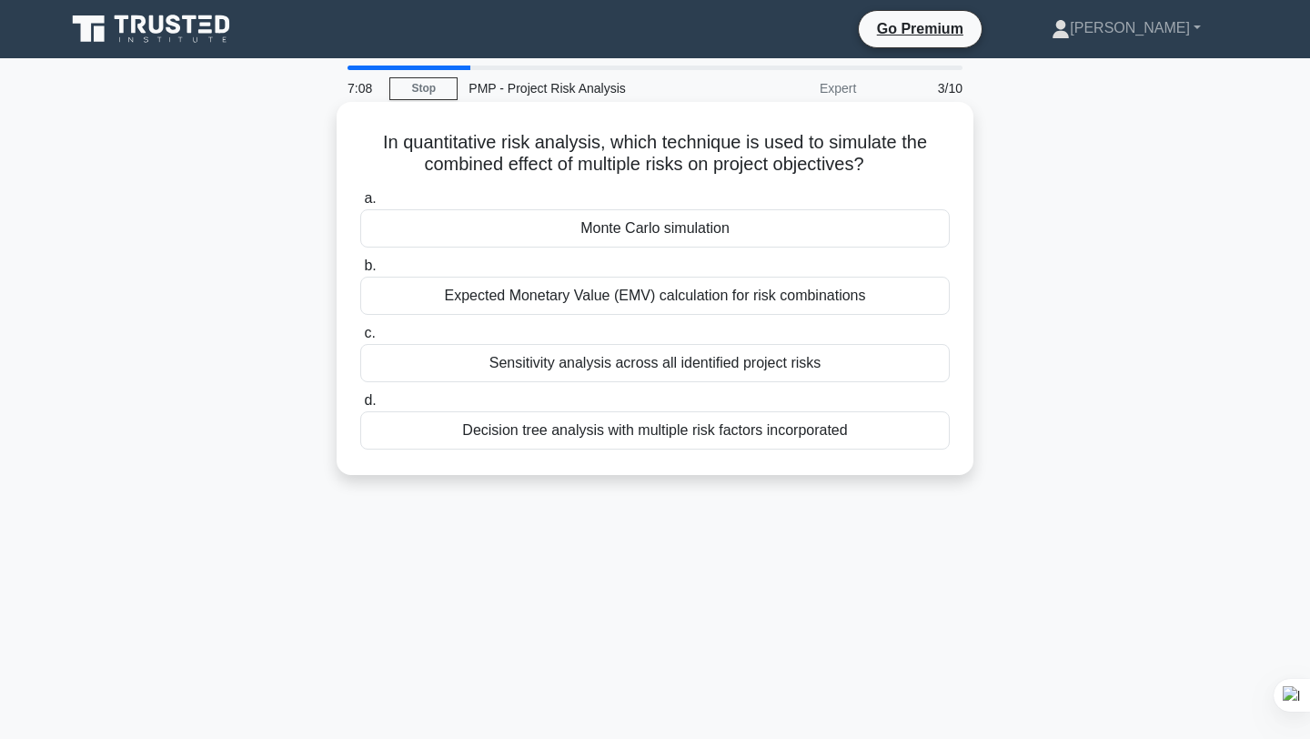
click at [689, 232] on div "Monte Carlo simulation" at bounding box center [654, 228] width 589 height 38
click at [360, 205] on input "a. Monte Carlo simulation" at bounding box center [360, 199] width 0 height 12
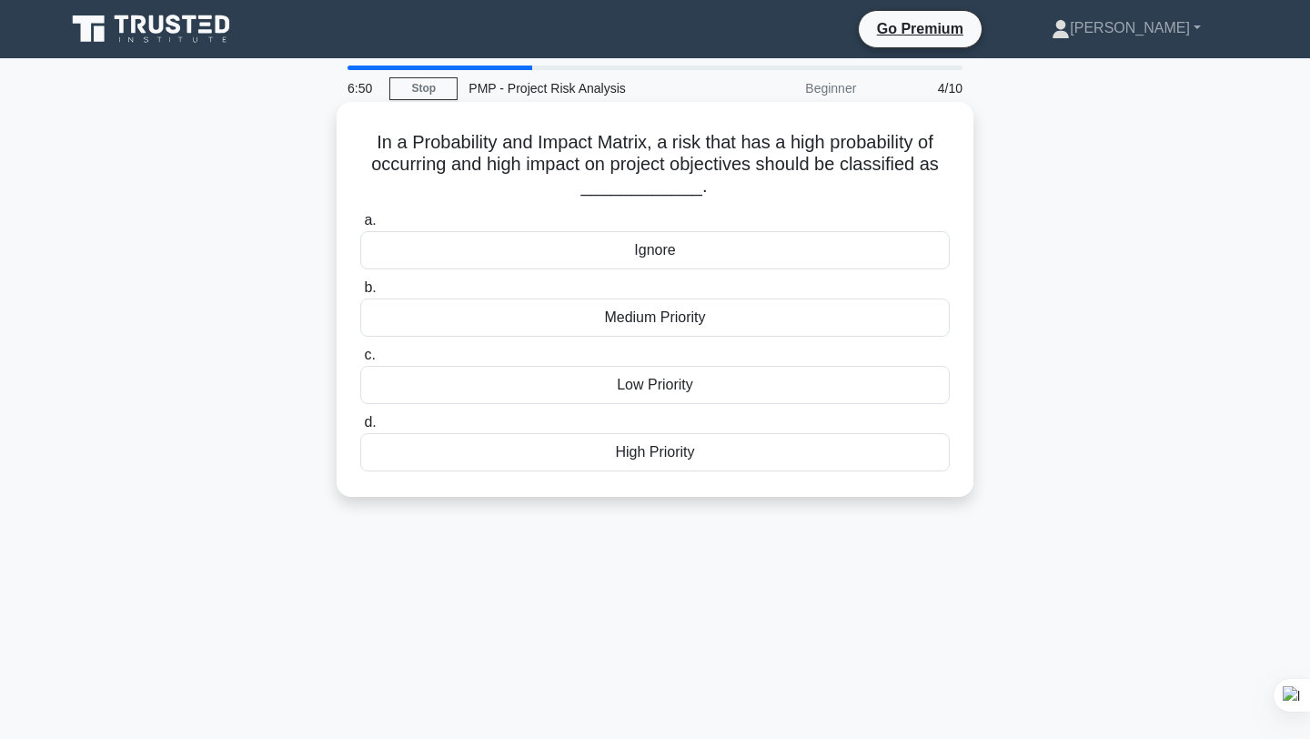
click at [671, 455] on div "High Priority" at bounding box center [654, 452] width 589 height 38
click at [360, 428] on input "d. High Priority" at bounding box center [360, 423] width 0 height 12
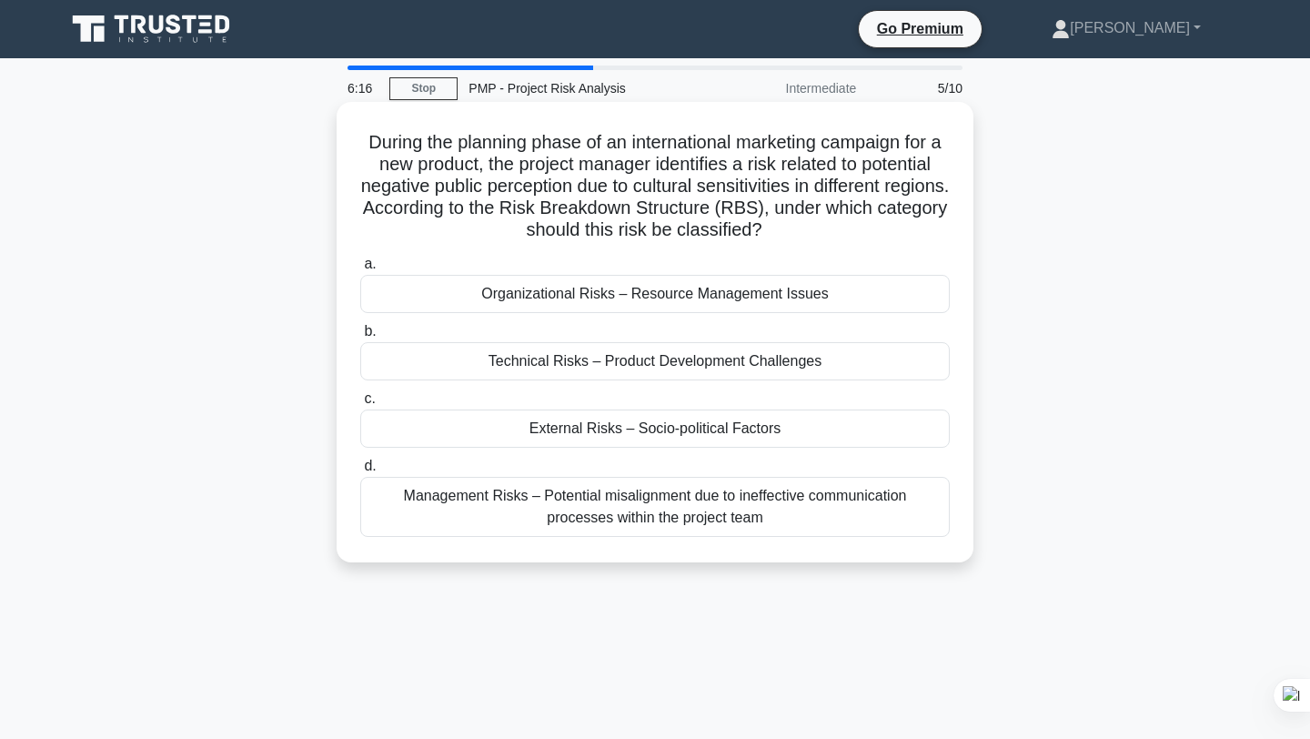
click at [687, 424] on div "External Risks – Socio-political Factors" at bounding box center [654, 428] width 589 height 38
click at [360, 405] on input "c. External Risks – Socio-political Factors" at bounding box center [360, 399] width 0 height 12
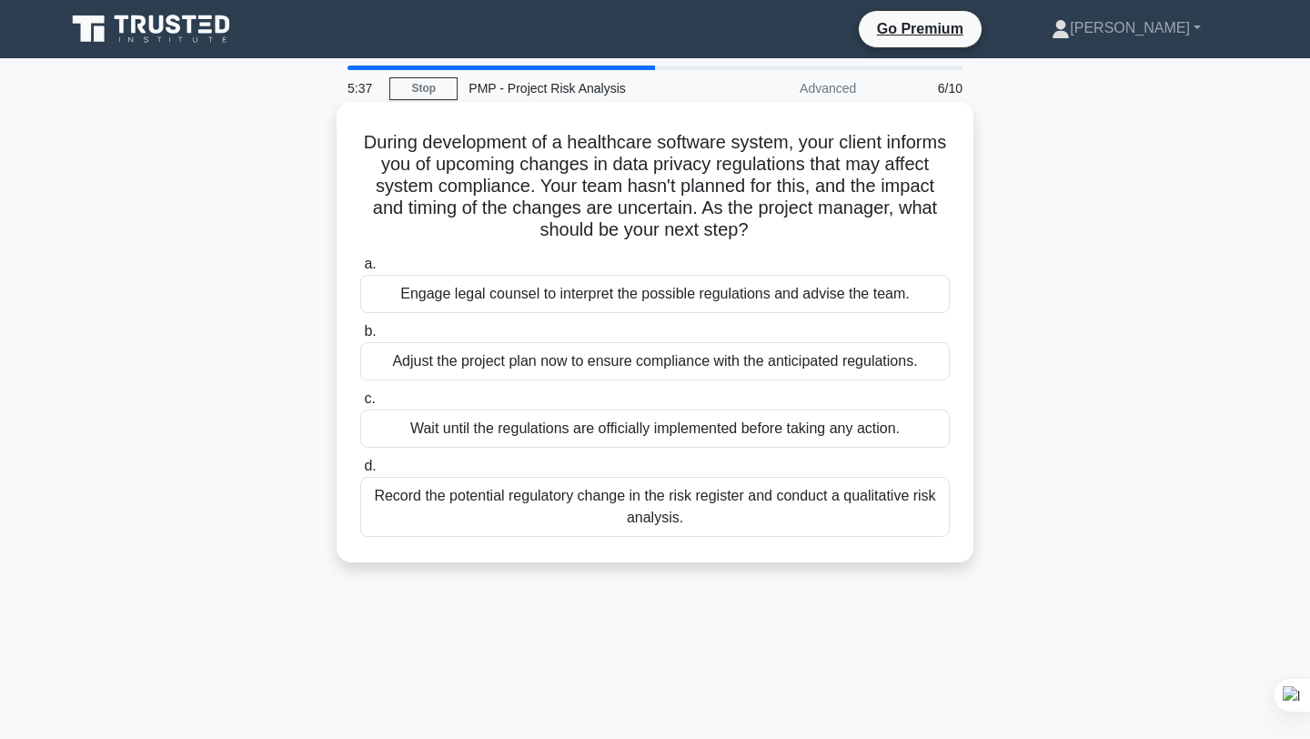
click at [746, 296] on div "Engage legal counsel to interpret the possible regulations and advise the team." at bounding box center [654, 294] width 589 height 38
click at [360, 270] on input "a. Engage legal counsel to interpret the possible regulations and advise the te…" at bounding box center [360, 264] width 0 height 12
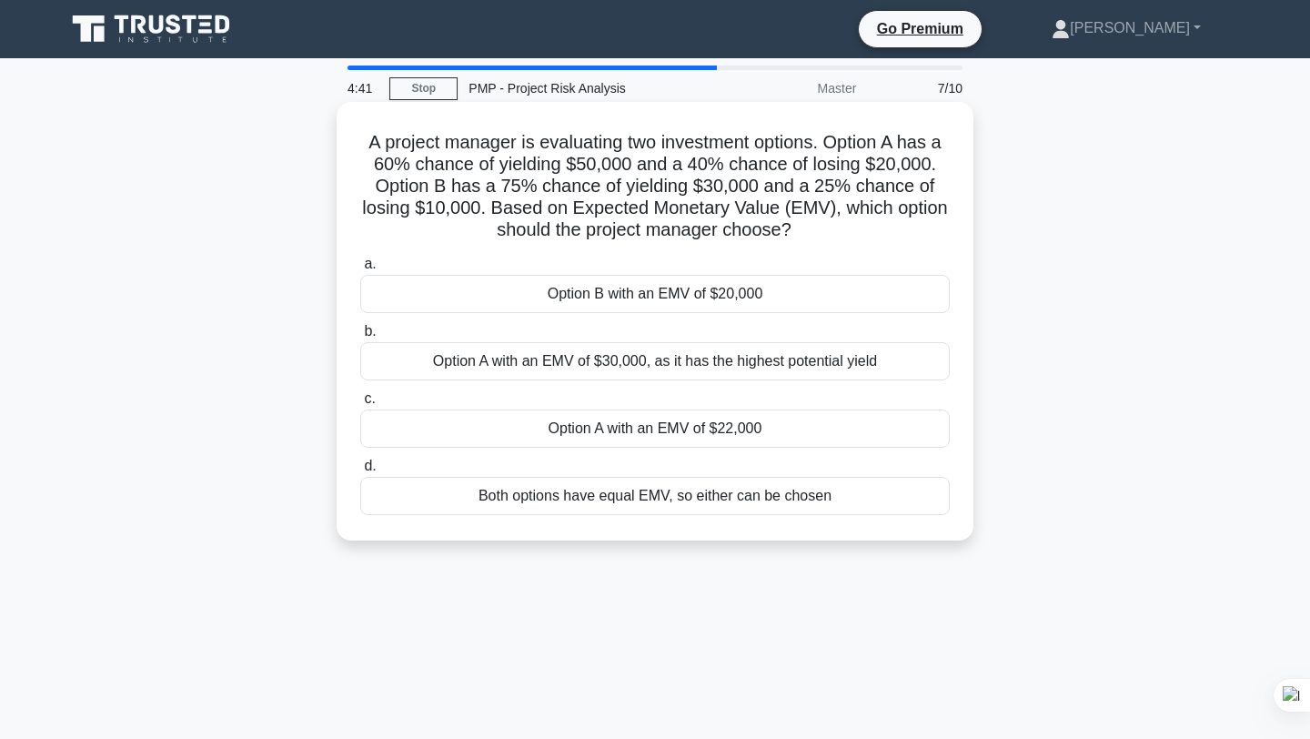
click at [725, 362] on div "Option A with an EMV of $30,000, as it has the highest potential yield" at bounding box center [654, 361] width 589 height 38
click at [360, 337] on input "b. Option A with an EMV of $30,000, as it has the highest potential yield" at bounding box center [360, 332] width 0 height 12
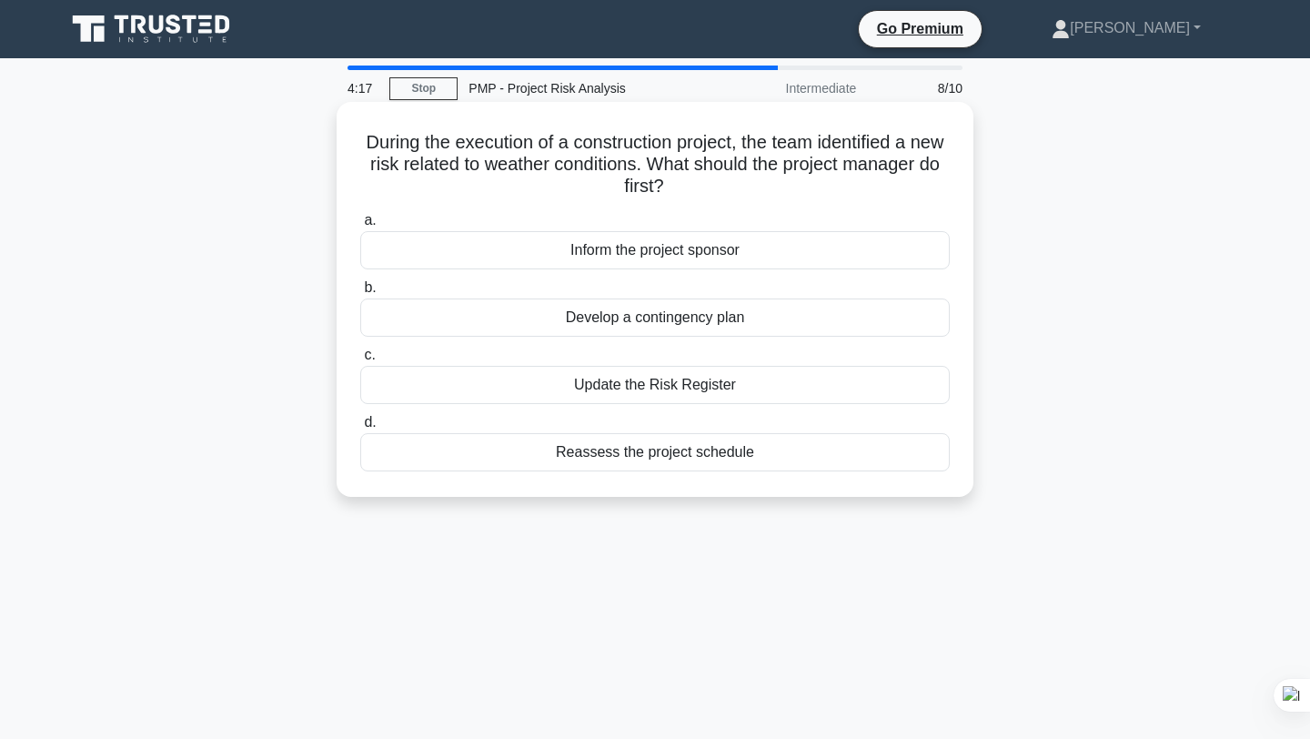
click at [714, 387] on div "Update the Risk Register" at bounding box center [654, 385] width 589 height 38
click at [360, 361] on input "c. Update the Risk Register" at bounding box center [360, 355] width 0 height 12
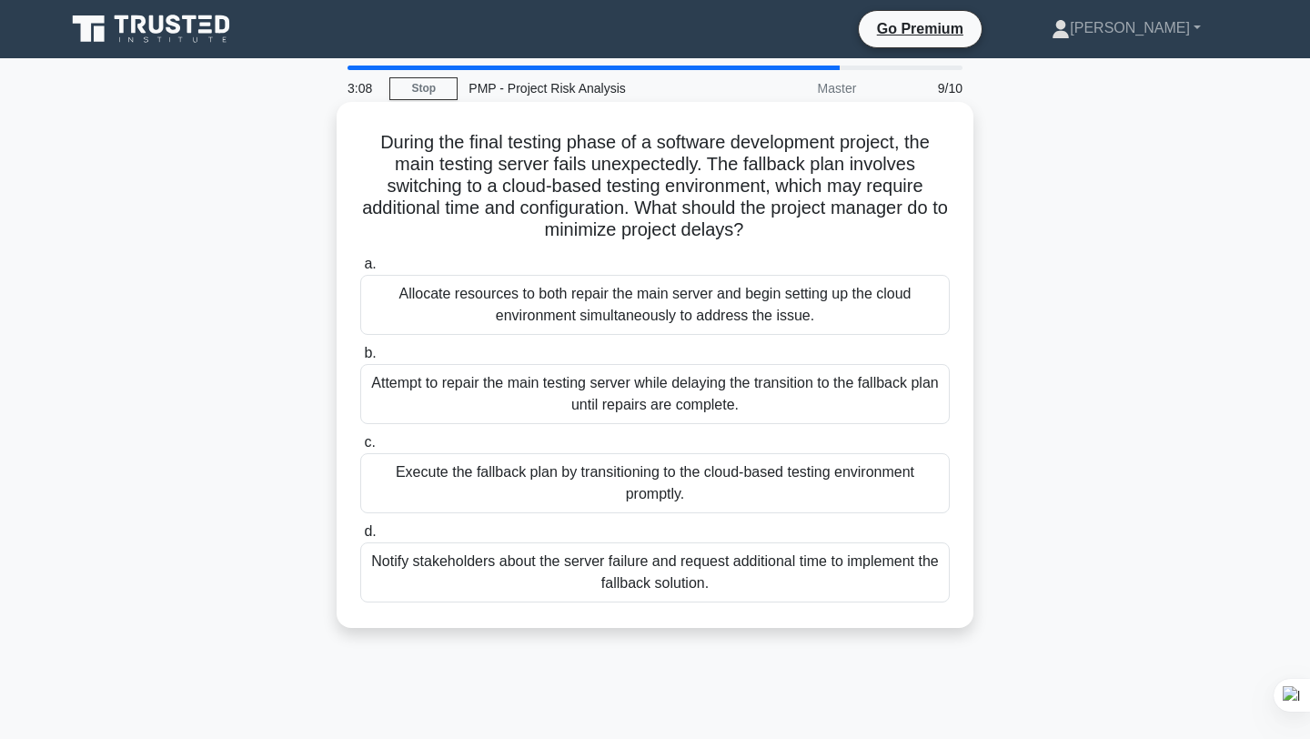
click at [673, 577] on div "Notify stakeholders about the server failure and request additional time to imp…" at bounding box center [654, 572] width 589 height 60
click at [360, 538] on input "d. Notify stakeholders about the server failure and request additional time to …" at bounding box center [360, 532] width 0 height 12
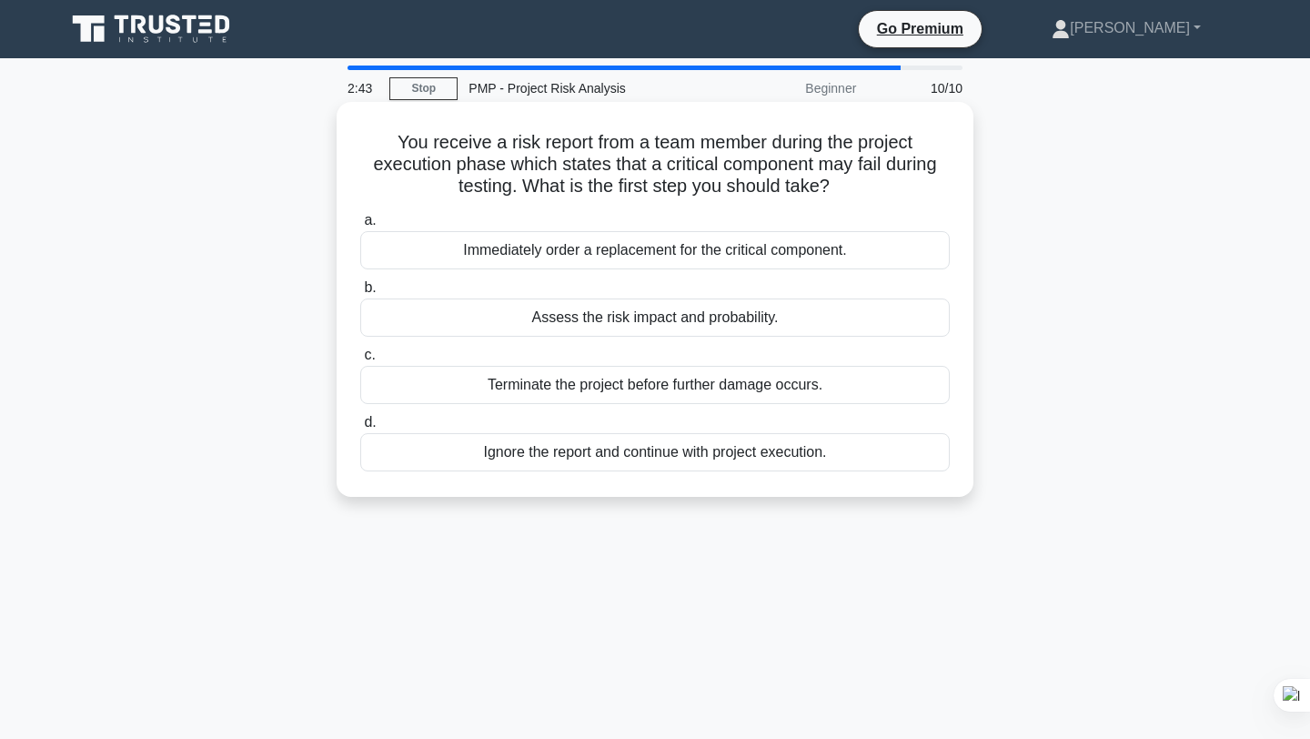
click at [724, 309] on div "Assess the risk impact and probability." at bounding box center [654, 317] width 589 height 38
click at [360, 294] on input "b. Assess the risk impact and probability." at bounding box center [360, 288] width 0 height 12
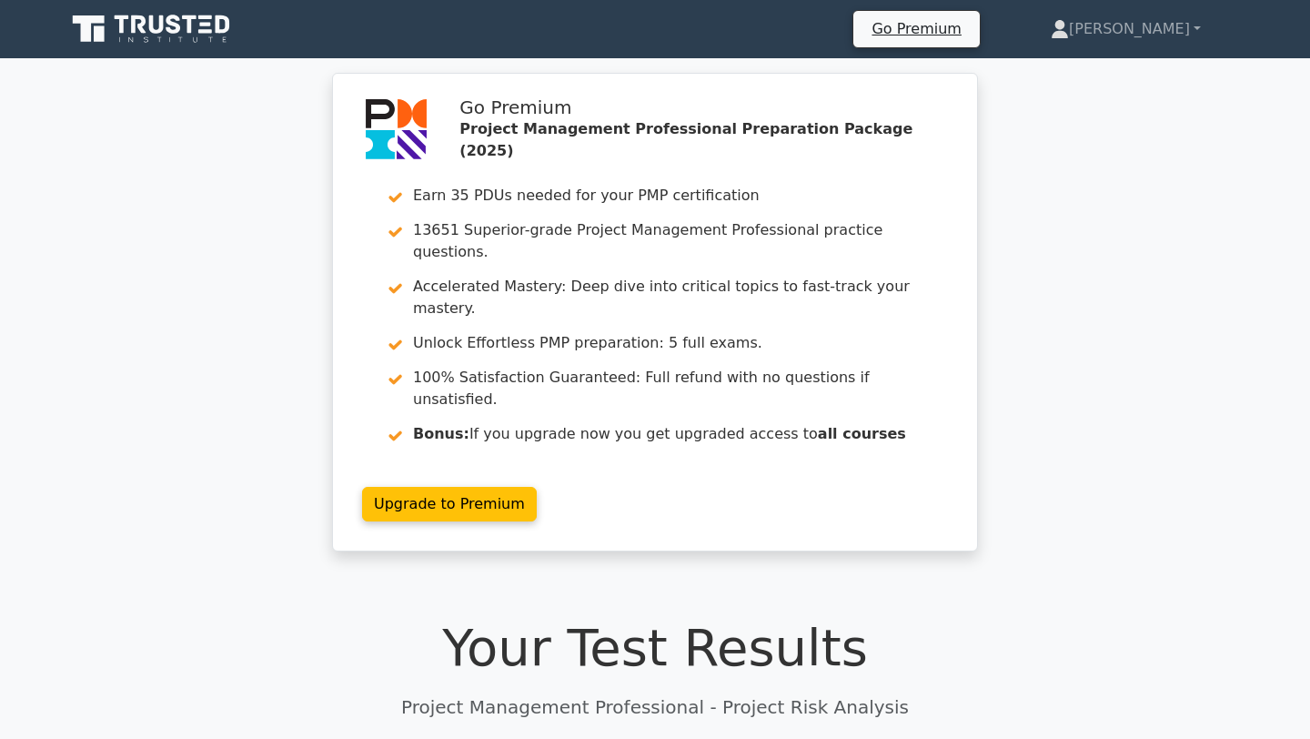
scroll to position [2307, 0]
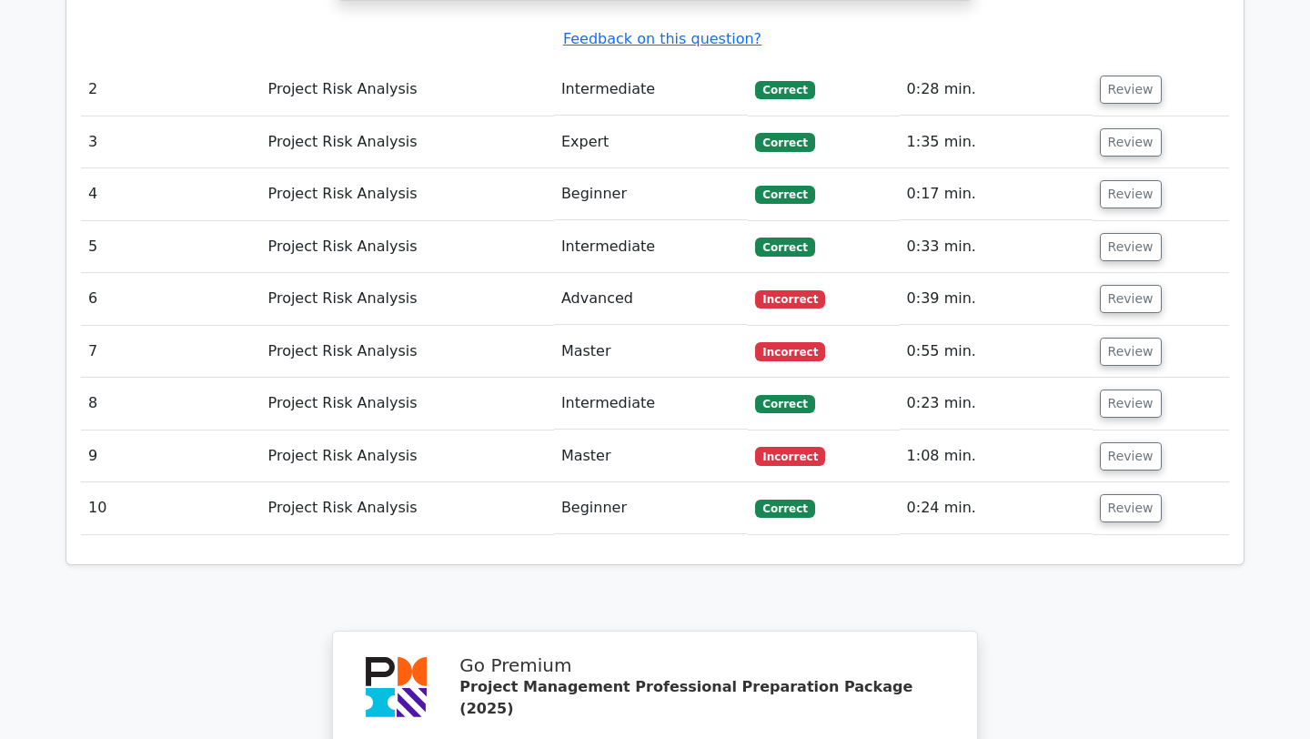
click at [1125, 285] on button "Review" at bounding box center [1131, 299] width 62 height 28
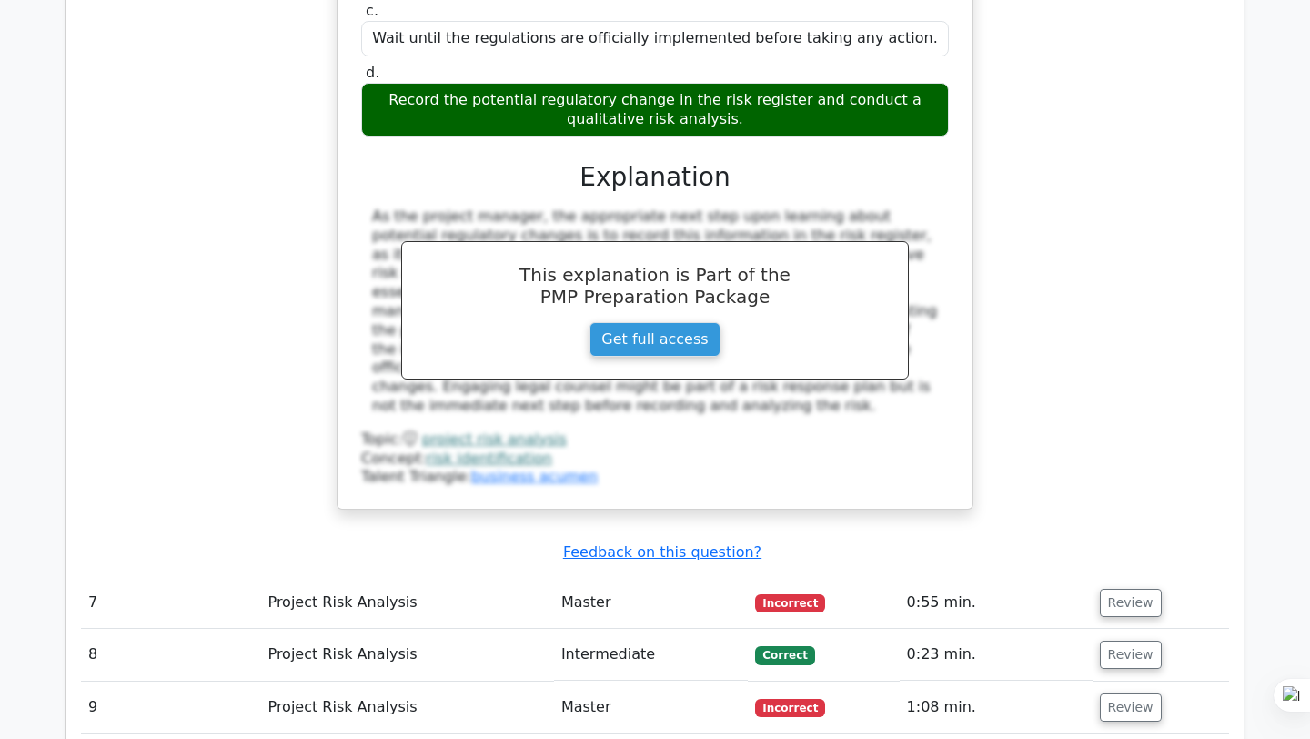
scroll to position [2954, 0]
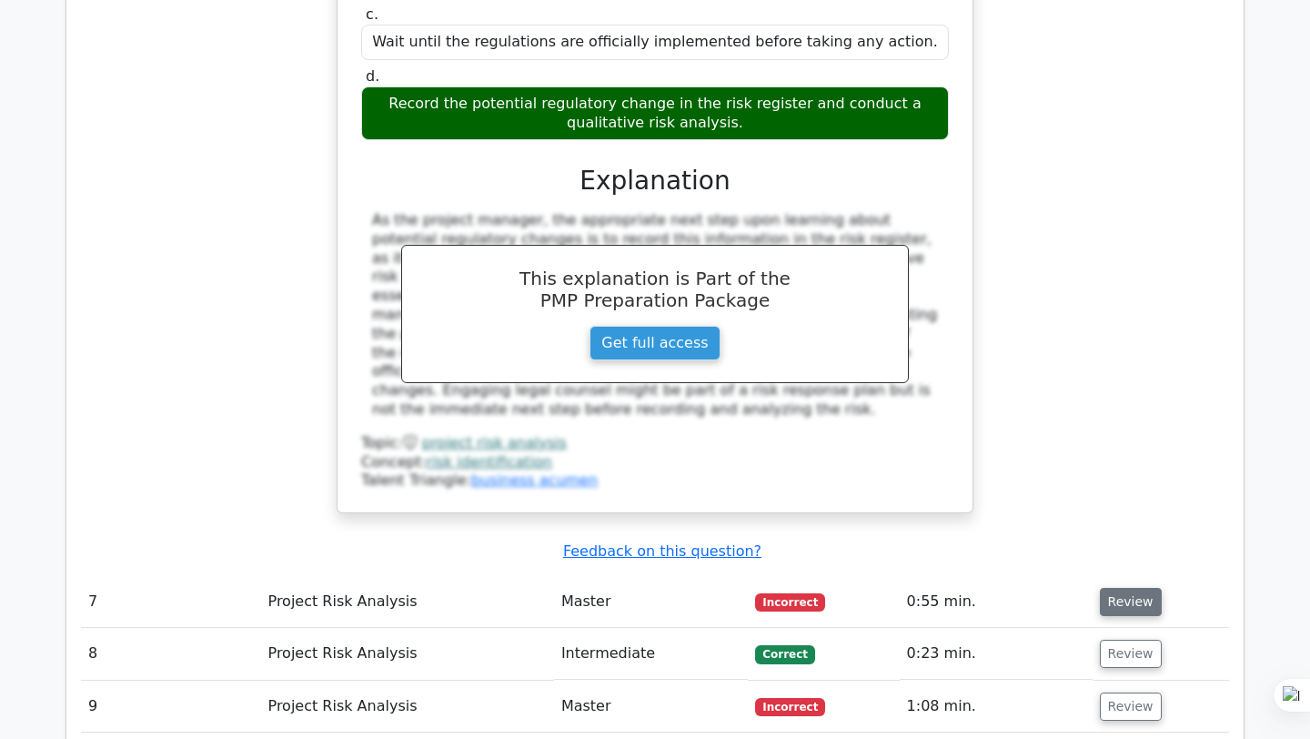
click at [1127, 588] on button "Review" at bounding box center [1131, 602] width 62 height 28
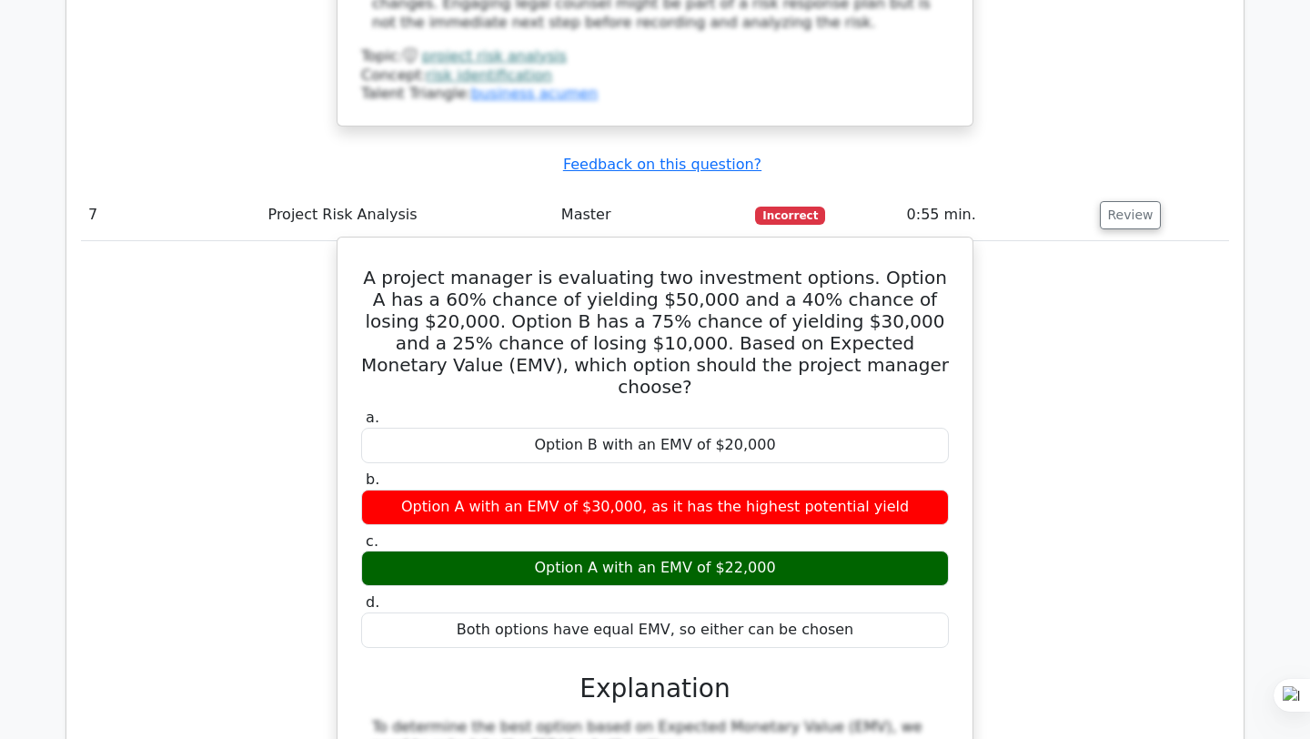
scroll to position [3332, 0]
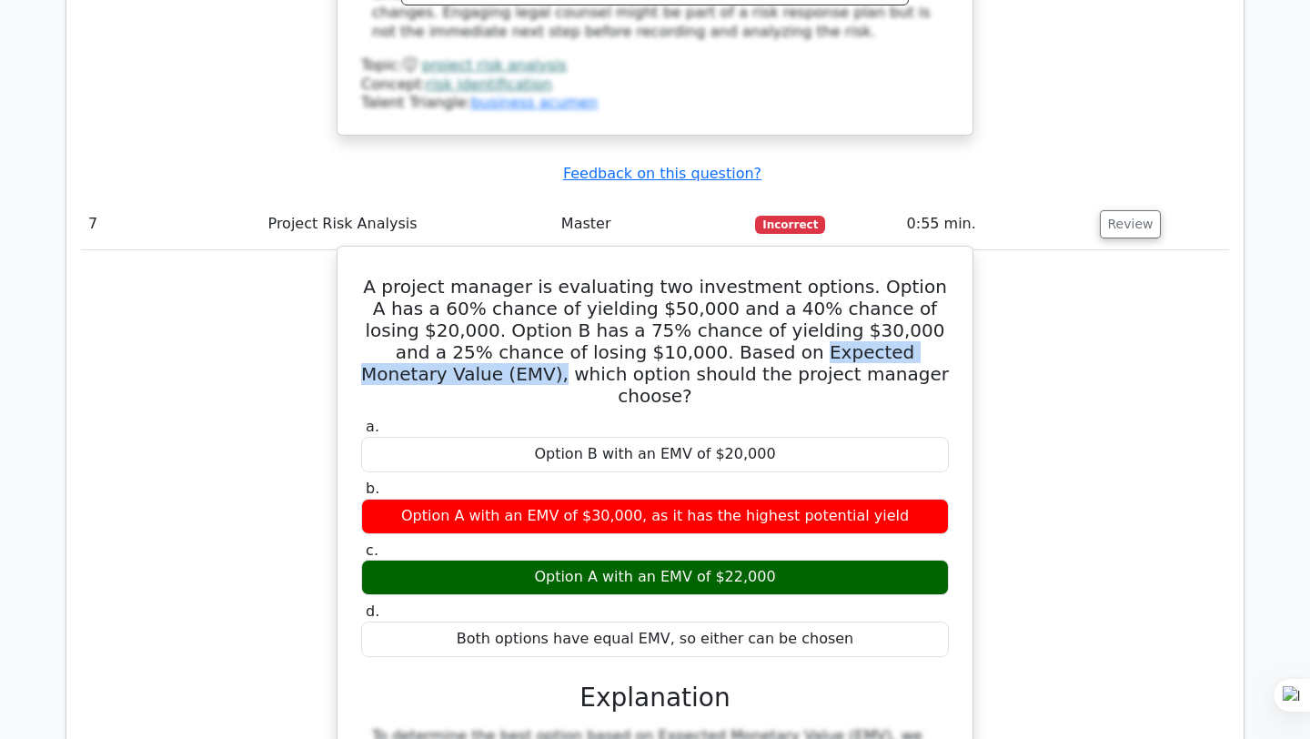
drag, startPoint x: 837, startPoint y: 168, endPoint x: 572, endPoint y: 173, distance: 264.7
click at [572, 276] on h5 "A project manager is evaluating two investment options. Option A has a 60% chan…" at bounding box center [654, 341] width 591 height 131
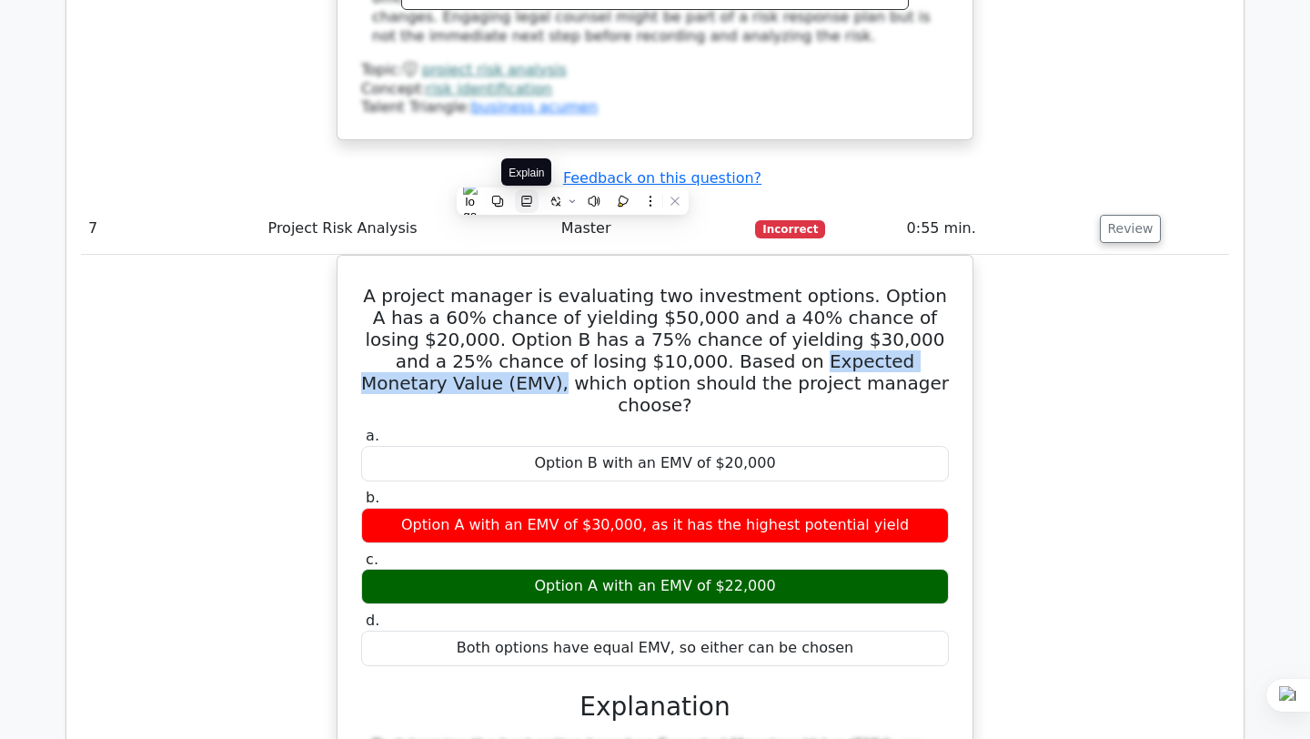
click at [525, 206] on icon at bounding box center [526, 201] width 10 height 11
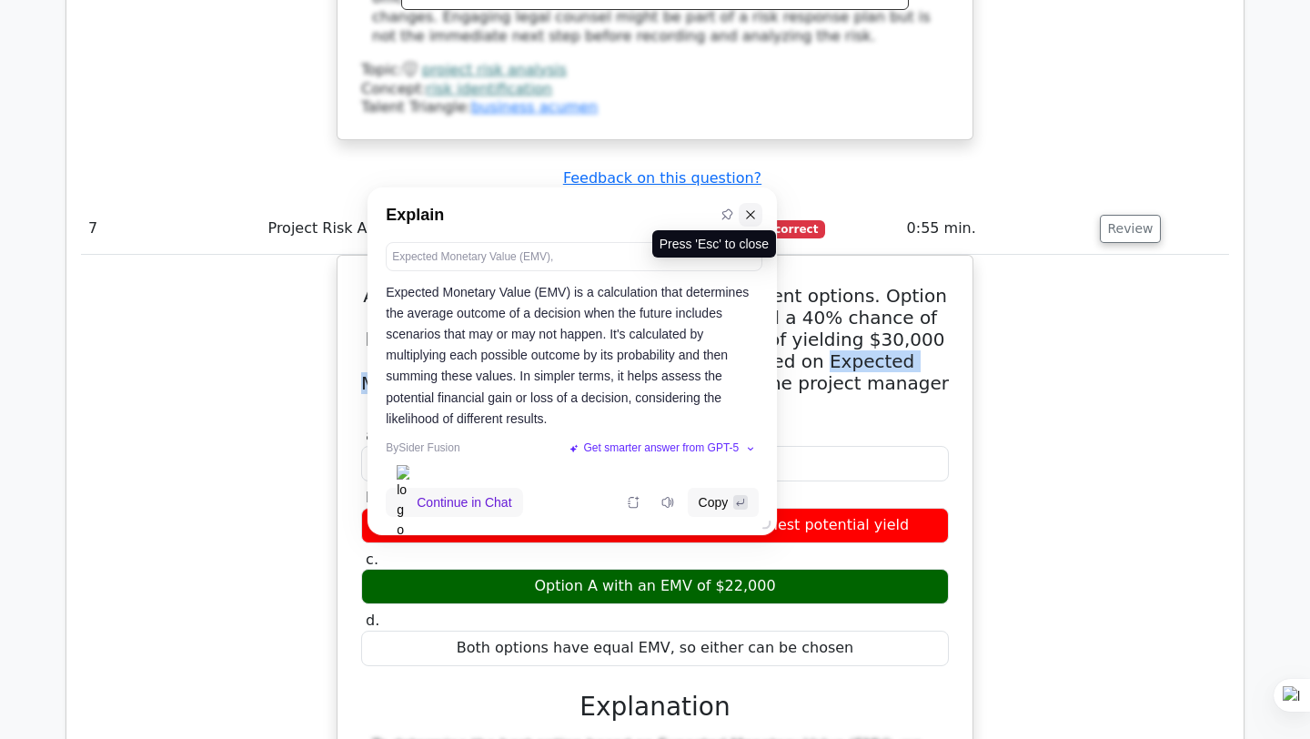
click at [751, 209] on icon at bounding box center [750, 214] width 13 height 13
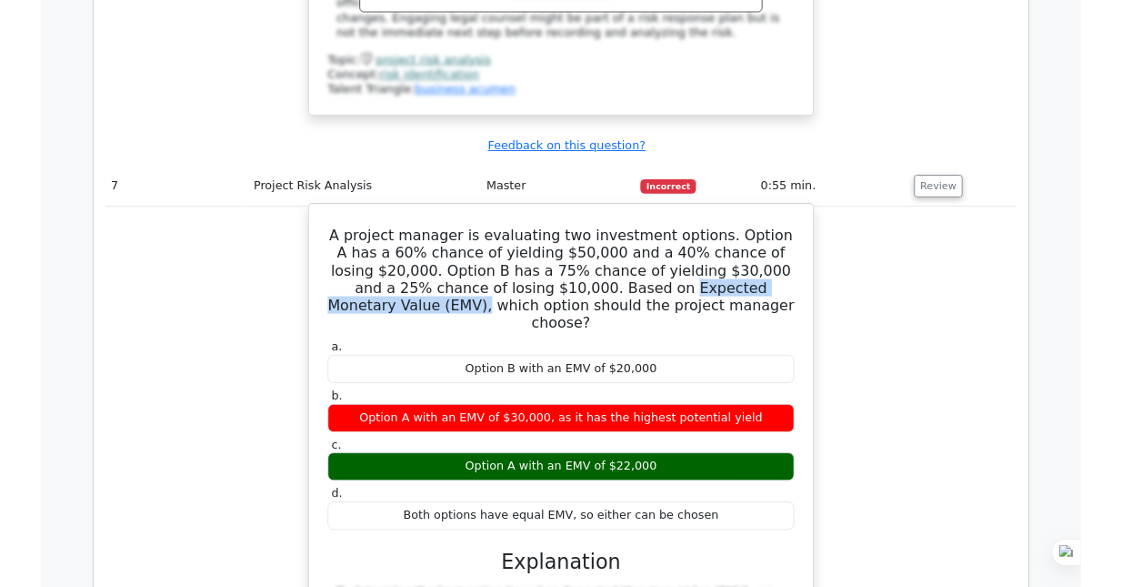
scroll to position [3320, 0]
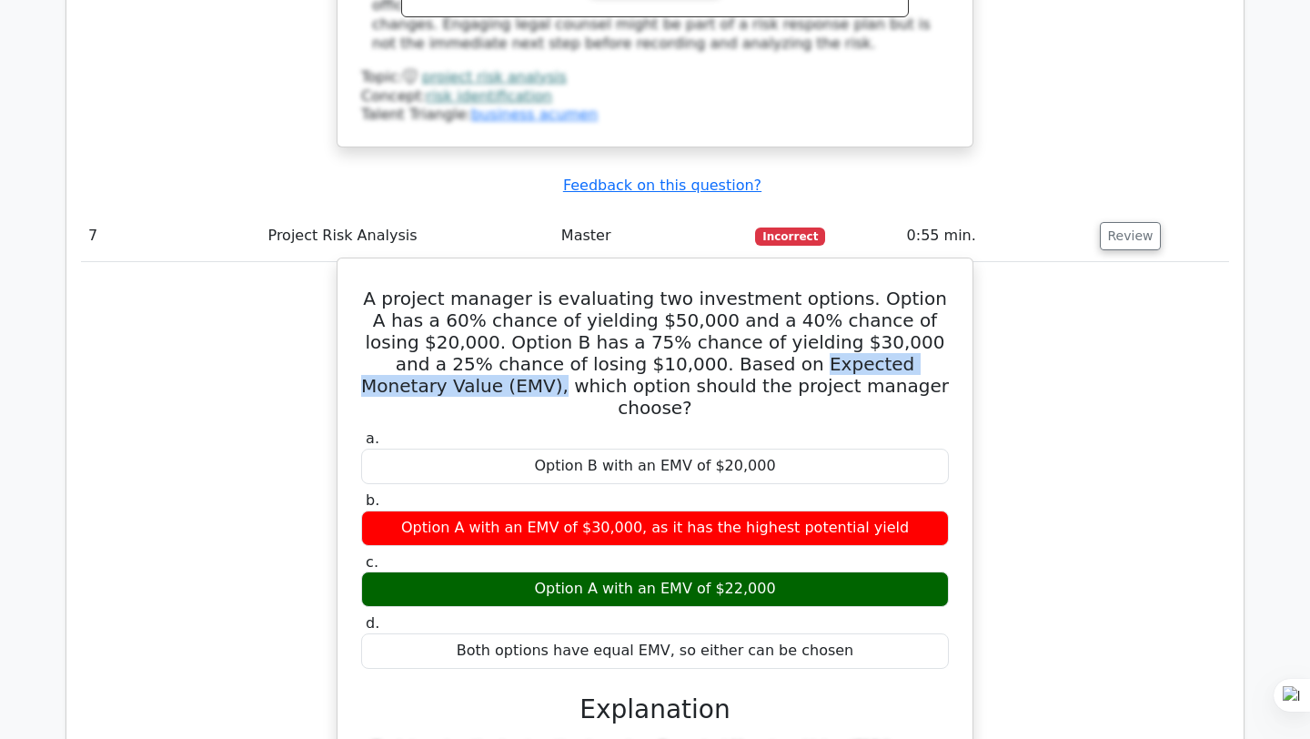
click at [805, 287] on h5 "A project manager is evaluating two investment options. Option A has a 60% chan…" at bounding box center [654, 352] width 591 height 131
drag, startPoint x: 834, startPoint y: 179, endPoint x: 574, endPoint y: 182, distance: 260.2
click at [574, 287] on h5 "A project manager is evaluating two investment options. Option A has a 60% chan…" at bounding box center [654, 352] width 591 height 131
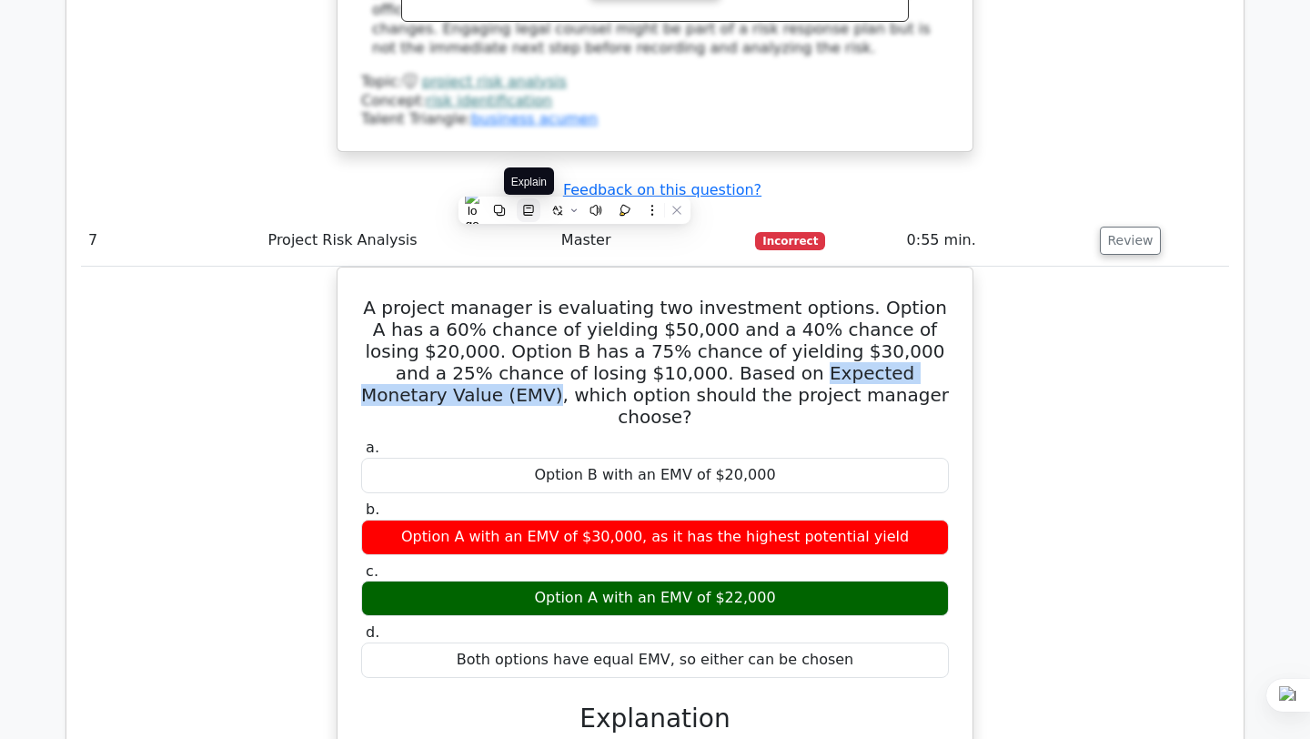
click at [531, 206] on icon at bounding box center [528, 210] width 13 height 13
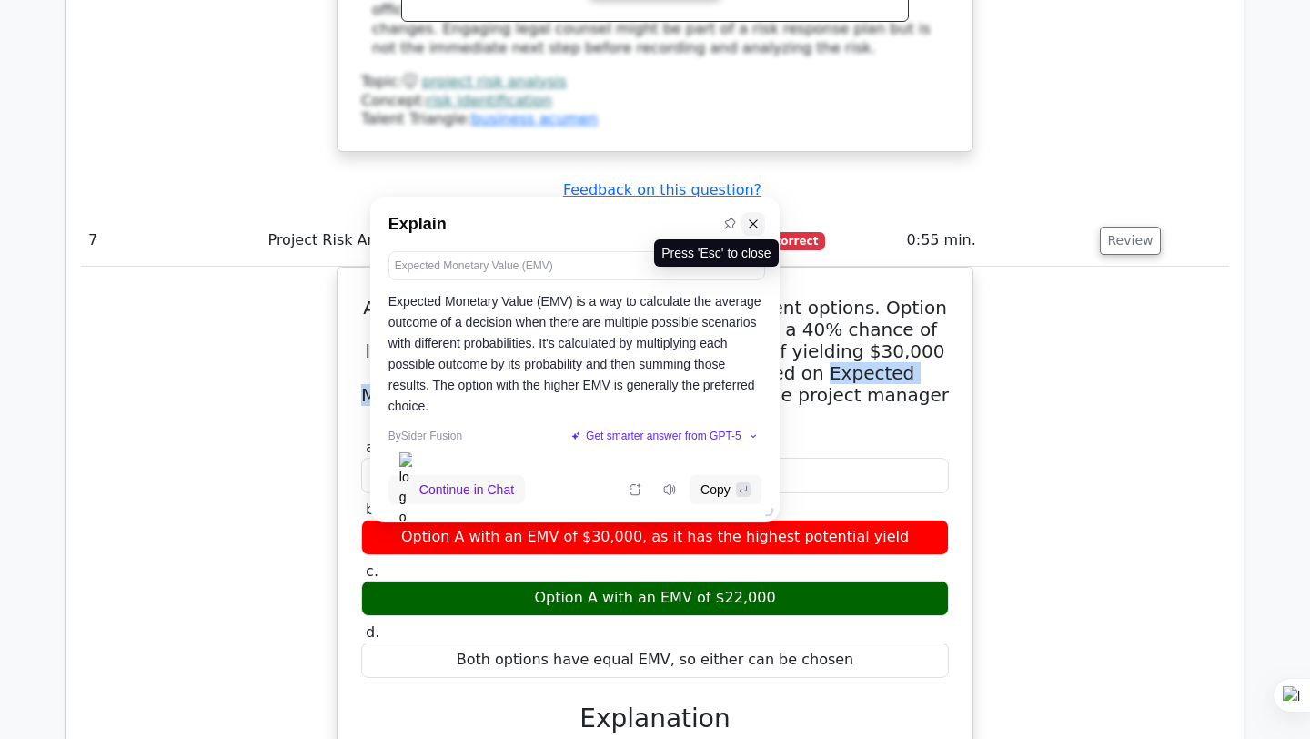
click at [757, 217] on icon at bounding box center [753, 223] width 13 height 13
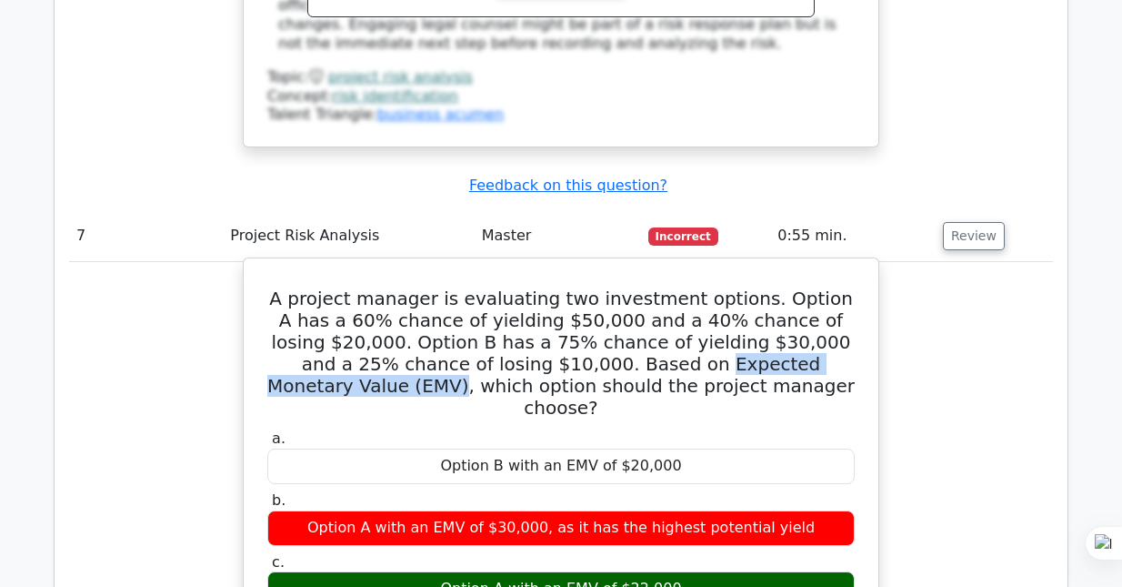
click at [612, 287] on h5 "A project manager is evaluating two investment options. Option A has a 60% chan…" at bounding box center [561, 352] width 591 height 131
drag, startPoint x: 743, startPoint y: 178, endPoint x: 480, endPoint y: 179, distance: 262.9
click at [480, 287] on h5 "A project manager is evaluating two investment options. Option A has a 60% chan…" at bounding box center [561, 352] width 591 height 131
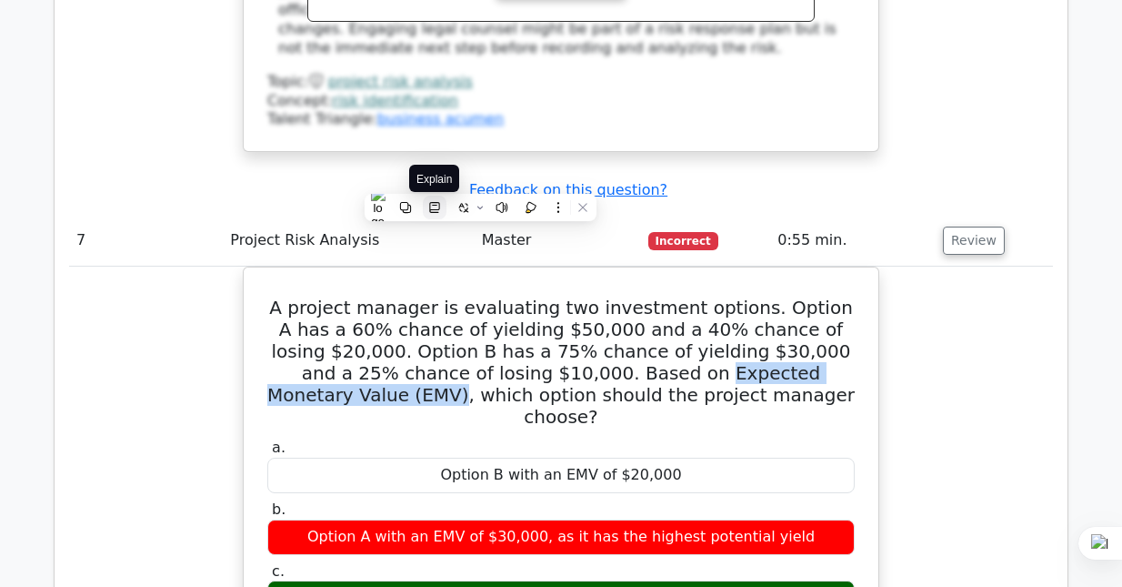
click at [430, 206] on icon at bounding box center [434, 207] width 10 height 11
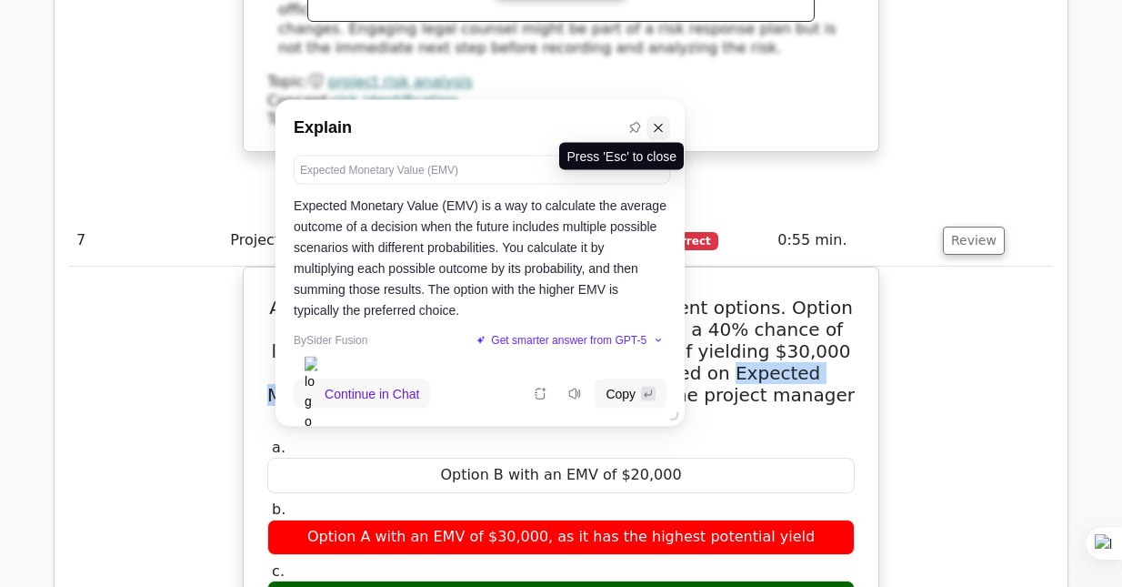
click at [660, 128] on icon at bounding box center [658, 127] width 8 height 8
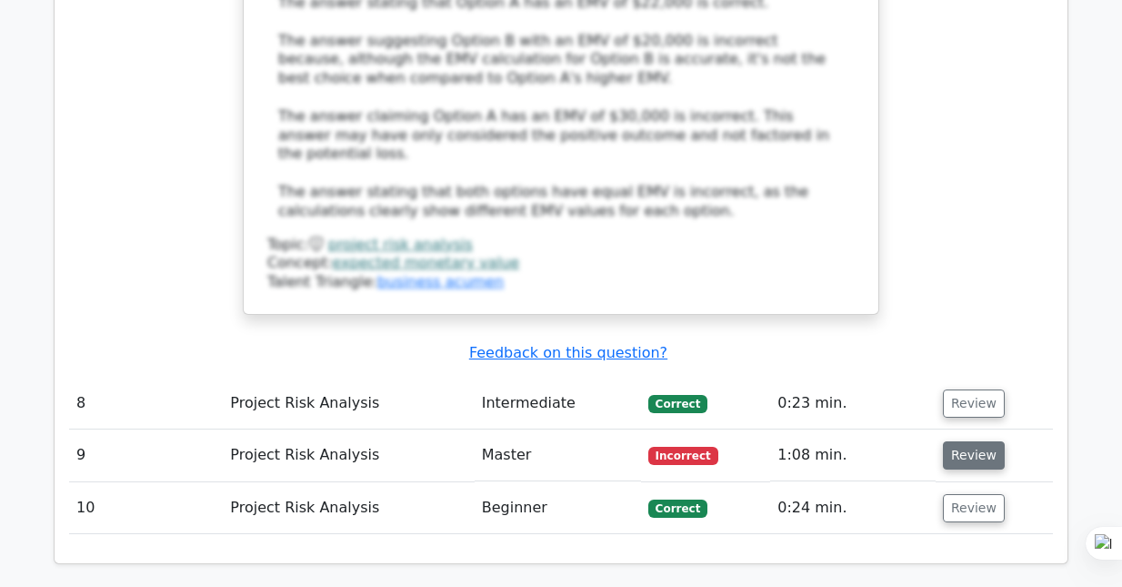
scroll to position [4408, 0]
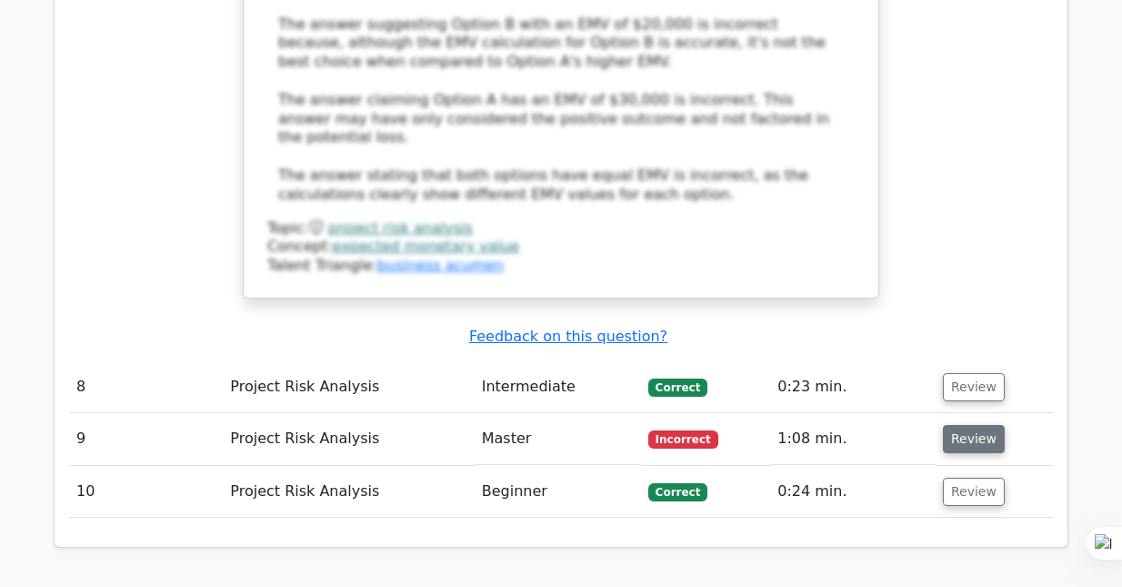
click at [971, 425] on button "Review" at bounding box center [974, 439] width 62 height 28
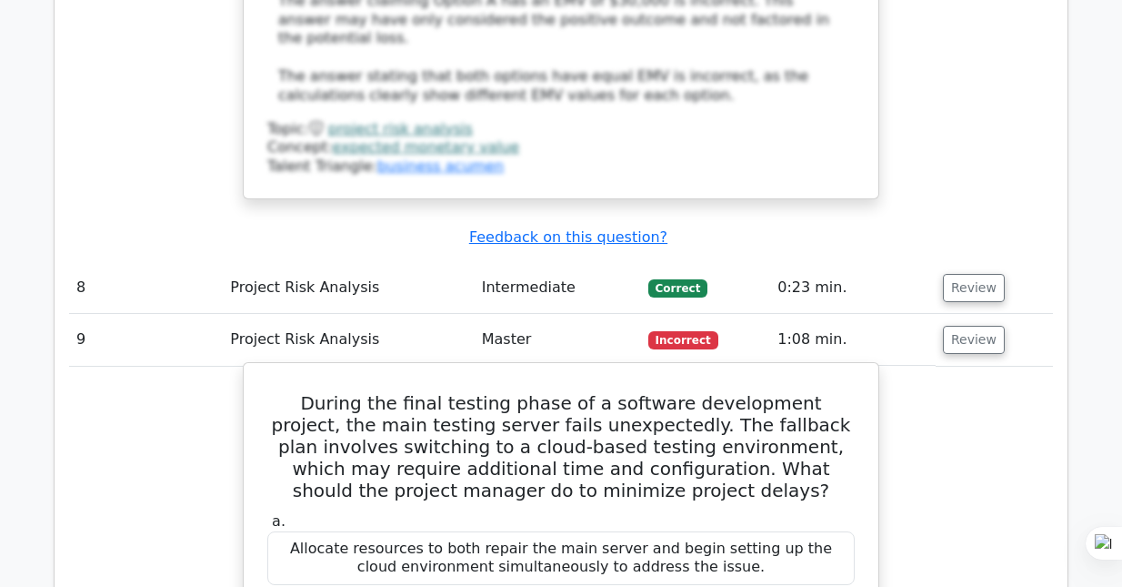
scroll to position [4534, 0]
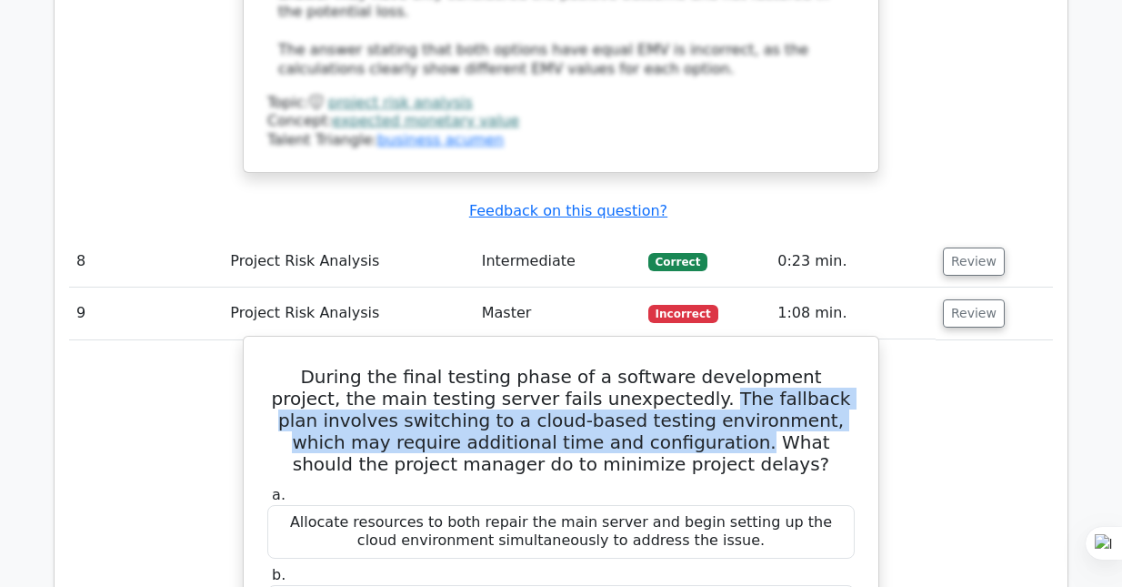
drag, startPoint x: 619, startPoint y: 152, endPoint x: 547, endPoint y: 196, distance: 84.6
click at [547, 366] on h5 "During the final testing phase of a software development project, the main test…" at bounding box center [561, 420] width 591 height 109
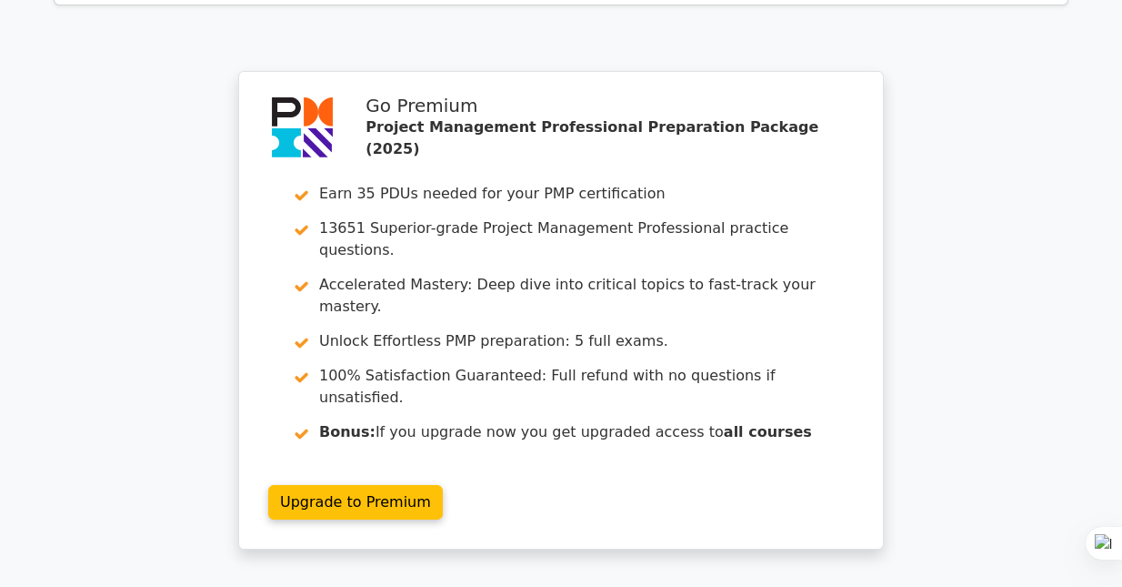
scroll to position [5835, 0]
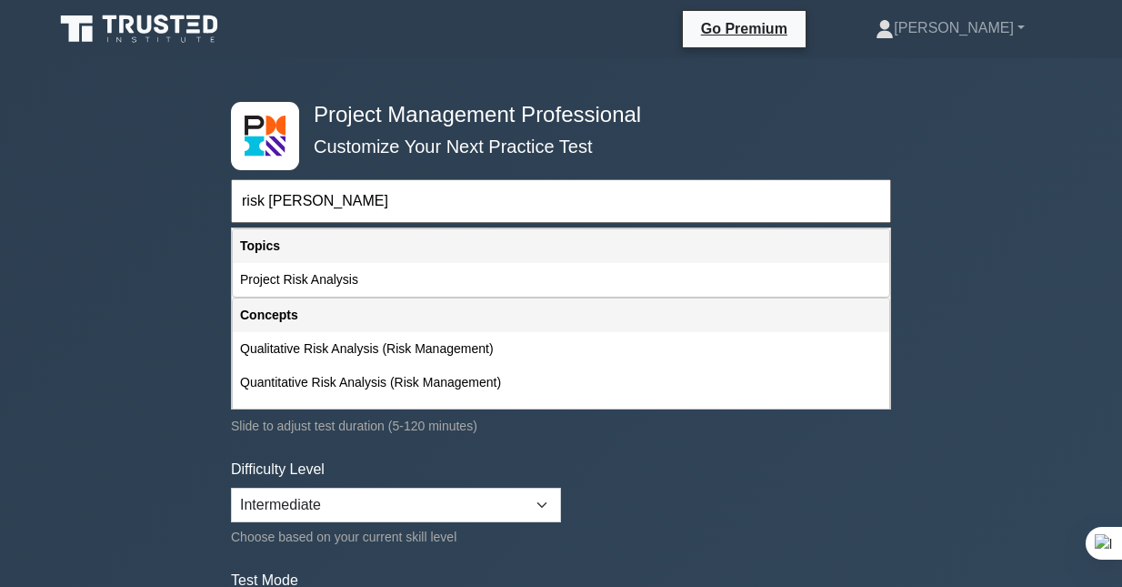
type input "risk [PERSON_NAME]"
